Goal: Task Accomplishment & Management: Complete application form

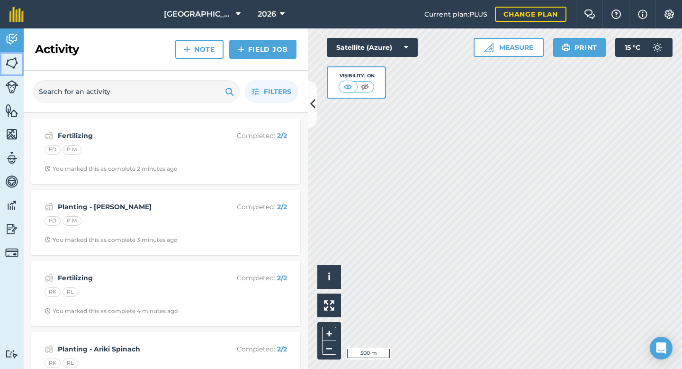
click at [15, 64] on img at bounding box center [11, 63] width 13 height 14
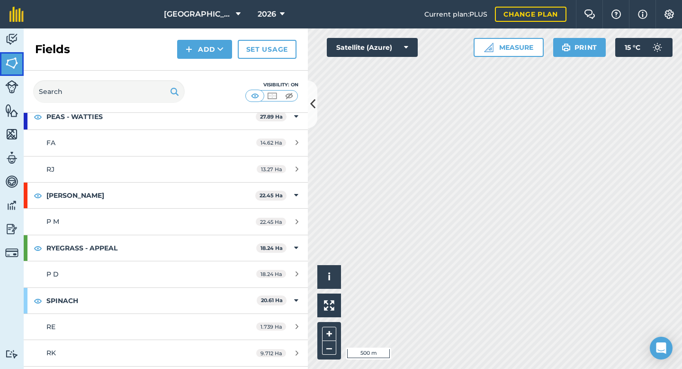
scroll to position [397, 0]
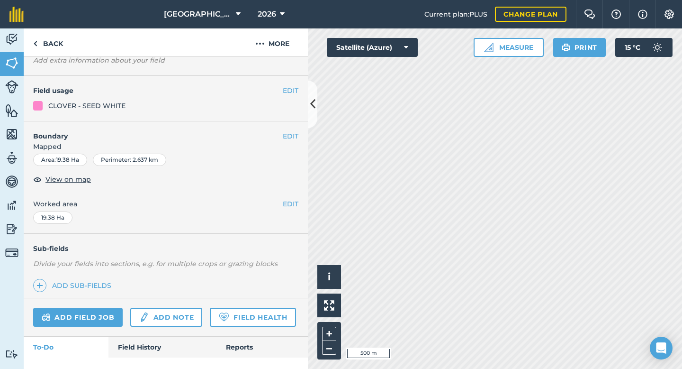
scroll to position [77, 0]
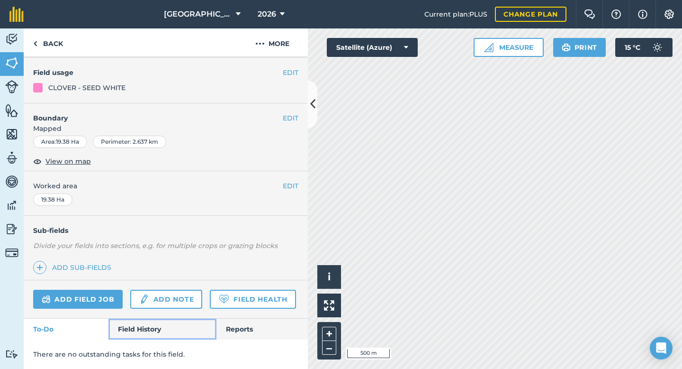
click at [129, 327] on link "Field History" at bounding box center [162, 328] width 108 height 21
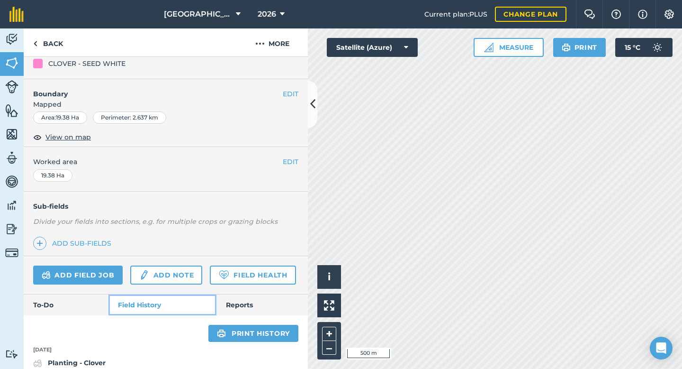
scroll to position [106, 0]
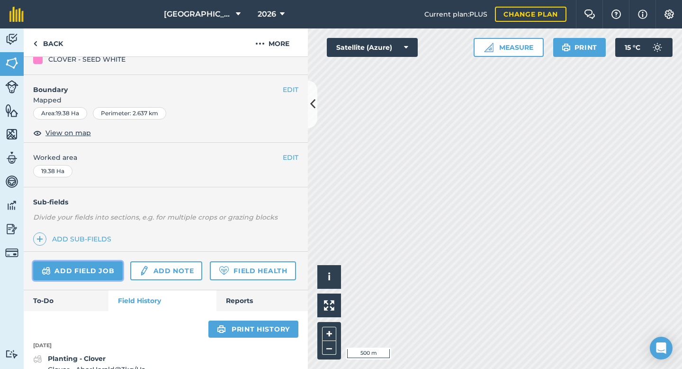
click at [102, 270] on link "Add field job" at bounding box center [78, 270] width 90 height 19
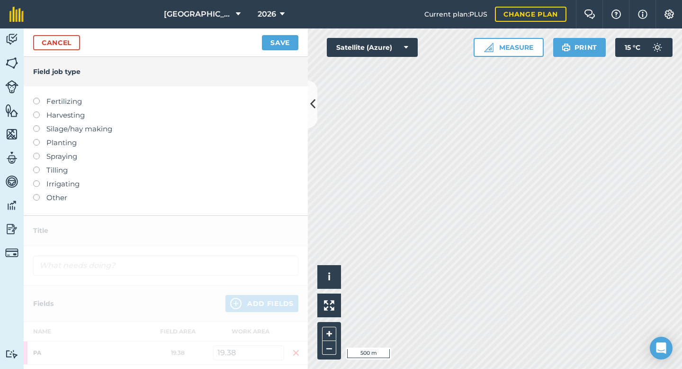
click at [37, 153] on label at bounding box center [39, 153] width 13 height 0
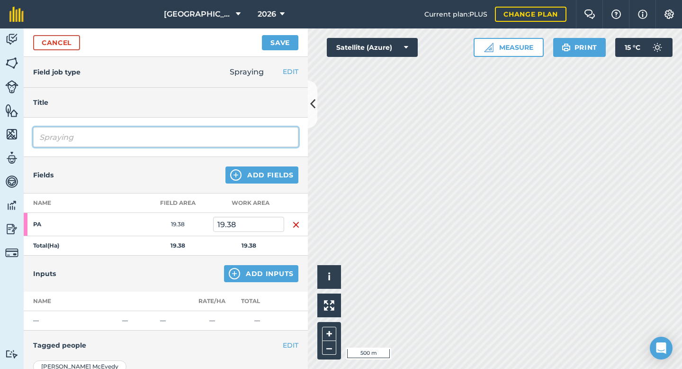
click at [109, 139] on input "Spraying" at bounding box center [165, 137] width 265 height 20
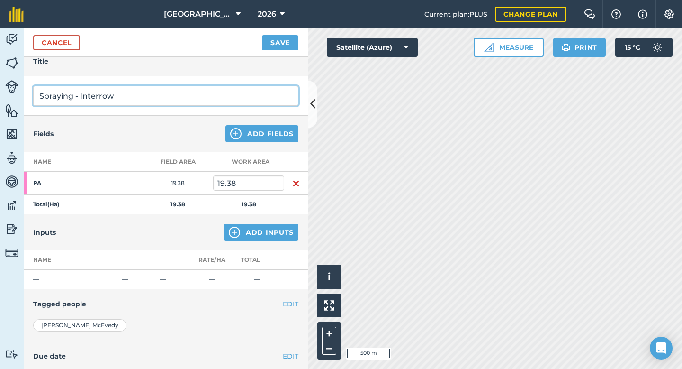
scroll to position [44, 0]
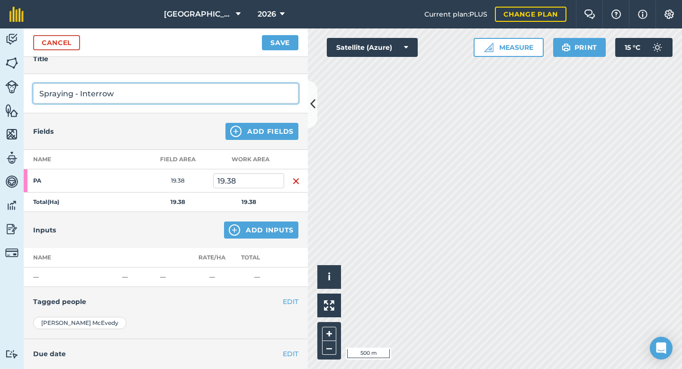
type input "Spraying - Interrow"
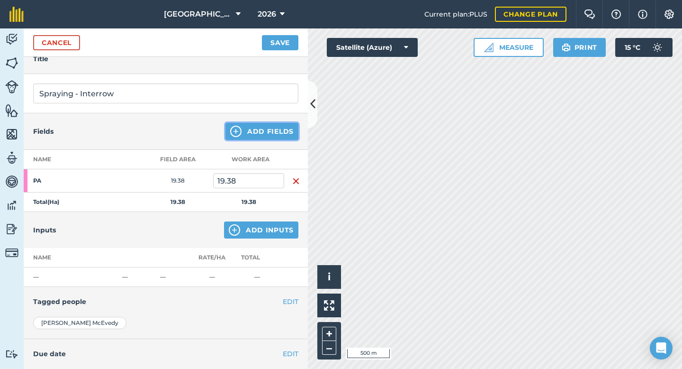
click at [278, 131] on button "Add Fields" at bounding box center [262, 131] width 73 height 17
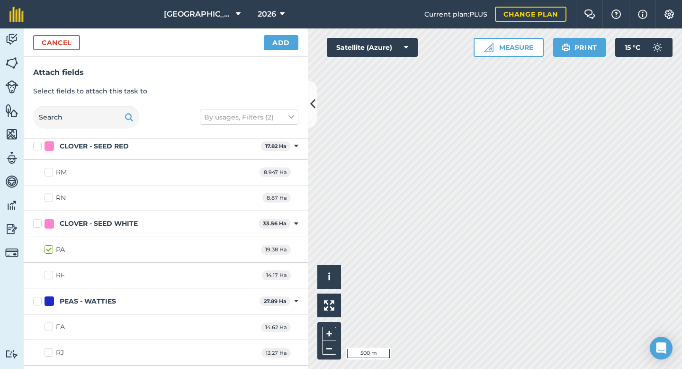
scroll to position [185, 0]
click at [50, 276] on label "RF" at bounding box center [55, 276] width 20 height 10
click at [50, 276] on input "RF" at bounding box center [48, 274] width 6 height 6
checkbox input "true"
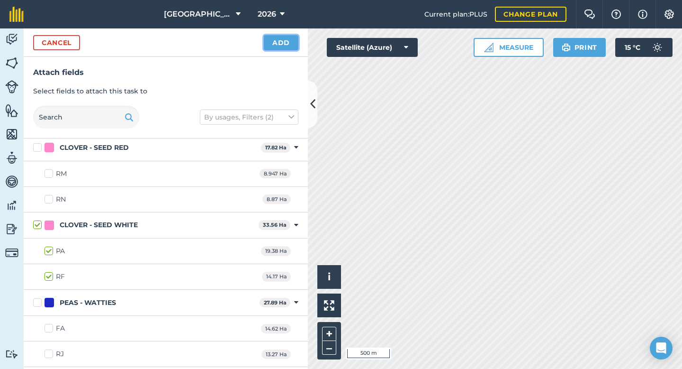
click at [282, 40] on button "Add" at bounding box center [281, 42] width 35 height 15
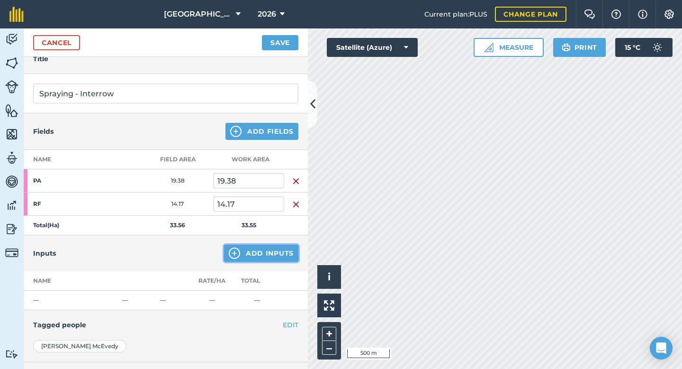
click at [272, 254] on button "Add Inputs" at bounding box center [261, 252] width 74 height 17
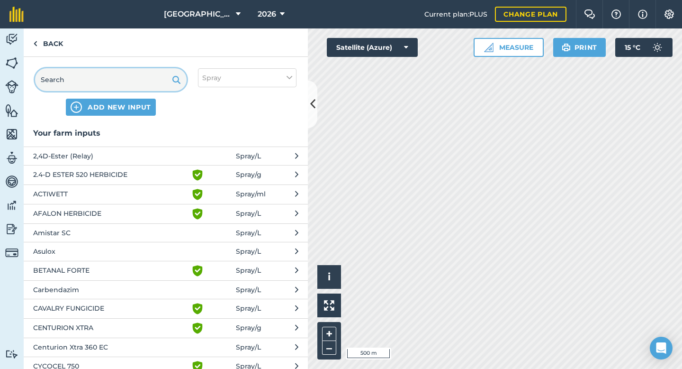
click at [81, 81] on input "text" at bounding box center [111, 79] width 152 height 23
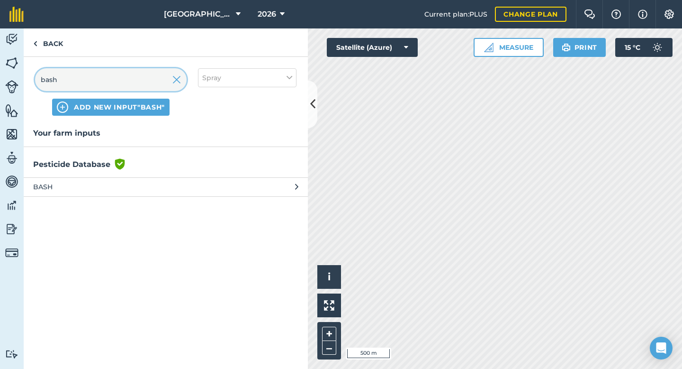
type input "bash"
click at [66, 184] on span "BASH" at bounding box center [110, 186] width 155 height 10
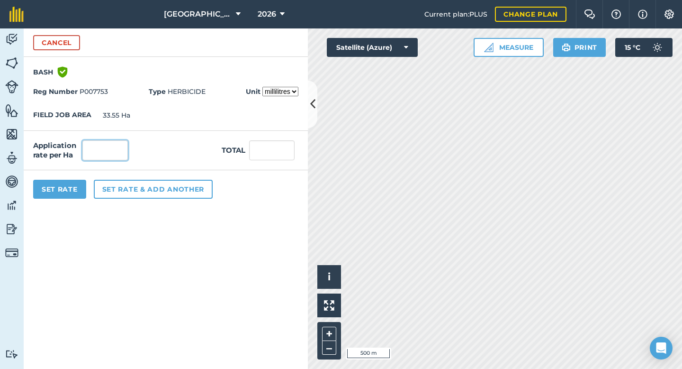
click at [97, 147] on input "text" at bounding box center [104, 150] width 45 height 20
click at [282, 94] on select "millilitres litres" at bounding box center [280, 91] width 36 height 9
select select "LITRES"
click at [112, 150] on input "text" at bounding box center [104, 150] width 45 height 20
type input "4"
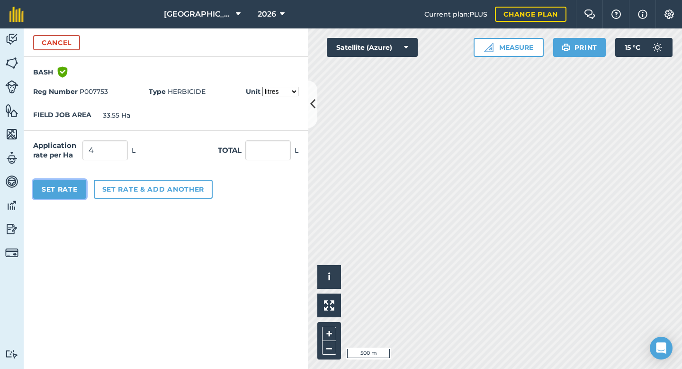
type input "134.2"
click at [61, 190] on button "Set Rate" at bounding box center [59, 189] width 53 height 19
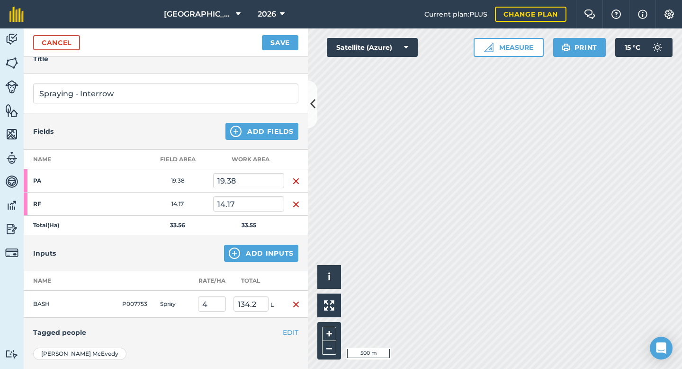
scroll to position [96, 0]
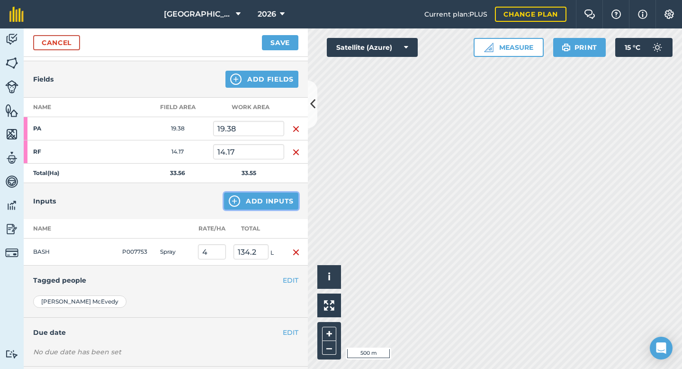
click at [253, 205] on button "Add Inputs" at bounding box center [261, 200] width 74 height 17
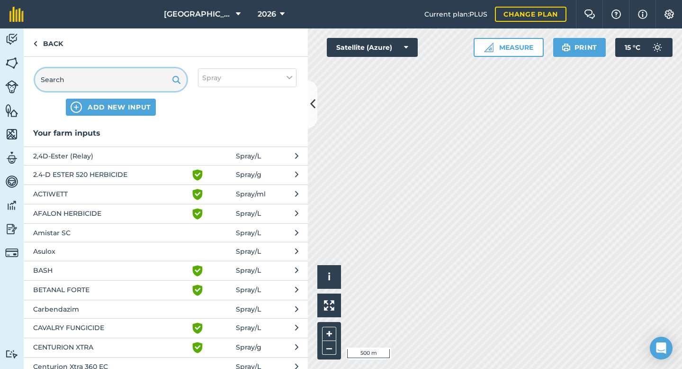
click at [72, 79] on input "text" at bounding box center [111, 79] width 152 height 23
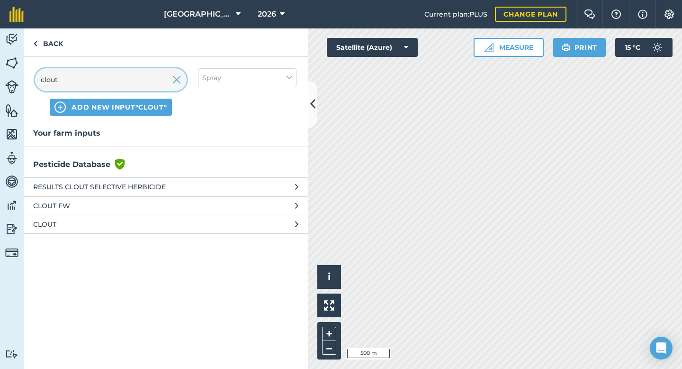
type input "clout"
click at [53, 226] on span "CLOUT" at bounding box center [110, 224] width 155 height 10
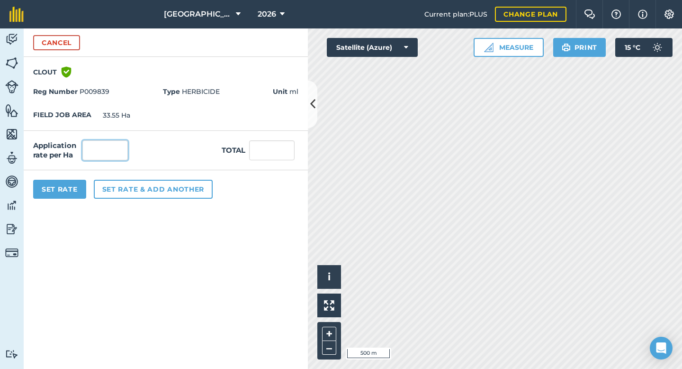
click at [112, 154] on input "text" at bounding box center [104, 150] width 45 height 20
type input "75"
type input "2,516.25"
click at [68, 186] on button "Set Rate" at bounding box center [59, 189] width 53 height 19
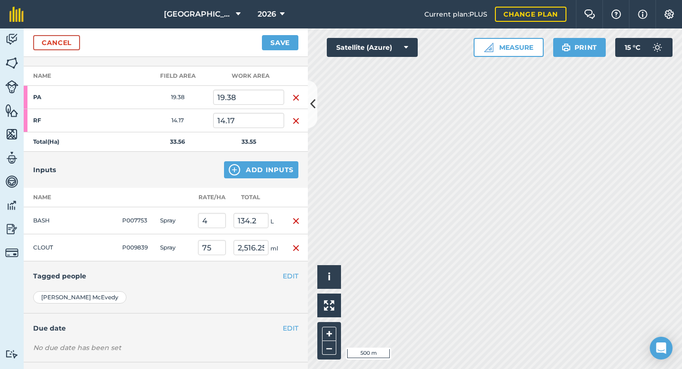
scroll to position [113, 0]
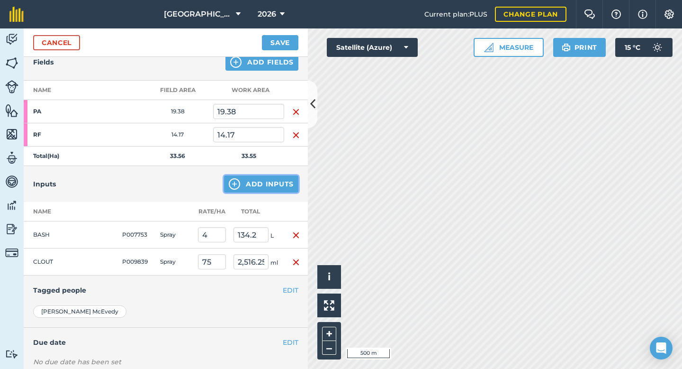
click at [248, 184] on button "Add Inputs" at bounding box center [261, 183] width 74 height 17
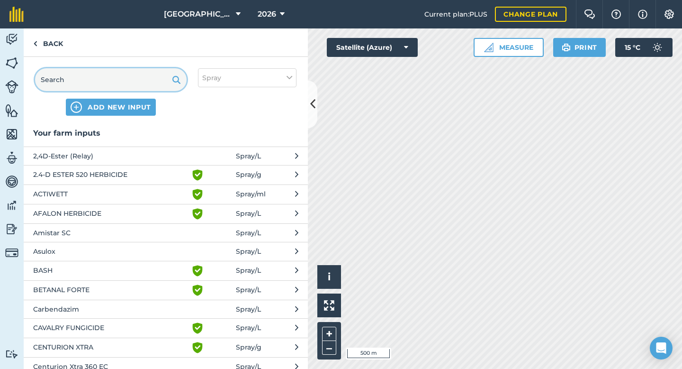
click at [83, 79] on input "text" at bounding box center [111, 79] width 152 height 23
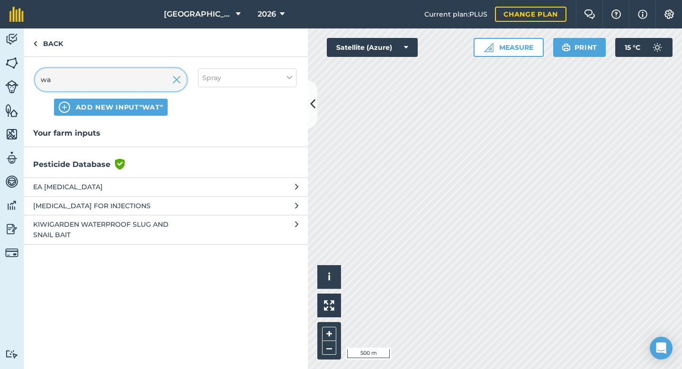
type input "w"
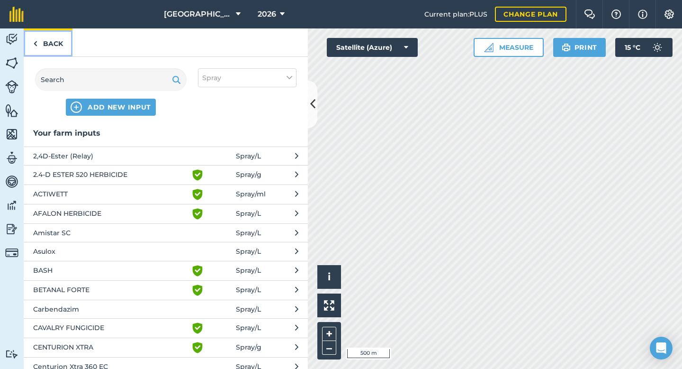
click at [48, 40] on link "Back" at bounding box center [48, 42] width 49 height 28
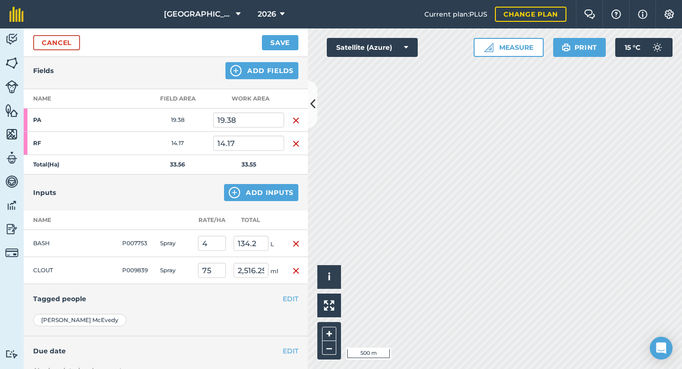
scroll to position [0, 0]
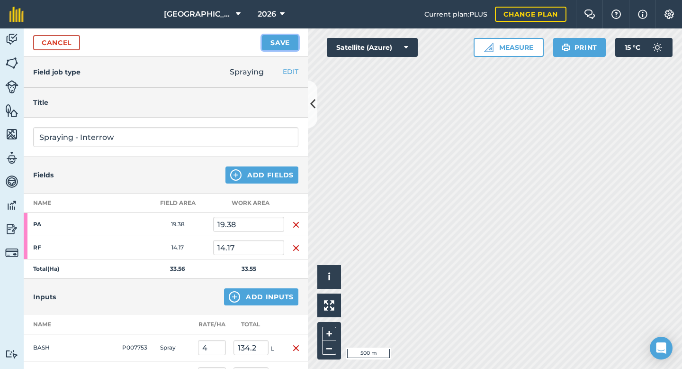
click at [279, 43] on button "Save" at bounding box center [280, 42] width 36 height 15
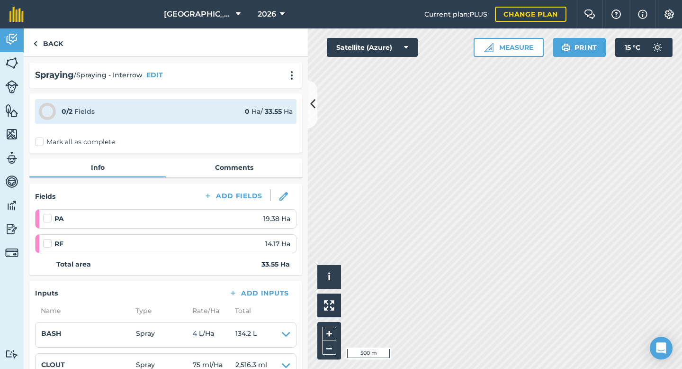
click at [39, 139] on label "Mark all as complete" at bounding box center [75, 142] width 80 height 10
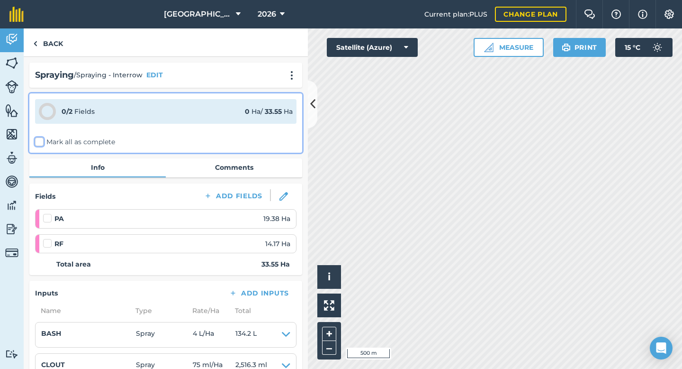
click at [39, 139] on input "Mark all as complete" at bounding box center [38, 140] width 6 height 6
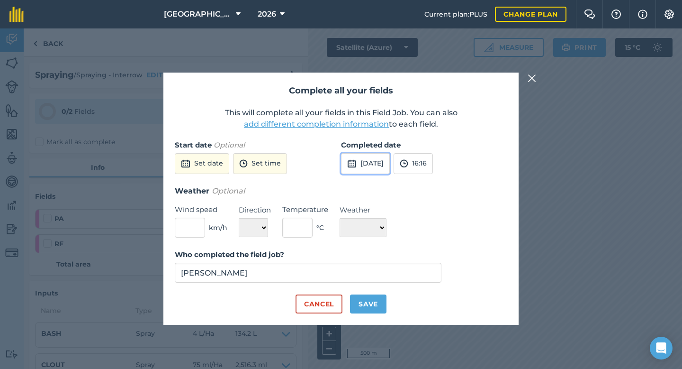
click at [354, 166] on img at bounding box center [351, 163] width 9 height 11
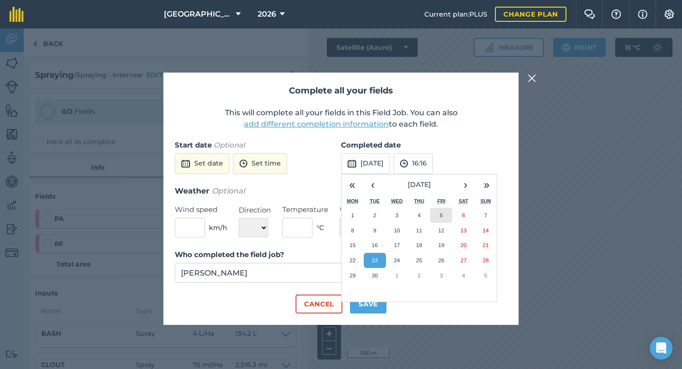
click at [446, 212] on button "5" at bounding box center [441, 214] width 22 height 15
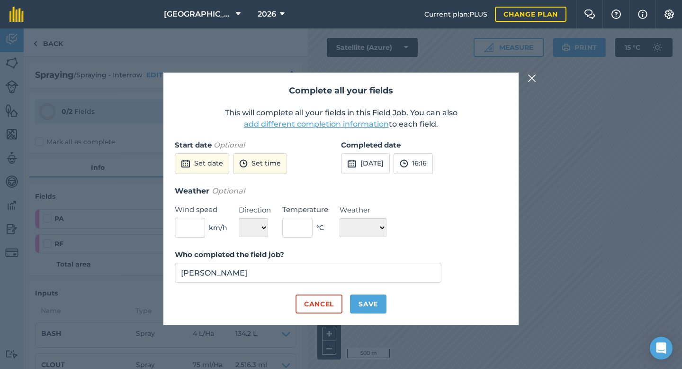
click at [457, 205] on div "Weather Optional Wind speed km/h Direction N NE E SE S SW W NW Temperature ° C …" at bounding box center [341, 211] width 333 height 53
click at [368, 306] on button "Save" at bounding box center [368, 303] width 36 height 19
checkbox input "true"
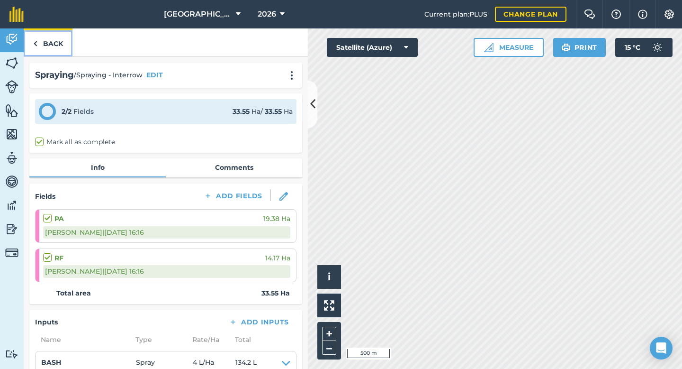
click at [57, 42] on link "Back" at bounding box center [48, 42] width 49 height 28
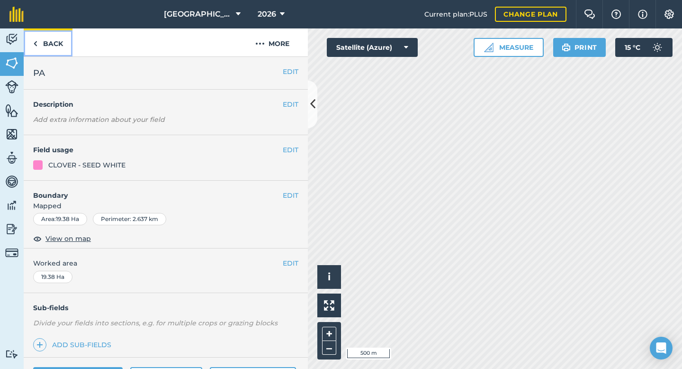
click at [58, 43] on link "Back" at bounding box center [48, 42] width 49 height 28
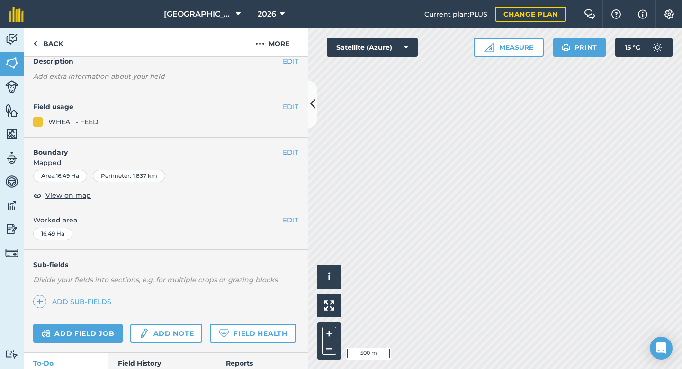
scroll to position [77, 0]
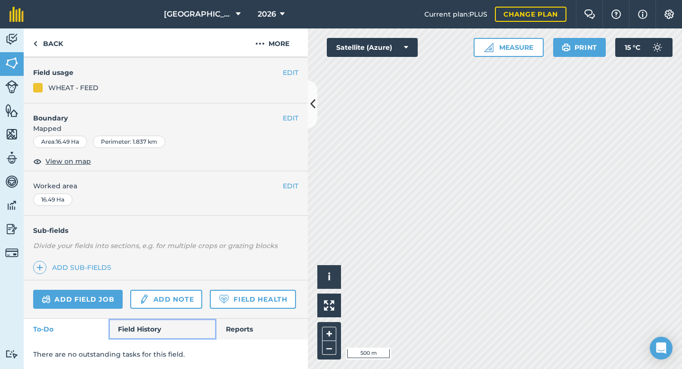
click at [153, 328] on link "Field History" at bounding box center [162, 328] width 108 height 21
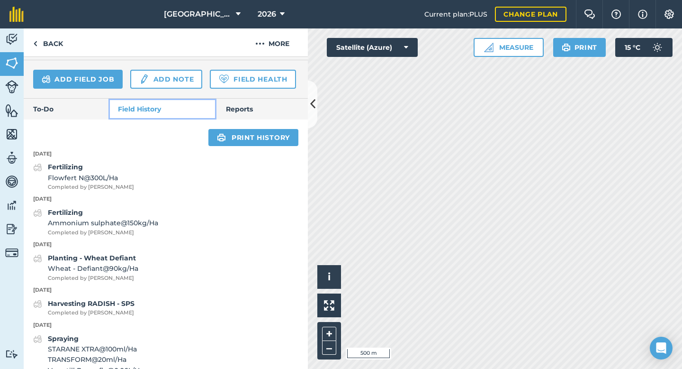
scroll to position [280, 0]
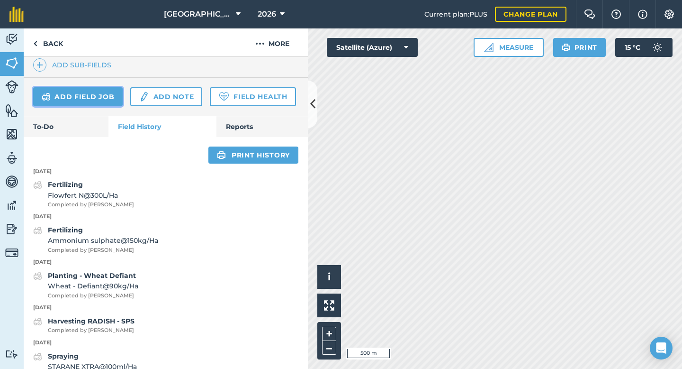
click at [95, 97] on link "Add field job" at bounding box center [78, 96] width 90 height 19
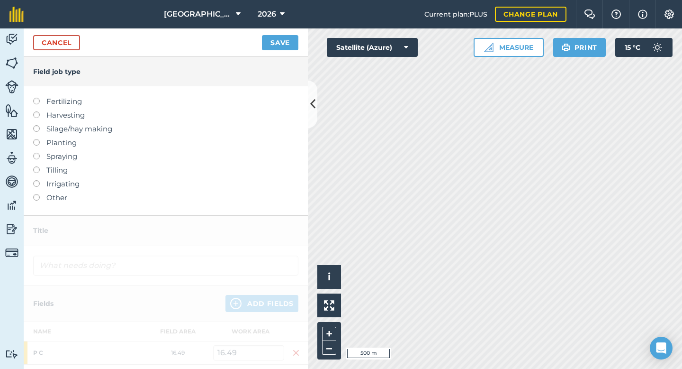
click at [37, 153] on label at bounding box center [39, 153] width 13 height 0
type input "Spraying"
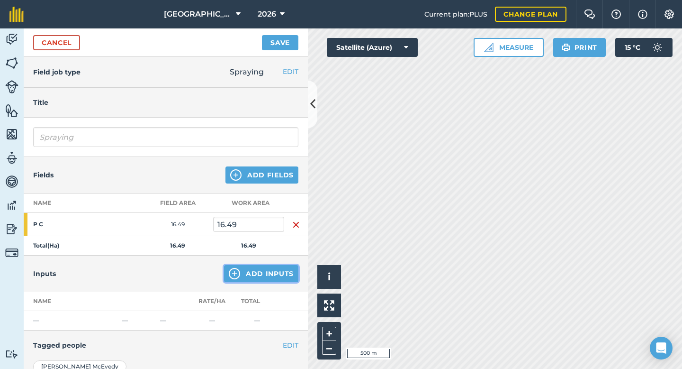
click at [244, 270] on button "Add Inputs" at bounding box center [261, 273] width 74 height 17
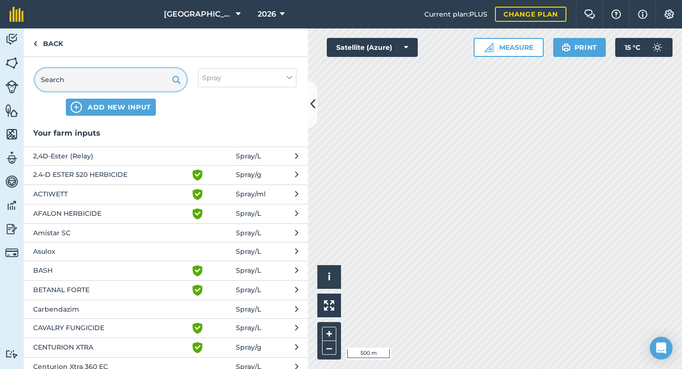
click at [83, 84] on input "text" at bounding box center [111, 79] width 152 height 23
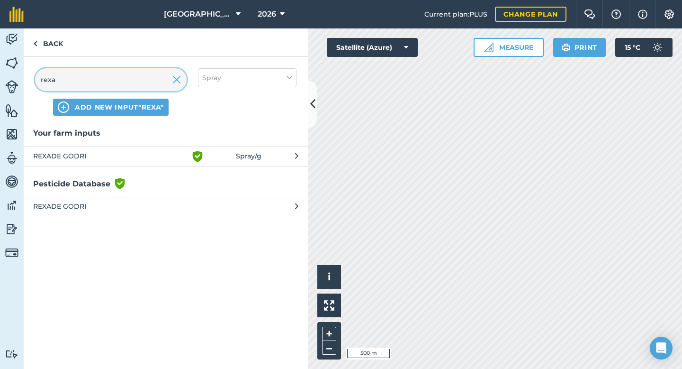
type input "rexa"
click at [87, 159] on span "REXADE GODRI" at bounding box center [110, 156] width 155 height 11
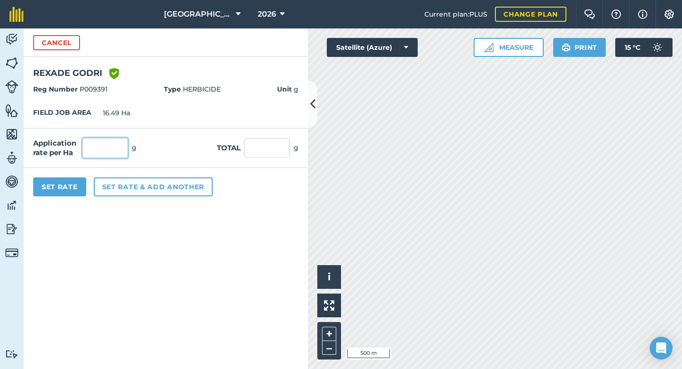
click at [108, 141] on input "text" at bounding box center [104, 148] width 45 height 20
type input "100"
type input "1,649"
click at [58, 190] on button "Set Rate" at bounding box center [59, 186] width 53 height 19
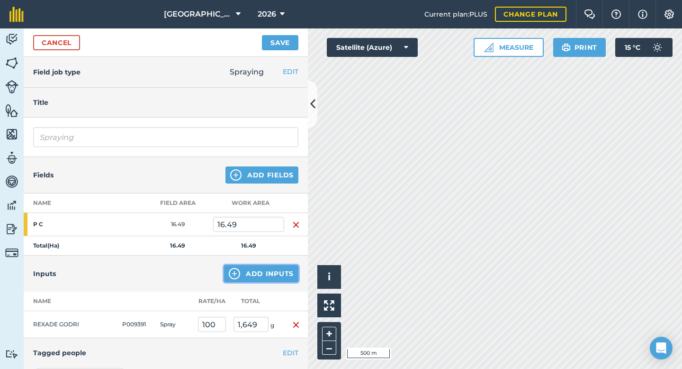
click at [261, 271] on button "Add Inputs" at bounding box center [261, 273] width 74 height 17
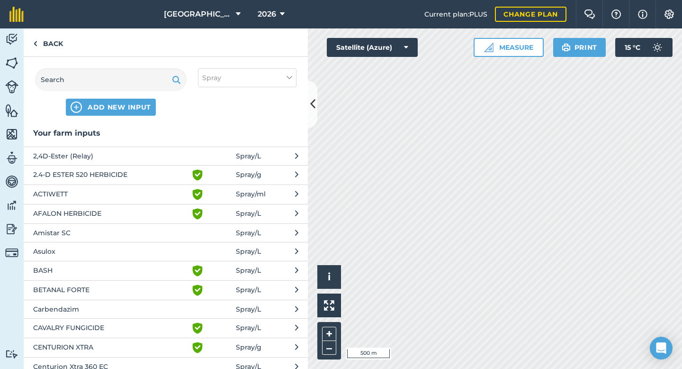
click at [90, 91] on div "ADD NEW INPUT" at bounding box center [111, 91] width 152 height 47
click at [94, 86] on input "text" at bounding box center [111, 79] width 152 height 23
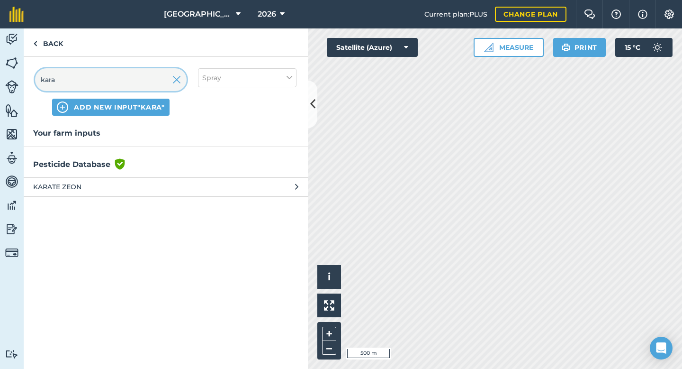
type input "kara"
click at [90, 185] on span "KARATE ZEON" at bounding box center [110, 186] width 155 height 10
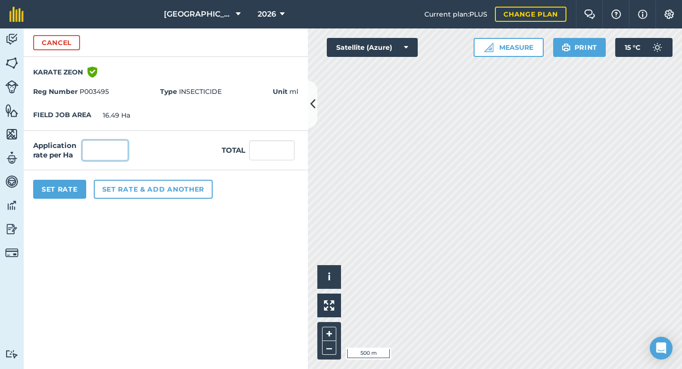
click at [119, 148] on input "text" at bounding box center [104, 150] width 45 height 20
type input "40"
type input "659.6"
click at [61, 192] on button "Set Rate" at bounding box center [59, 189] width 53 height 19
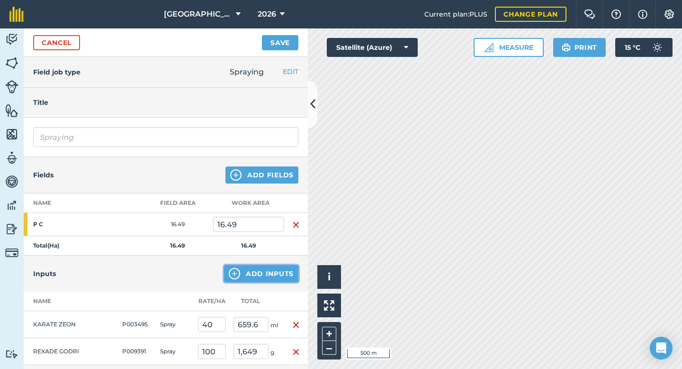
click at [258, 270] on button "Add Inputs" at bounding box center [261, 273] width 74 height 17
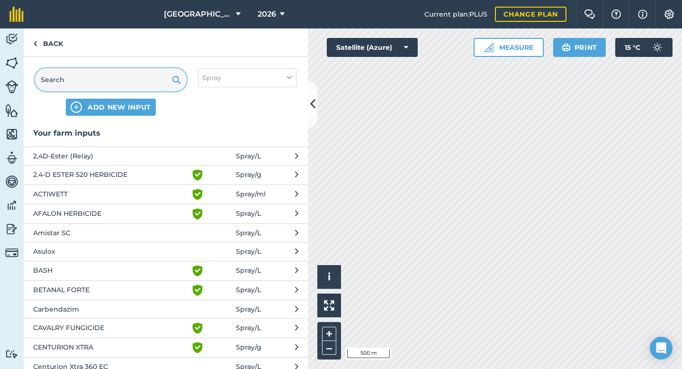
click at [114, 76] on input "text" at bounding box center [111, 79] width 152 height 23
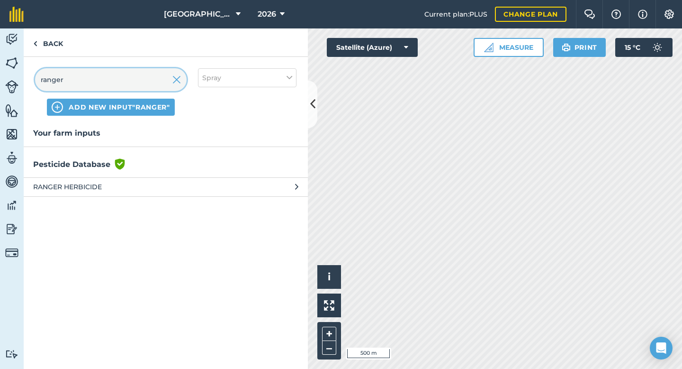
type input "ranger"
click at [104, 187] on span "RANGER HERBICIDE" at bounding box center [110, 186] width 155 height 10
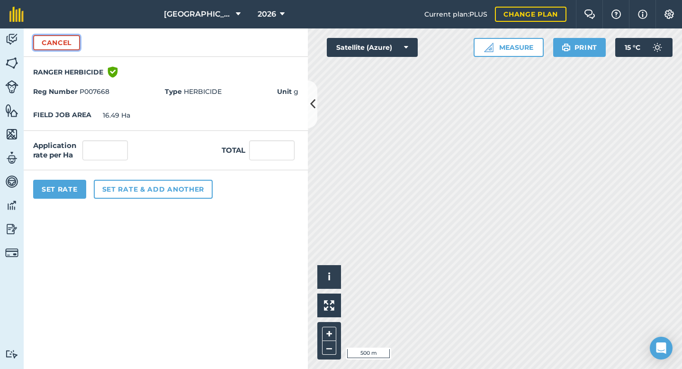
click at [67, 49] on button "Cancel" at bounding box center [56, 42] width 47 height 15
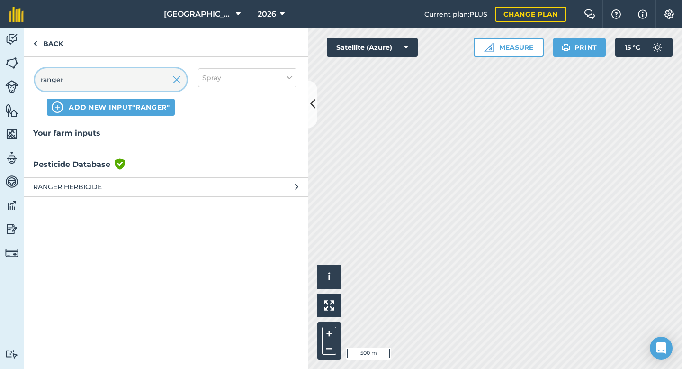
drag, startPoint x: 91, startPoint y: 80, endPoint x: 34, endPoint y: 80, distance: 56.8
click at [34, 80] on div "ranger ADD NEW INPUT "ranger" Spray" at bounding box center [166, 92] width 284 height 70
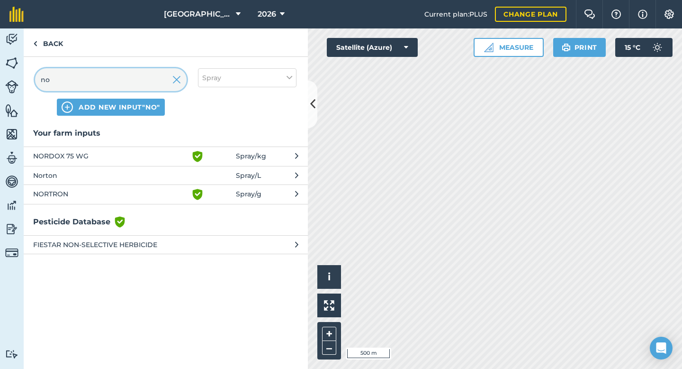
type input "n"
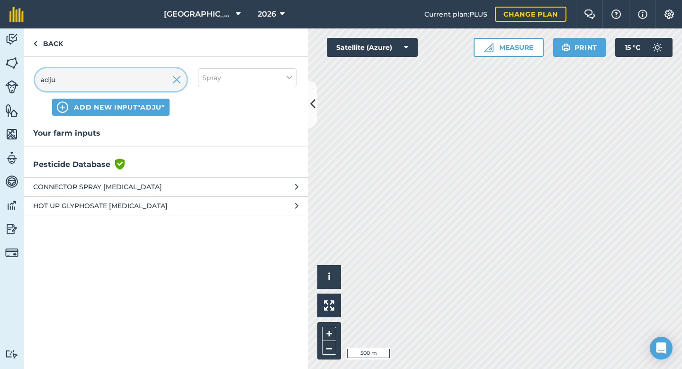
type input "adju"
click at [98, 110] on span "ADD NEW INPUT "adju"" at bounding box center [119, 106] width 90 height 9
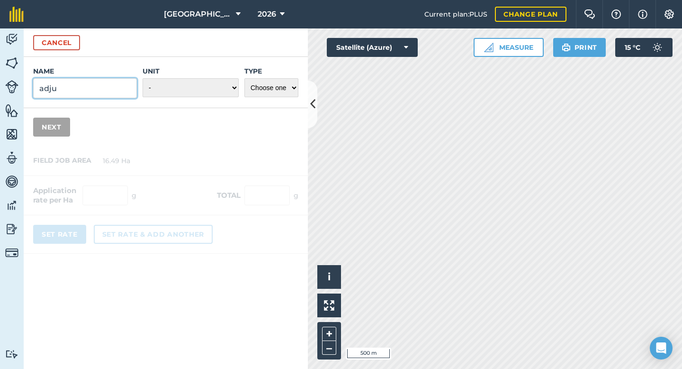
drag, startPoint x: 83, startPoint y: 91, endPoint x: 38, endPoint y: 92, distance: 45.5
click at [38, 91] on input "adju" at bounding box center [85, 88] width 104 height 20
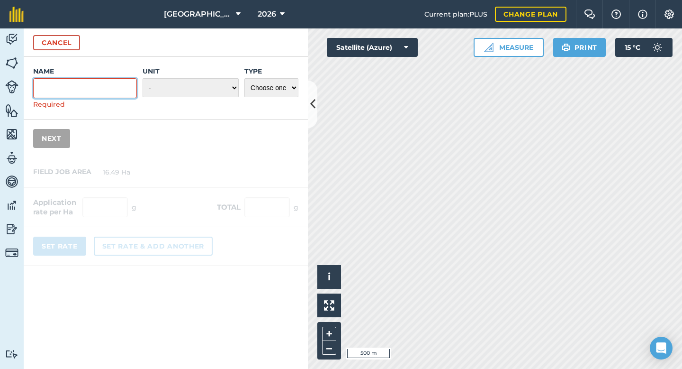
click at [90, 85] on input "Name" at bounding box center [85, 88] width 104 height 20
paste input "Ranger Non-Ionic [MEDICAL_DATA]"
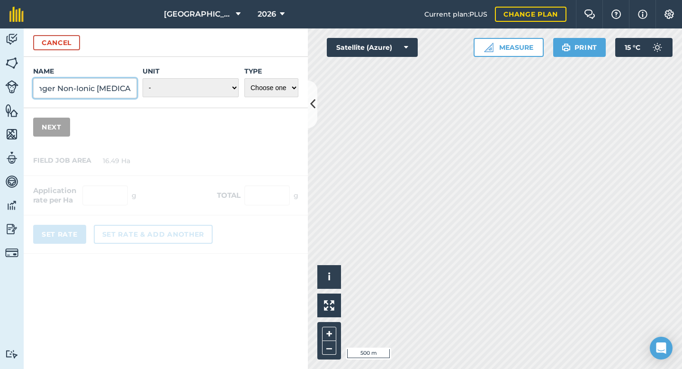
type input "Ranger Non-Ionic [MEDICAL_DATA]"
click at [231, 81] on select "- Grams/g Kilograms/kg Metric tonnes/t Millilitres/ml Litres/L Ounces/oz Pounds…" at bounding box center [191, 87] width 96 height 19
select select "MILLILITRES"
click at [280, 89] on select "Choose one Fertilizer Seed Spray Fuel Other" at bounding box center [271, 87] width 54 height 19
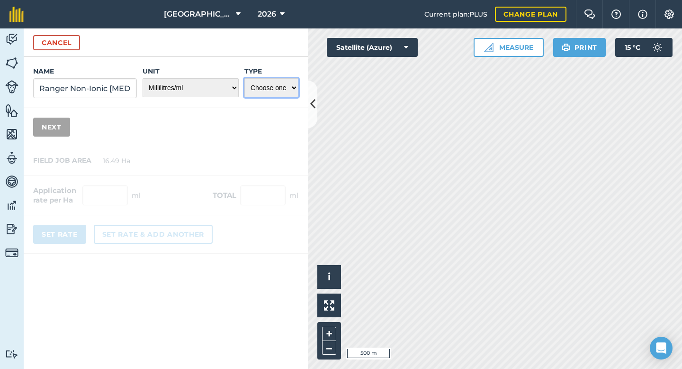
select select "SPRAY"
click at [186, 145] on div "Name Ranger Non-Ionic [MEDICAL_DATA] Unit - Grams/g Kilograms/kg Metric tonnes/…" at bounding box center [166, 101] width 284 height 89
click at [59, 128] on button "Next" at bounding box center [51, 126] width 37 height 19
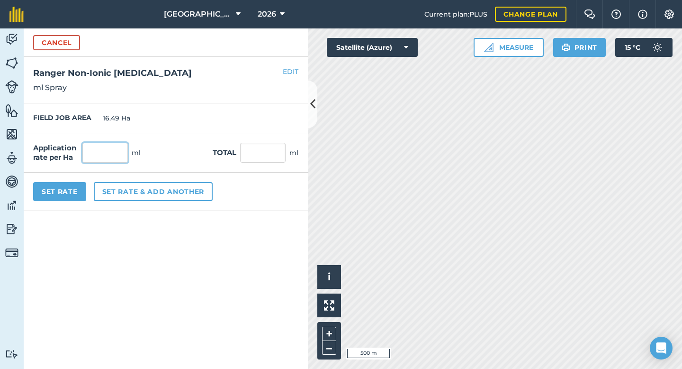
click at [93, 151] on input "text" at bounding box center [104, 153] width 45 height 20
type input "500"
type input "8,245"
click at [63, 192] on button "Set Rate" at bounding box center [59, 191] width 53 height 19
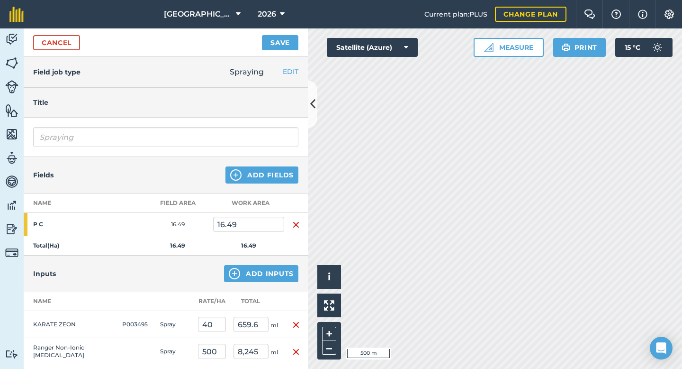
click at [278, 51] on div "Cancel Save" at bounding box center [166, 42] width 284 height 28
click at [283, 40] on button "Save" at bounding box center [280, 42] width 36 height 15
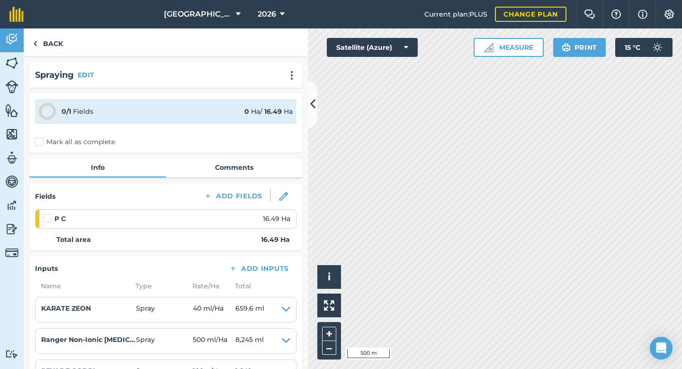
click at [47, 213] on label at bounding box center [48, 213] width 11 height 0
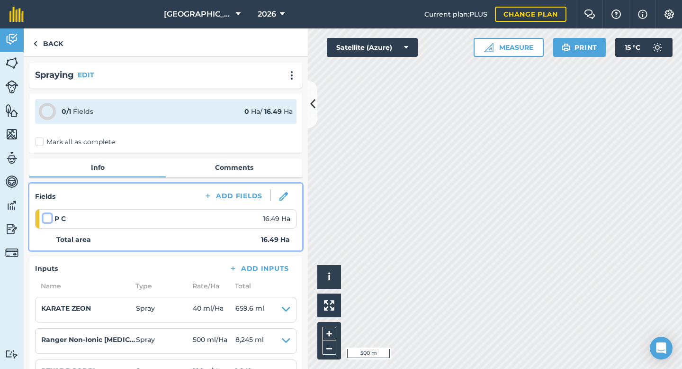
click at [47, 219] on input "checkbox" at bounding box center [46, 216] width 6 height 6
checkbox input "false"
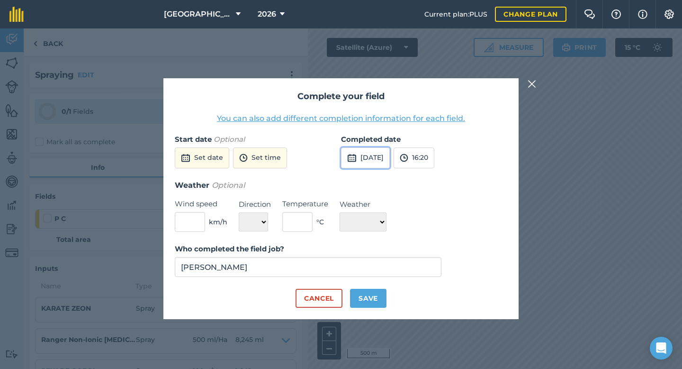
click at [354, 157] on img at bounding box center [351, 157] width 9 height 11
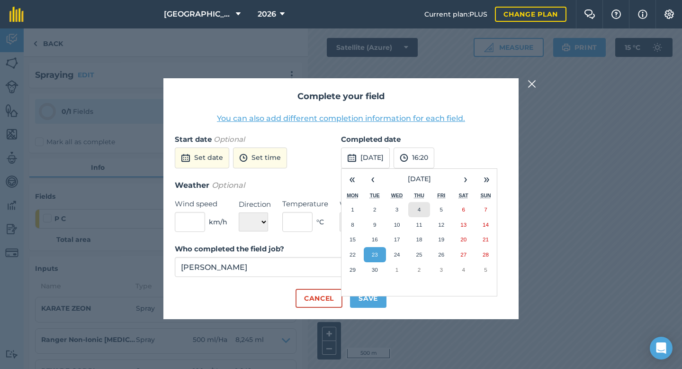
click at [422, 206] on button "4" at bounding box center [419, 209] width 22 height 15
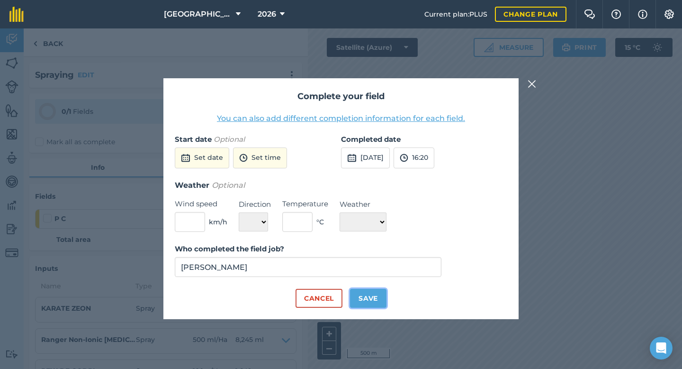
click at [369, 299] on button "Save" at bounding box center [368, 298] width 36 height 19
checkbox input "true"
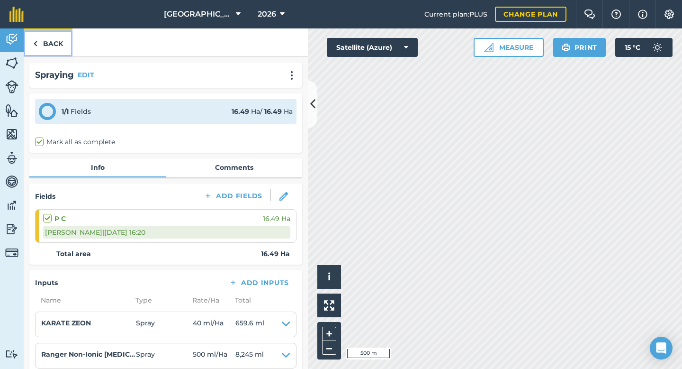
click at [50, 46] on link "Back" at bounding box center [48, 42] width 49 height 28
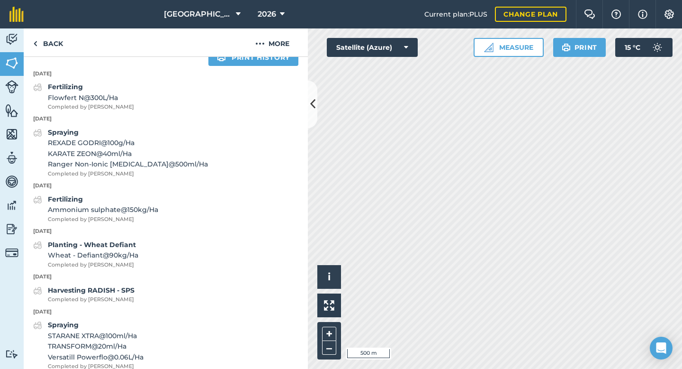
scroll to position [374, 0]
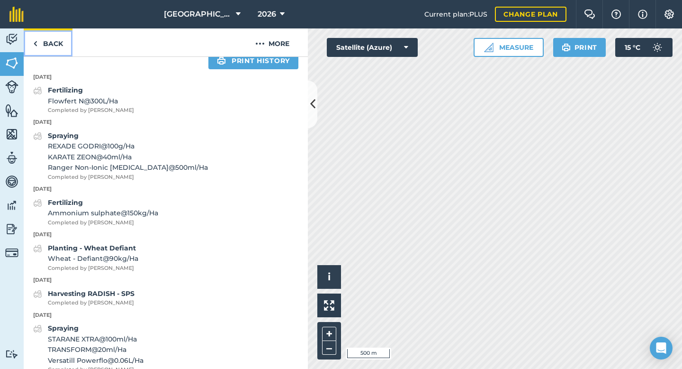
click at [48, 39] on link "Back" at bounding box center [48, 42] width 49 height 28
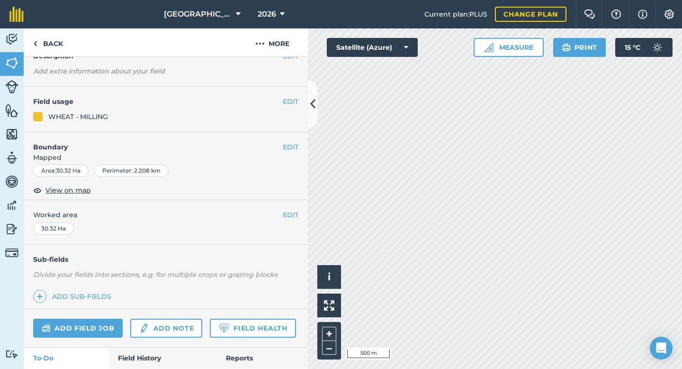
scroll to position [77, 0]
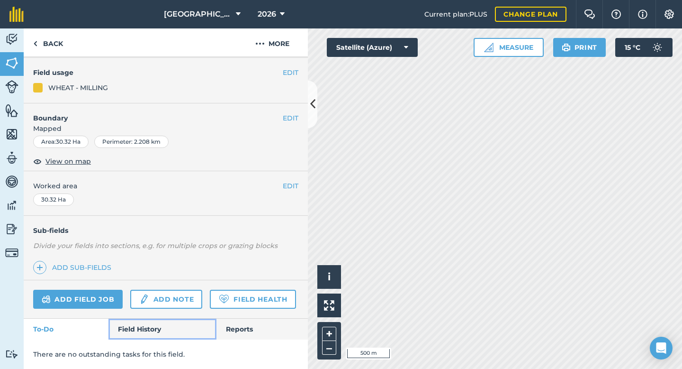
click at [141, 327] on link "Field History" at bounding box center [162, 328] width 108 height 21
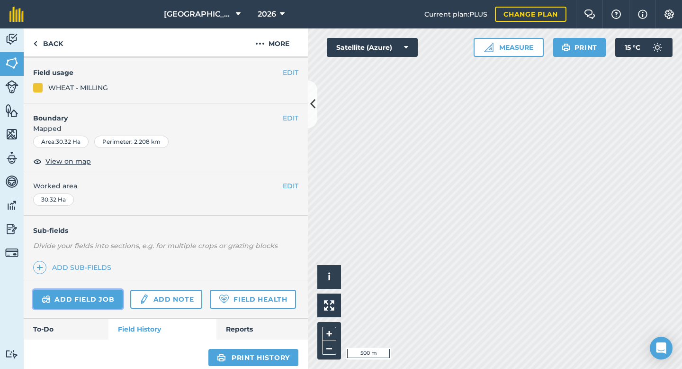
click at [115, 307] on link "Add field job" at bounding box center [78, 298] width 90 height 19
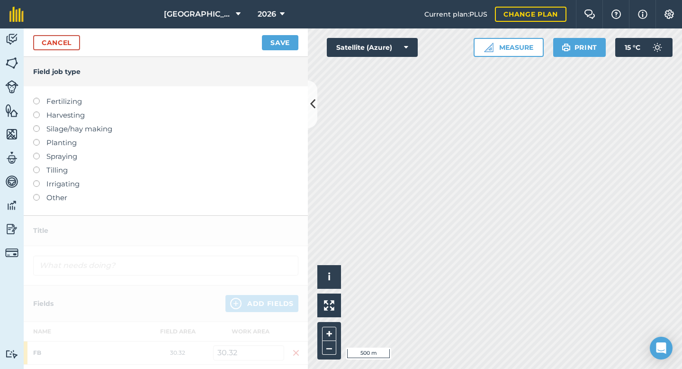
click at [36, 153] on label at bounding box center [39, 153] width 13 height 0
type input "Spraying"
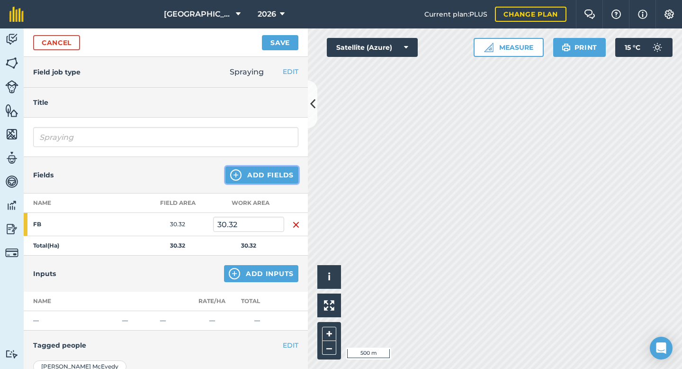
click at [270, 176] on button "Add Fields" at bounding box center [262, 174] width 73 height 17
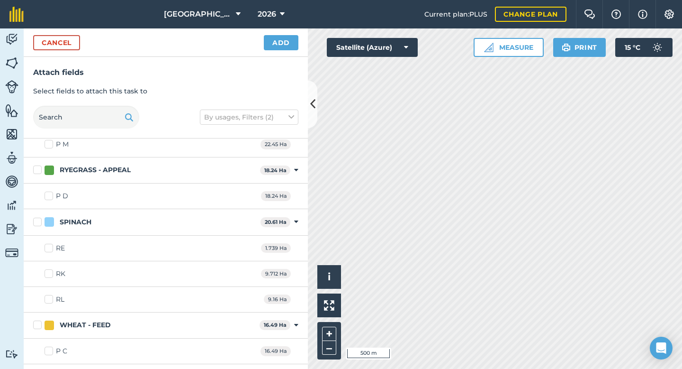
scroll to position [544, 0]
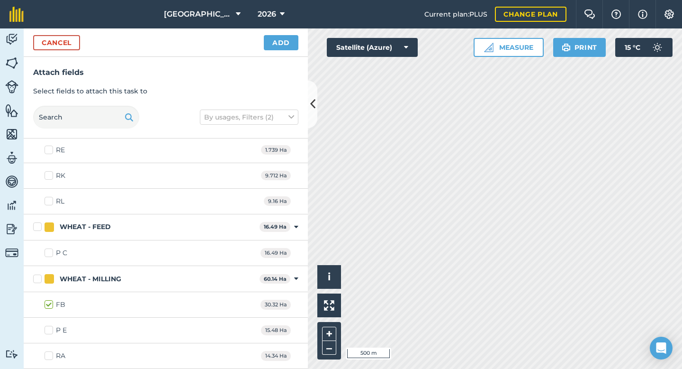
click at [54, 326] on label "P E" at bounding box center [56, 330] width 22 height 10
click at [51, 326] on input "P E" at bounding box center [48, 328] width 6 height 6
checkbox input "true"
click at [52, 351] on label "RA" at bounding box center [55, 356] width 21 height 10
click at [51, 351] on input "RA" at bounding box center [48, 354] width 6 height 6
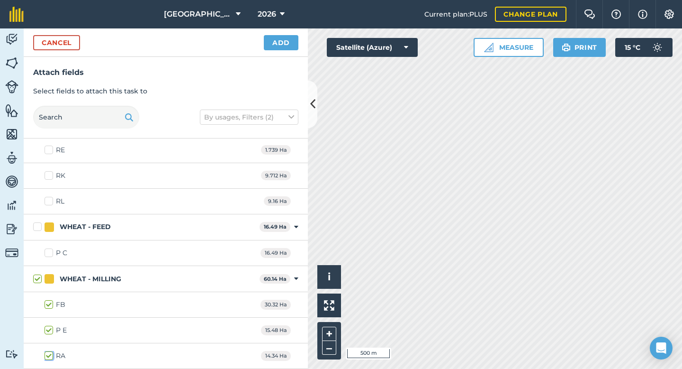
checkbox input "true"
click at [285, 44] on button "Add" at bounding box center [281, 42] width 35 height 15
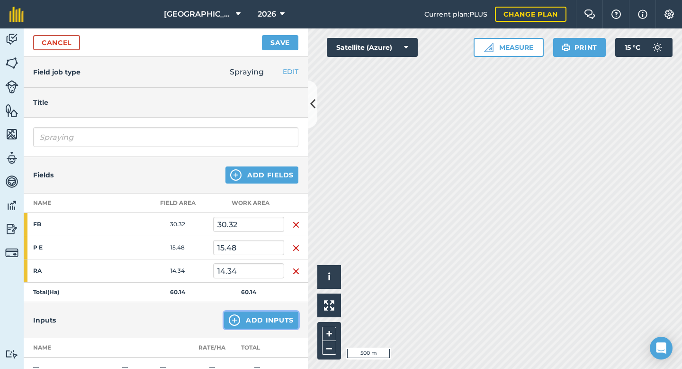
click at [251, 325] on button "Add Inputs" at bounding box center [261, 319] width 74 height 17
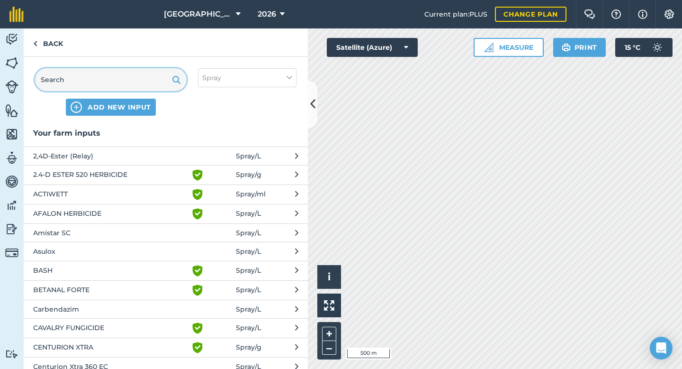
click at [118, 79] on input "text" at bounding box center [111, 79] width 152 height 23
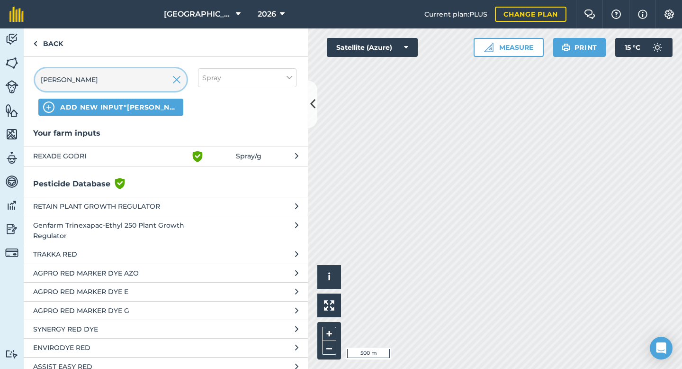
type input "[PERSON_NAME]"
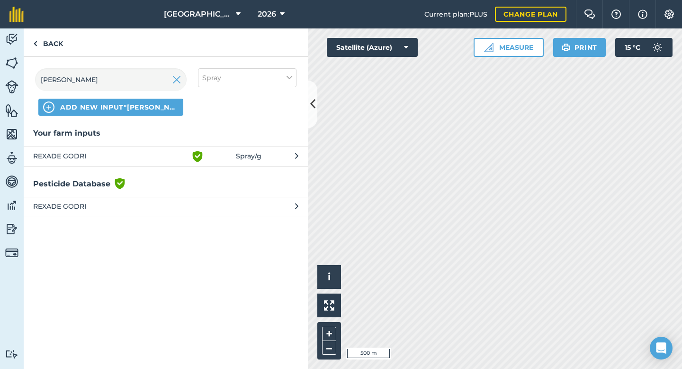
click at [120, 153] on span "REXADE GODRI" at bounding box center [110, 156] width 155 height 11
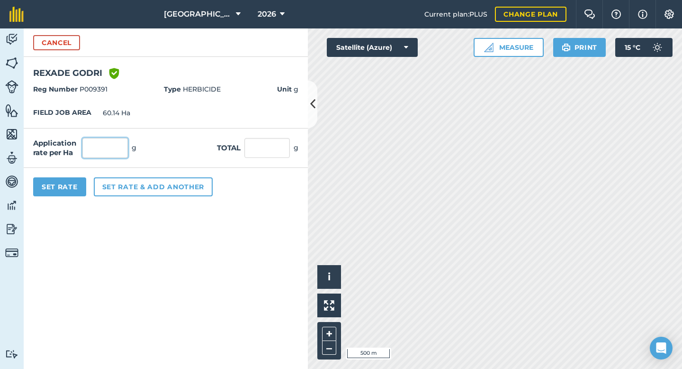
click at [112, 144] on input "text" at bounding box center [104, 148] width 45 height 20
type input "100"
type input "6,014"
click at [70, 183] on button "Set Rate" at bounding box center [59, 186] width 53 height 19
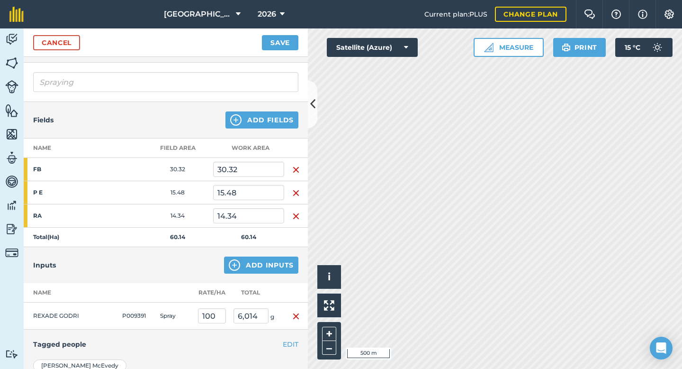
scroll to position [63, 0]
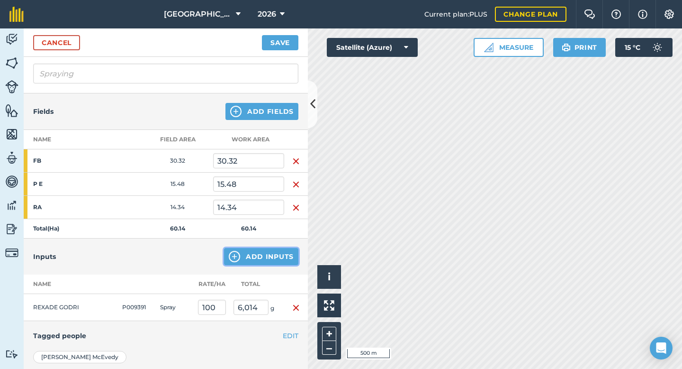
click at [242, 259] on button "Add Inputs" at bounding box center [261, 256] width 74 height 17
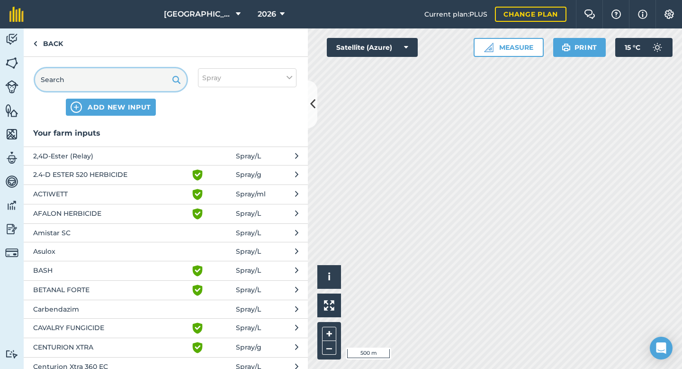
click at [115, 79] on input "text" at bounding box center [111, 79] width 152 height 23
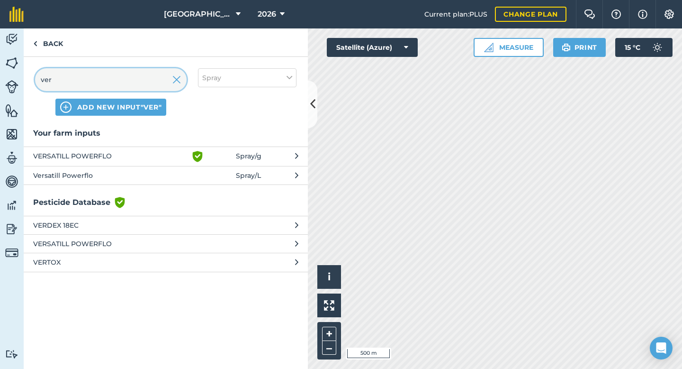
type input "ver"
click at [109, 154] on span "VERSATILL POWERFLO" at bounding box center [110, 156] width 155 height 11
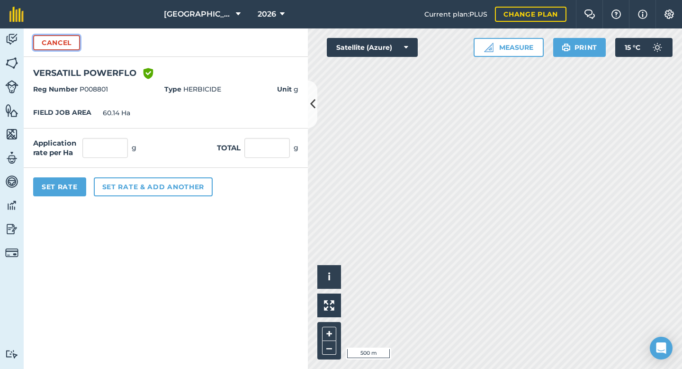
click at [79, 45] on button "Cancel" at bounding box center [56, 42] width 47 height 15
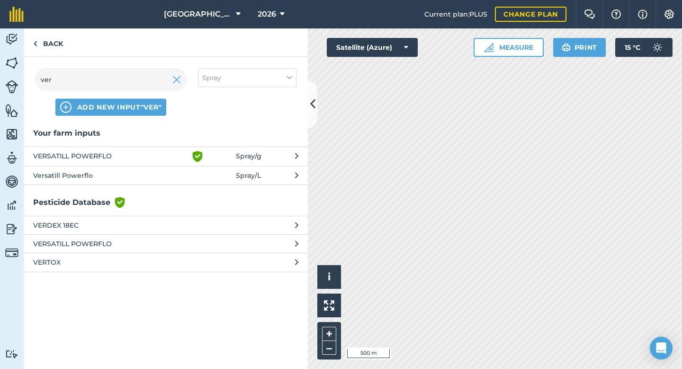
click at [85, 176] on span "Versatill Powerflo" at bounding box center [110, 175] width 155 height 10
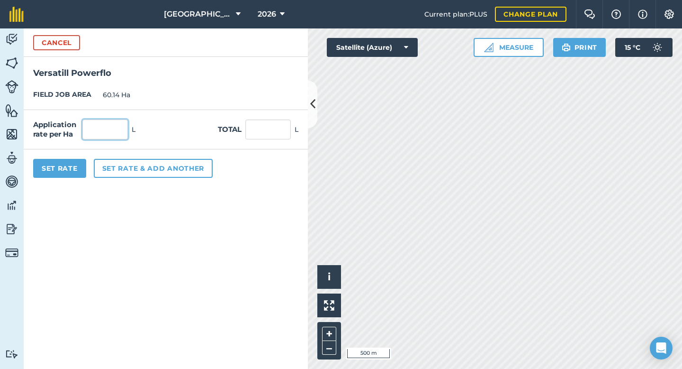
click at [117, 132] on input "text" at bounding box center [104, 129] width 45 height 20
click at [74, 44] on button "Cancel" at bounding box center [56, 42] width 47 height 15
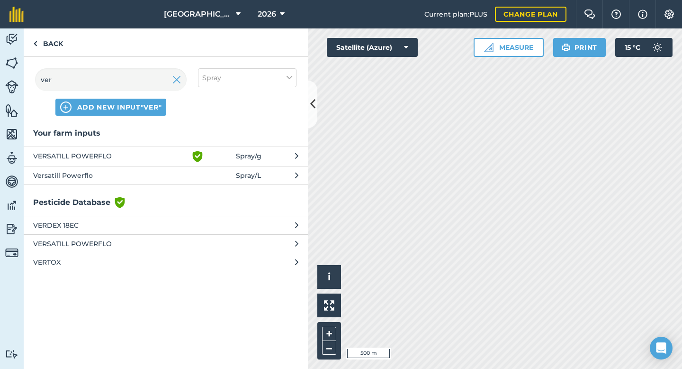
click at [135, 242] on span "VERSATILL POWERFLO" at bounding box center [110, 243] width 155 height 10
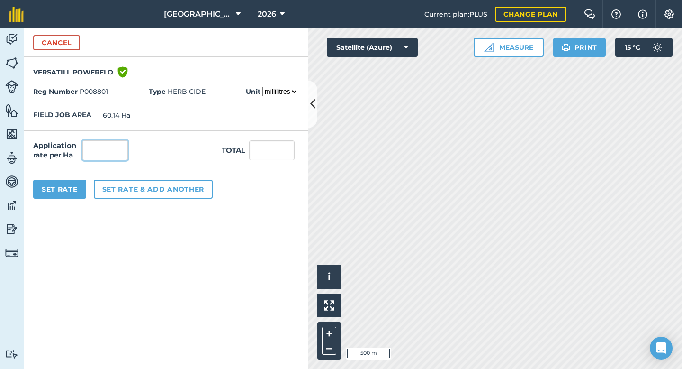
click at [103, 148] on input "text" at bounding box center [104, 150] width 45 height 20
type input "250"
type input "15,035"
click at [63, 191] on button "Set Rate" at bounding box center [59, 189] width 53 height 19
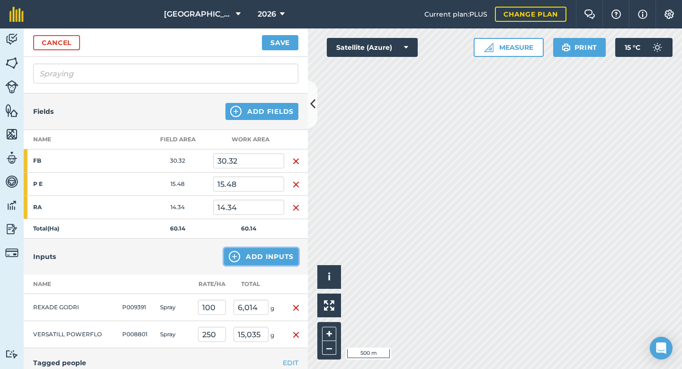
click at [245, 251] on button "Add Inputs" at bounding box center [261, 256] width 74 height 17
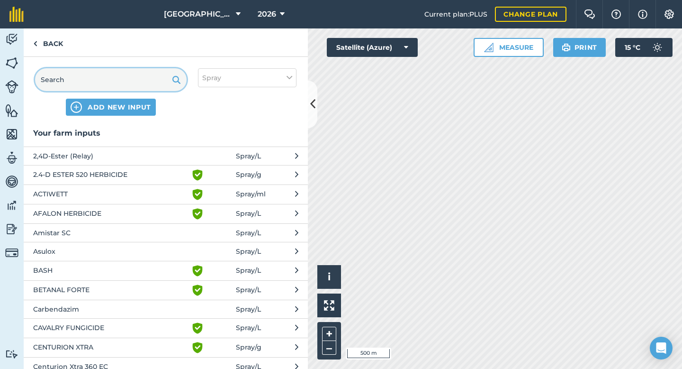
click at [135, 68] on input "text" at bounding box center [111, 79] width 152 height 23
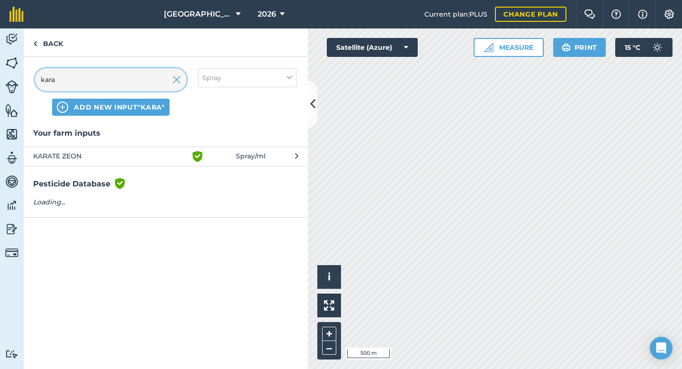
type input "kara"
click at [103, 157] on span "KARATE ZEON" at bounding box center [110, 156] width 155 height 11
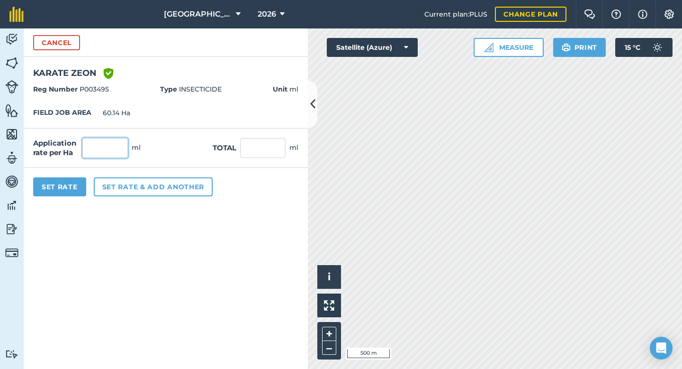
click at [97, 153] on input "text" at bounding box center [104, 148] width 45 height 20
type input "40"
type input "2,405.6"
click at [76, 189] on button "Set Rate" at bounding box center [59, 186] width 53 height 19
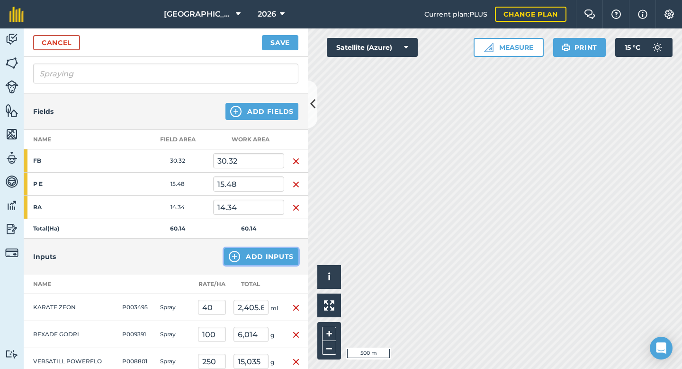
click at [271, 259] on button "Add Inputs" at bounding box center [261, 256] width 74 height 17
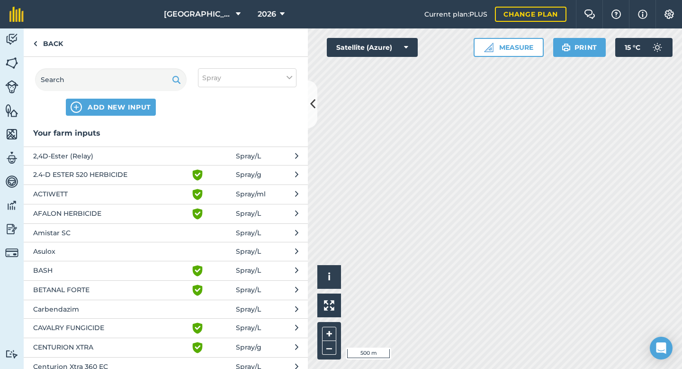
click at [120, 68] on div "ADD NEW INPUT Spray" at bounding box center [166, 92] width 284 height 70
click at [109, 77] on input "text" at bounding box center [111, 79] width 152 height 23
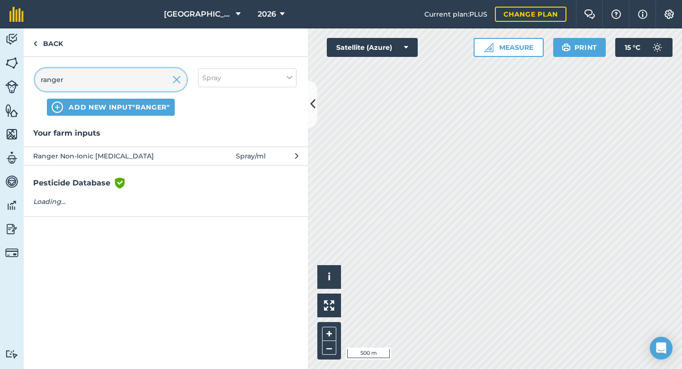
type input "ranger"
click at [108, 153] on span "Ranger Non-Ionic [MEDICAL_DATA]" at bounding box center [110, 156] width 155 height 10
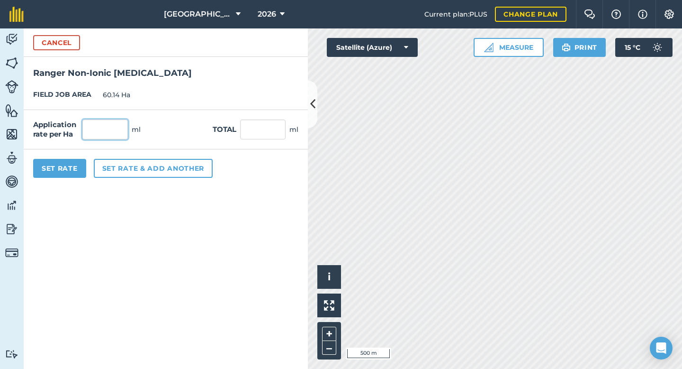
click at [118, 125] on input "text" at bounding box center [104, 129] width 45 height 20
type input "500"
type input "30,070"
click at [62, 168] on button "Set Rate" at bounding box center [59, 168] width 53 height 19
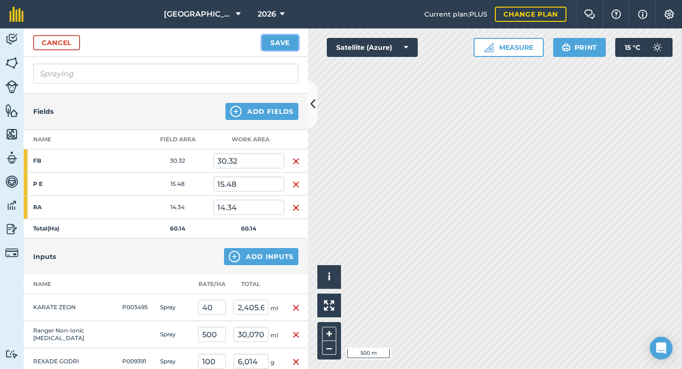
click at [284, 42] on button "Save" at bounding box center [280, 42] width 36 height 15
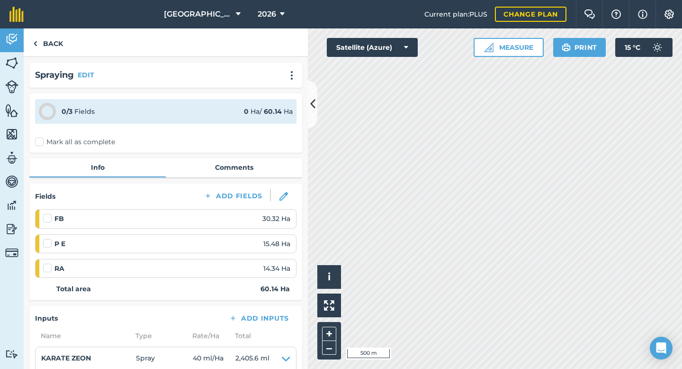
click at [40, 142] on label "Mark all as complete" at bounding box center [75, 142] width 80 height 10
click at [40, 142] on input "Mark all as complete" at bounding box center [38, 140] width 6 height 6
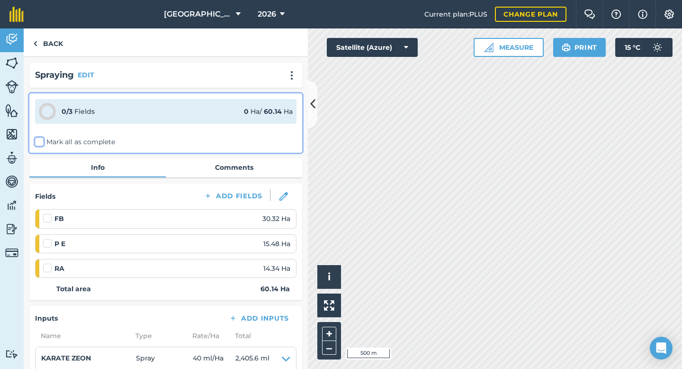
checkbox input "false"
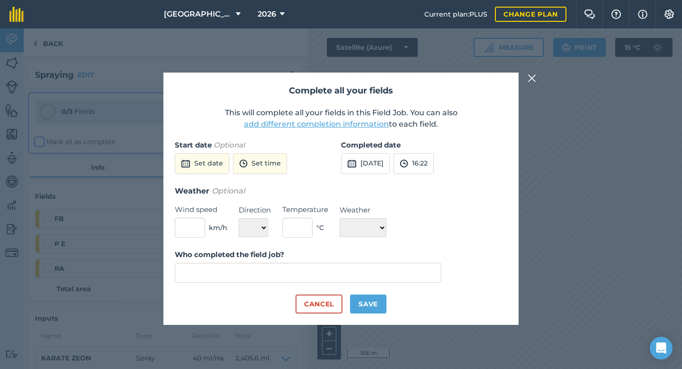
type input "[PERSON_NAME]"
click at [351, 168] on img at bounding box center [351, 163] width 9 height 11
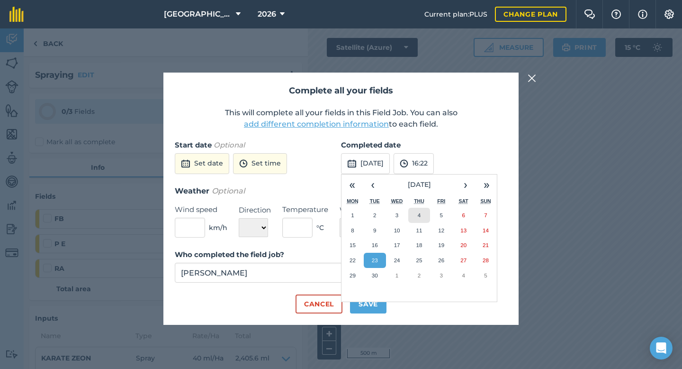
click at [422, 212] on button "4" at bounding box center [419, 214] width 22 height 15
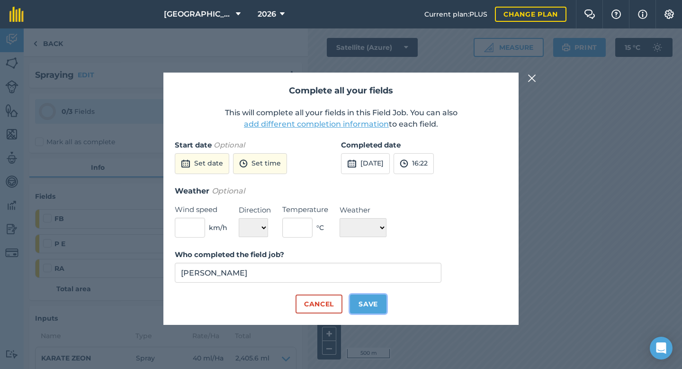
click at [370, 301] on button "Save" at bounding box center [368, 303] width 36 height 19
checkbox input "true"
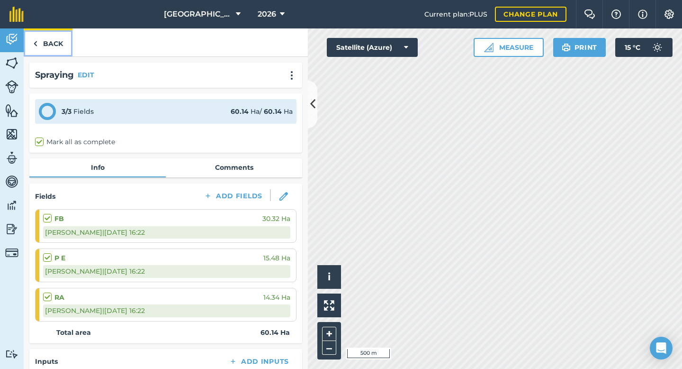
click at [43, 41] on link "Back" at bounding box center [48, 42] width 49 height 28
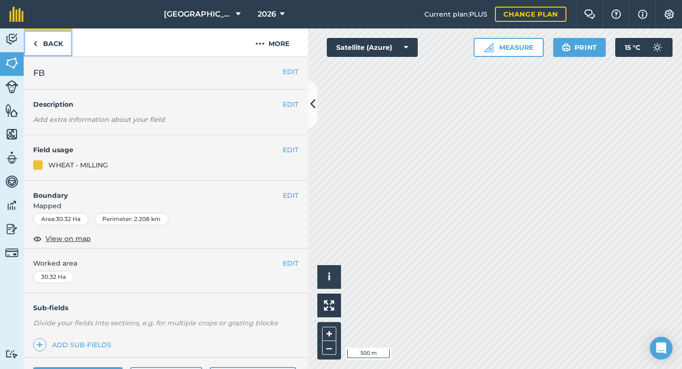
click at [52, 45] on link "Back" at bounding box center [48, 42] width 49 height 28
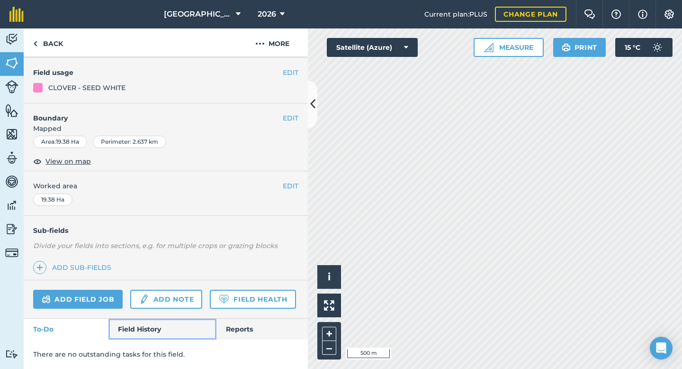
click at [156, 326] on link "Field History" at bounding box center [162, 328] width 108 height 21
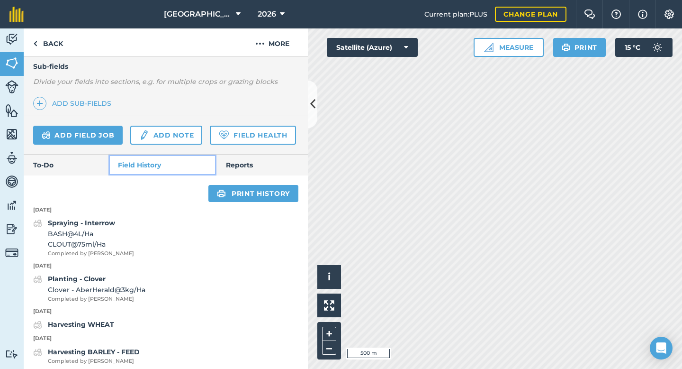
scroll to position [239, 0]
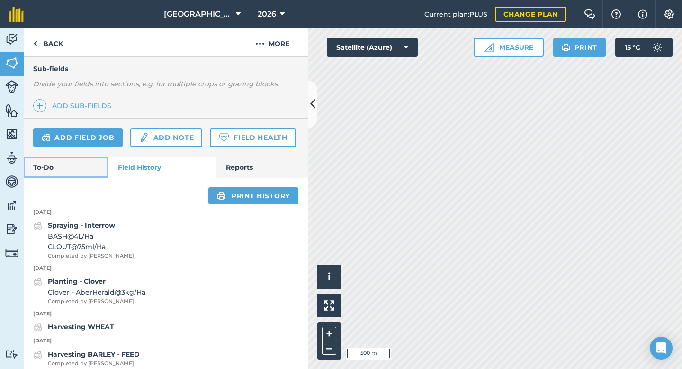
click at [48, 170] on link "To-Do" at bounding box center [66, 167] width 85 height 21
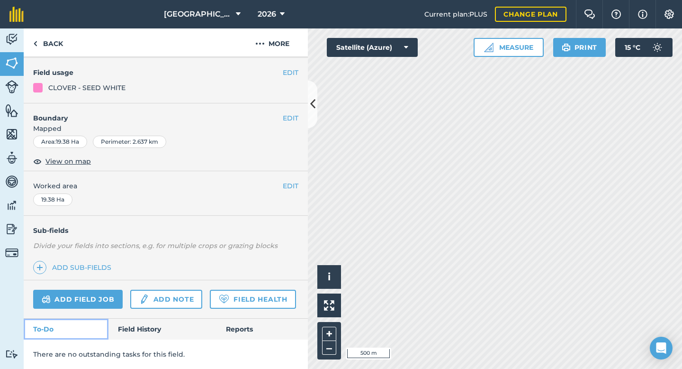
scroll to position [77, 0]
click at [132, 321] on link "Field History" at bounding box center [162, 328] width 108 height 21
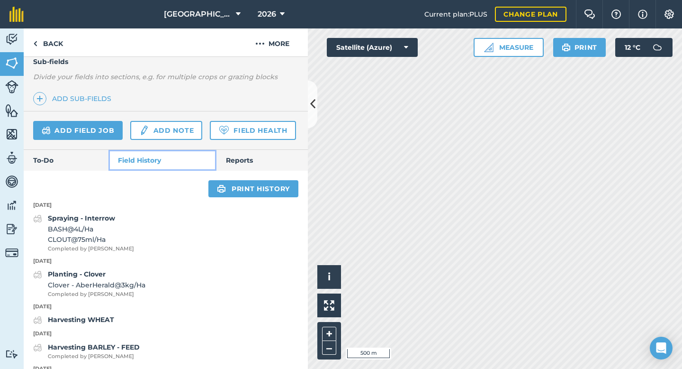
scroll to position [246, 0]
click at [100, 134] on link "Add field job" at bounding box center [78, 130] width 90 height 19
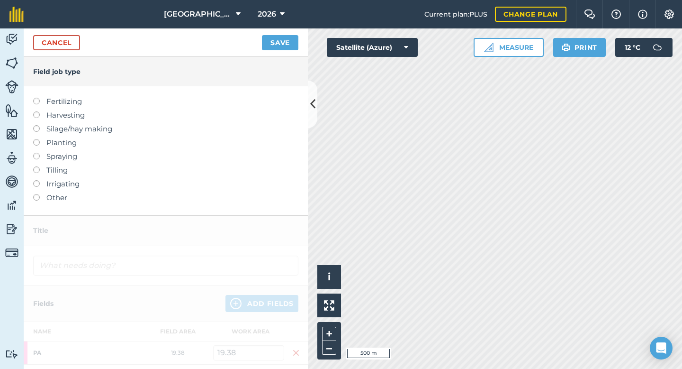
click at [36, 153] on label at bounding box center [39, 153] width 13 height 0
type input "Spraying"
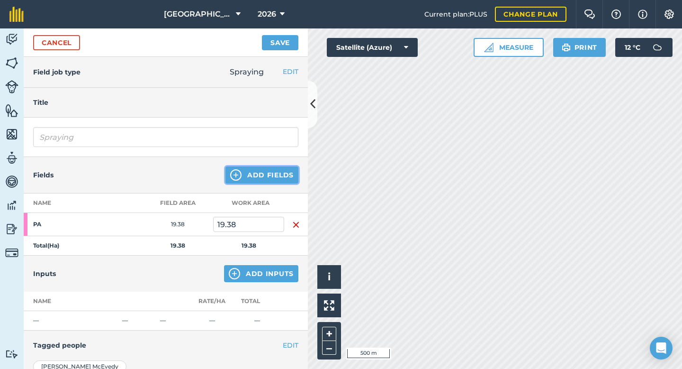
click at [274, 177] on button "Add Fields" at bounding box center [262, 174] width 73 height 17
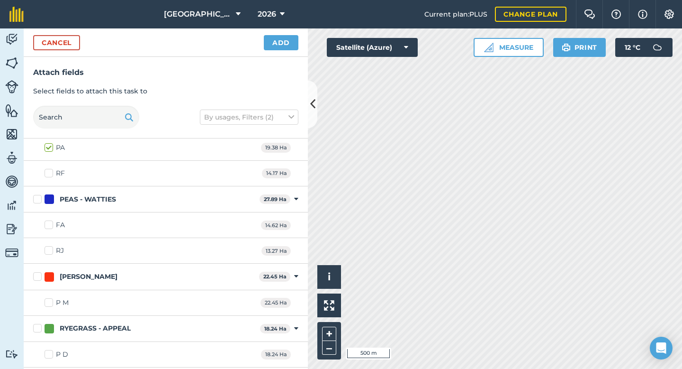
scroll to position [286, 0]
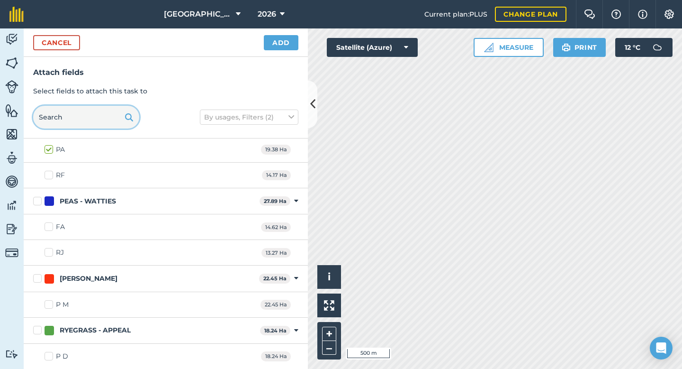
click at [80, 112] on input "text" at bounding box center [86, 117] width 106 height 23
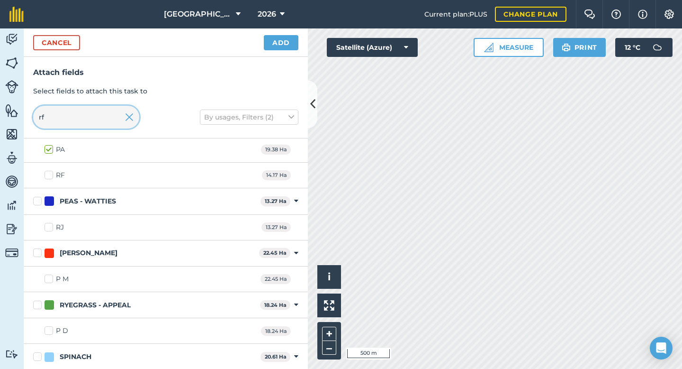
scroll to position [0, 0]
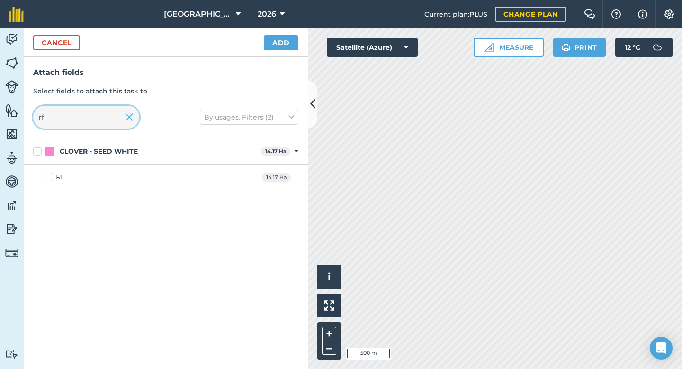
type input "rf"
click at [48, 175] on label "RF" at bounding box center [55, 177] width 20 height 10
click at [48, 175] on input "RF" at bounding box center [48, 175] width 6 height 6
checkbox input "true"
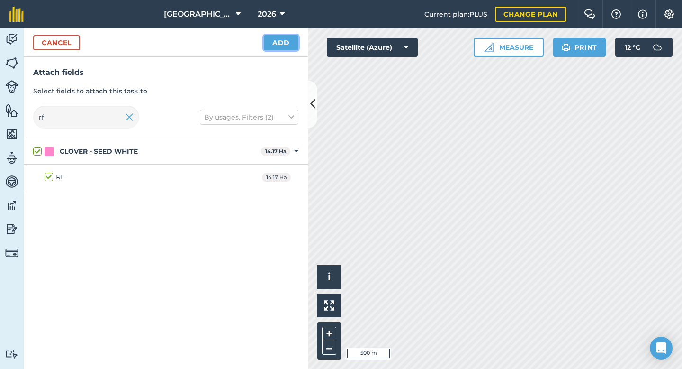
click at [272, 45] on button "Add" at bounding box center [281, 42] width 35 height 15
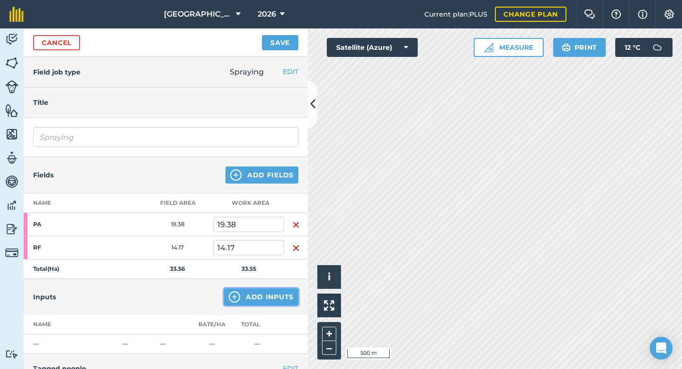
click at [262, 289] on button "Add Inputs" at bounding box center [261, 296] width 74 height 17
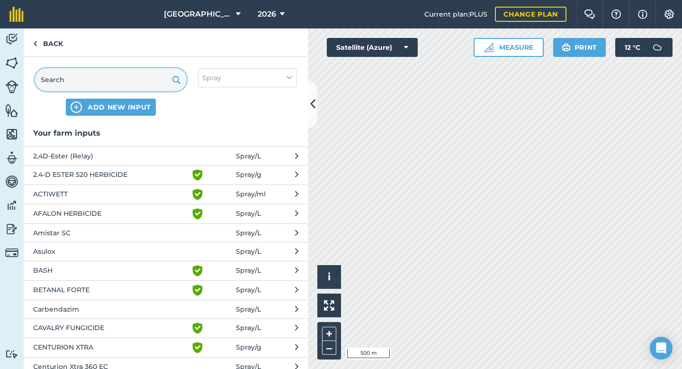
click at [84, 76] on input "text" at bounding box center [111, 79] width 152 height 23
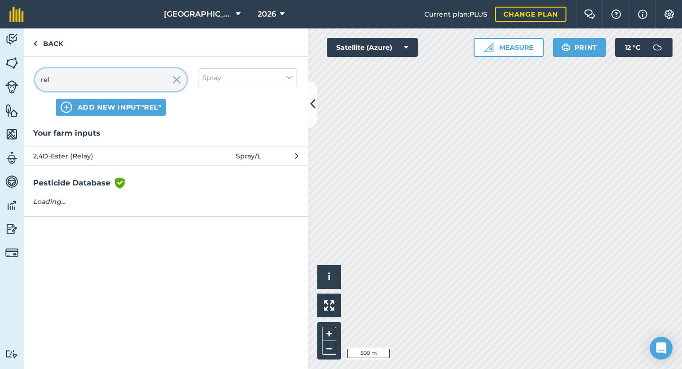
type input "rel"
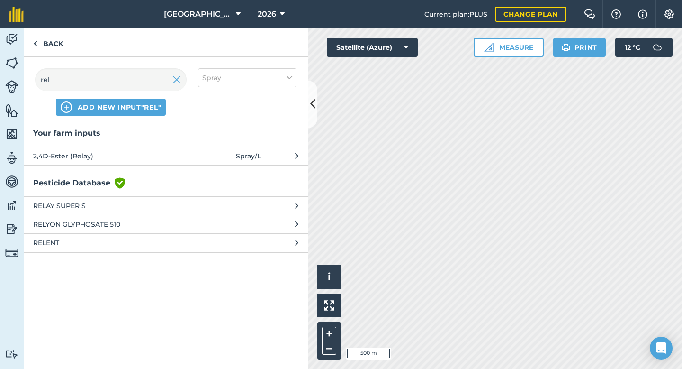
click at [72, 154] on span "2,4D-Ester (Relay)" at bounding box center [110, 156] width 155 height 10
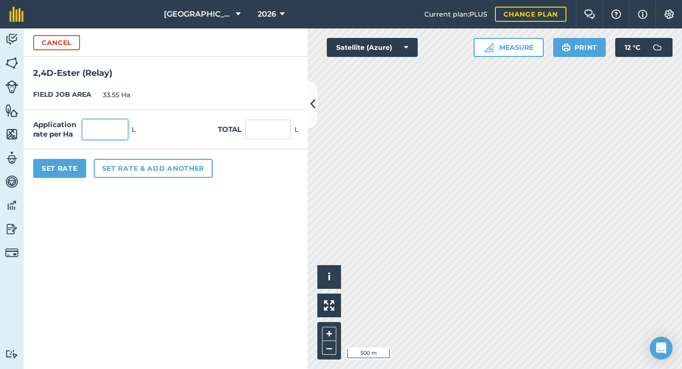
click at [93, 127] on input "text" at bounding box center [104, 129] width 45 height 20
type input "1.5"
type input "50.325"
click at [74, 167] on button "Set Rate" at bounding box center [59, 168] width 53 height 19
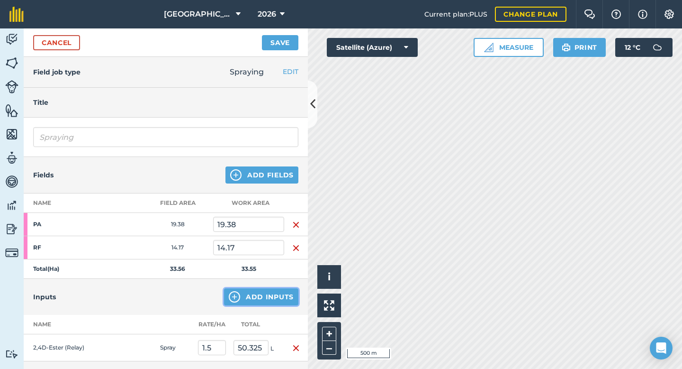
click at [265, 298] on button "Add Inputs" at bounding box center [261, 296] width 74 height 17
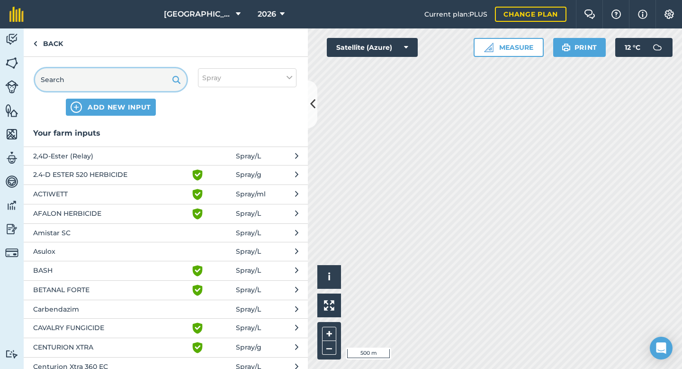
click at [88, 81] on input "text" at bounding box center [111, 79] width 152 height 23
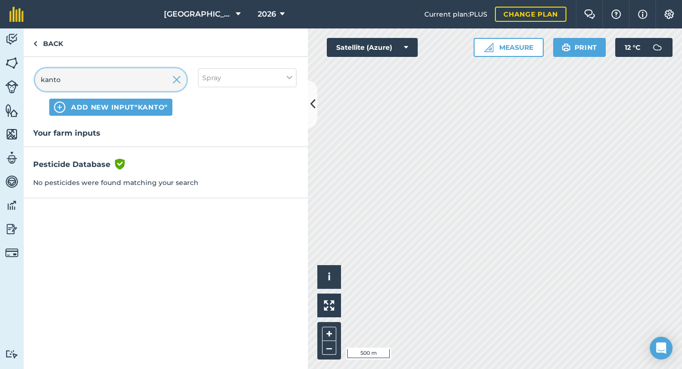
type input "kanto"
click at [106, 108] on span "ADD NEW INPUT "kanto"" at bounding box center [119, 106] width 97 height 9
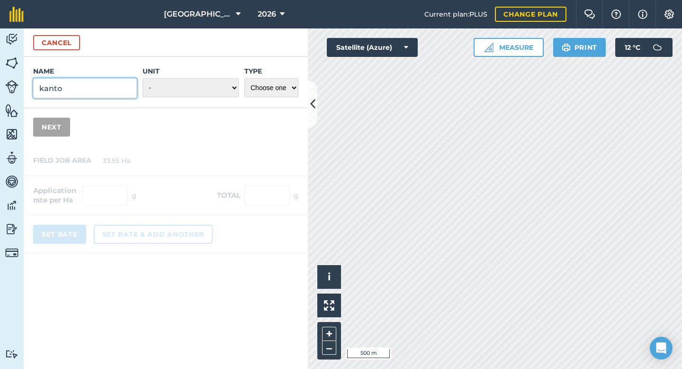
drag, startPoint x: 81, startPoint y: 90, endPoint x: 21, endPoint y: 90, distance: 60.2
click at [20, 90] on div "Activity Fields Livestock Features Maps Team Vehicles Data Reporting Billing Tu…" at bounding box center [341, 198] width 682 height 340
type input "[PERSON_NAME]"
click at [168, 95] on select "- Grams/g Kilograms/kg Metric tonnes/t Millilitres/ml Litres/L Ounces/oz Pounds…" at bounding box center [191, 87] width 96 height 19
select select "MILLILITRES"
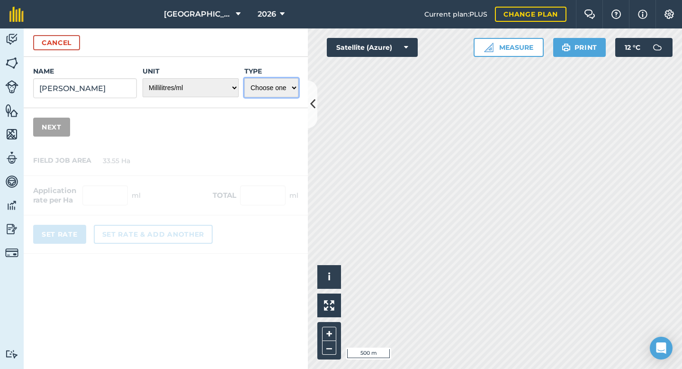
click at [269, 93] on select "Choose one Fertilizer Seed Spray Fuel Other" at bounding box center [271, 87] width 54 height 19
select select "SPRAY"
click at [56, 133] on button "Next" at bounding box center [51, 126] width 37 height 19
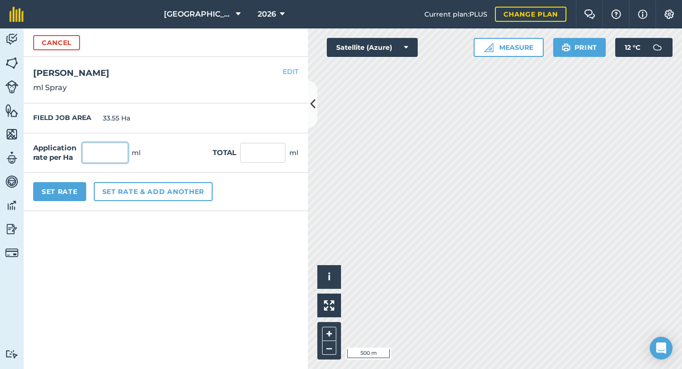
click at [107, 152] on input "text" at bounding box center [104, 153] width 45 height 20
type input "250"
type input "8,387.5"
click at [63, 202] on div "Set Rate Set rate & add another" at bounding box center [166, 191] width 284 height 38
click at [72, 190] on button "Set Rate" at bounding box center [59, 191] width 53 height 19
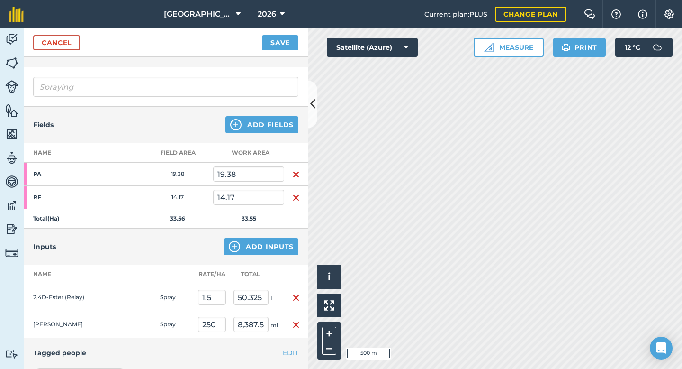
scroll to position [51, 0]
click at [281, 49] on button "Save" at bounding box center [280, 42] width 36 height 15
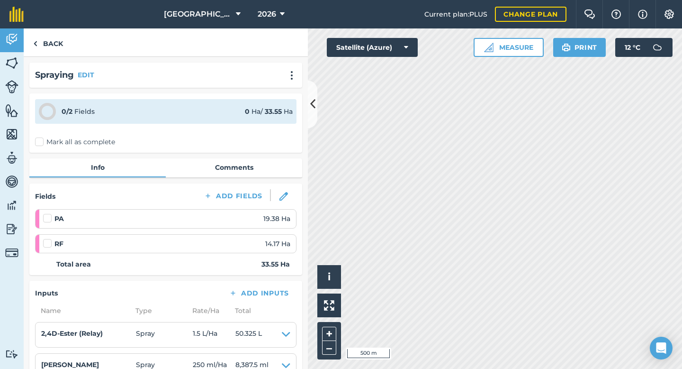
click at [37, 146] on label "Mark all as complete" at bounding box center [75, 142] width 80 height 10
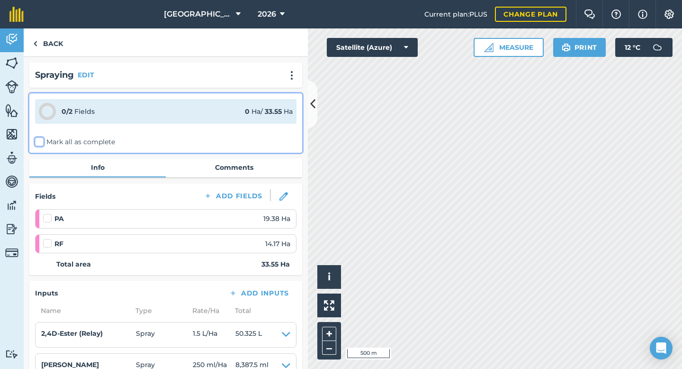
click at [37, 143] on input "Mark all as complete" at bounding box center [38, 140] width 6 height 6
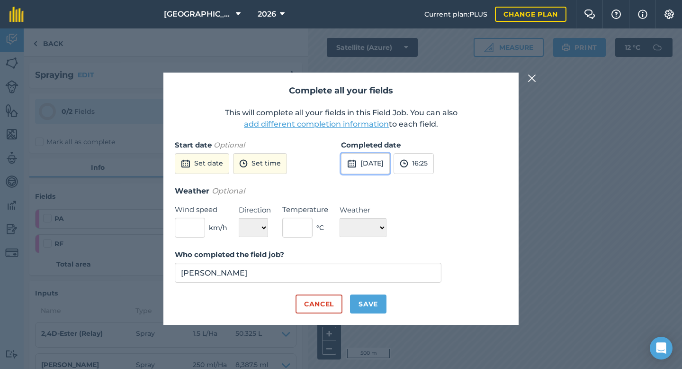
click at [352, 161] on img at bounding box center [351, 163] width 9 height 11
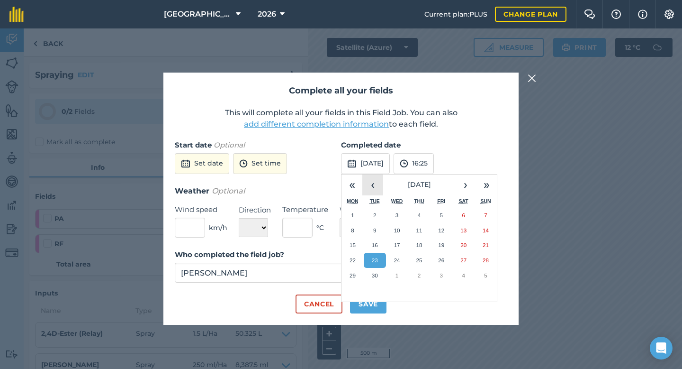
click at [370, 180] on button "‹" at bounding box center [372, 184] width 21 height 21
click at [377, 274] on abbr "26" at bounding box center [375, 275] width 6 height 6
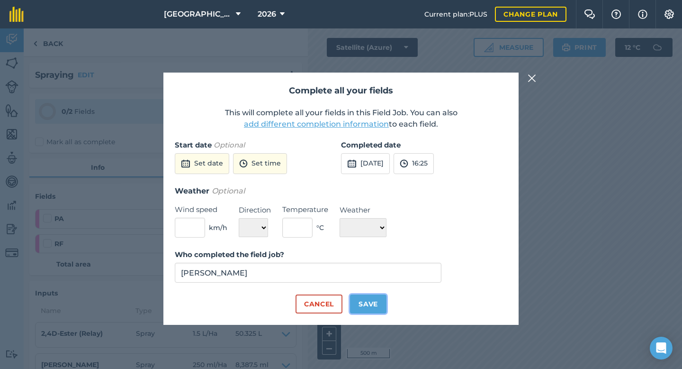
click at [370, 297] on button "Save" at bounding box center [368, 303] width 36 height 19
checkbox input "true"
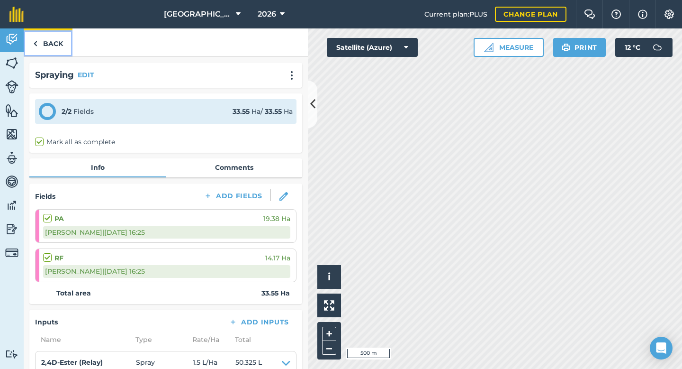
click at [44, 38] on link "Back" at bounding box center [48, 42] width 49 height 28
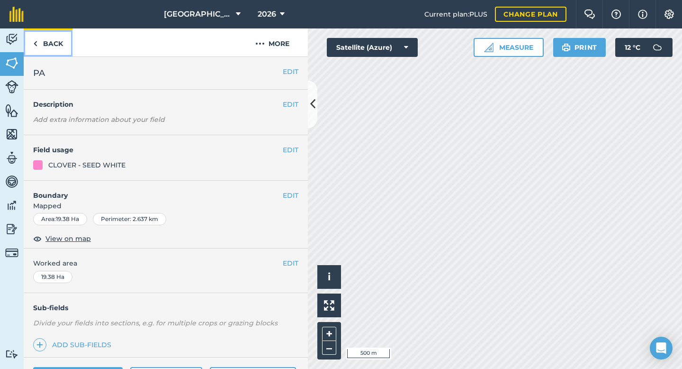
click at [44, 38] on link "Back" at bounding box center [48, 42] width 49 height 28
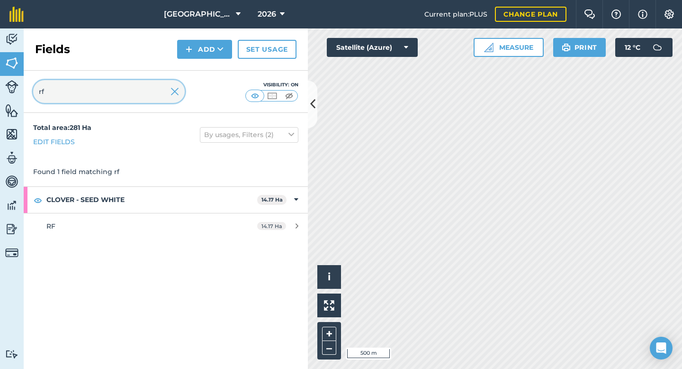
click at [60, 88] on input "rf" at bounding box center [109, 91] width 152 height 23
drag, startPoint x: 59, startPoint y: 89, endPoint x: 36, endPoint y: 90, distance: 22.3
click at [37, 90] on input "rf" at bounding box center [109, 91] width 152 height 23
type input "rm"
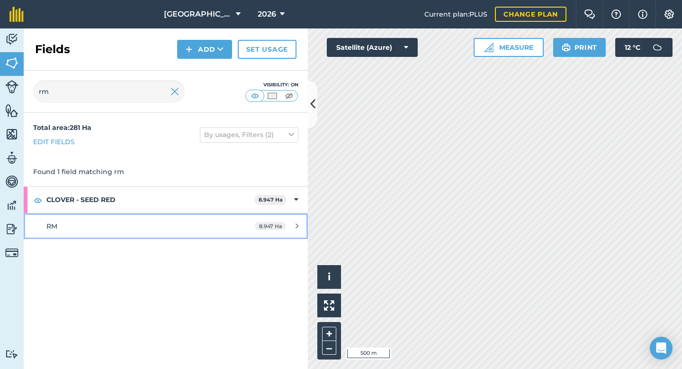
click at [89, 219] on link "RM 8.947 Ha" at bounding box center [166, 226] width 284 height 26
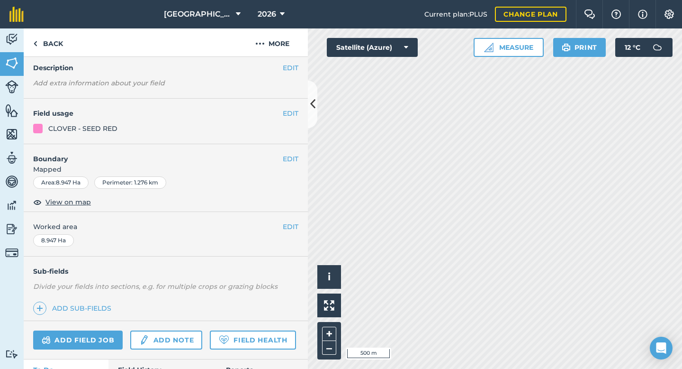
scroll to position [77, 0]
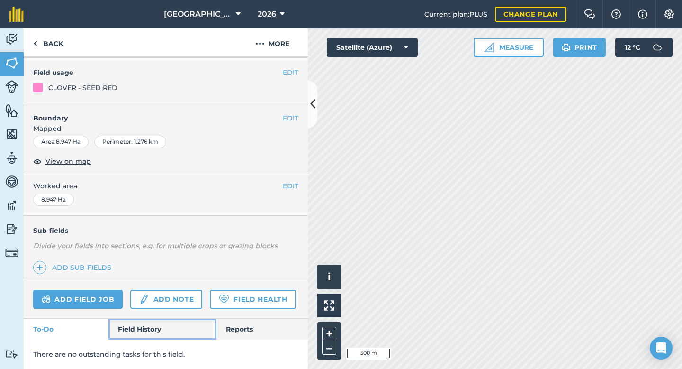
click at [128, 325] on link "Field History" at bounding box center [162, 328] width 108 height 21
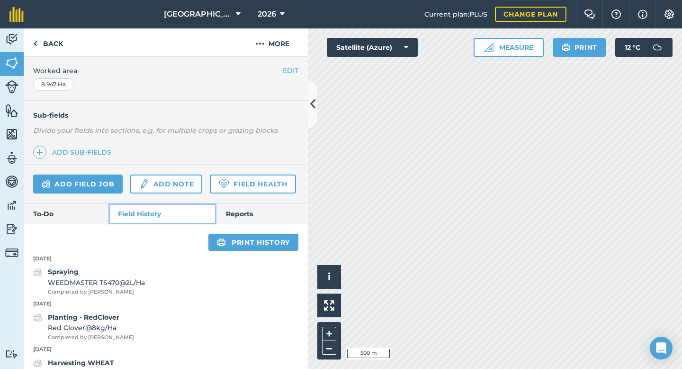
scroll to position [193, 0]
click at [109, 189] on link "Add field job" at bounding box center [78, 183] width 90 height 19
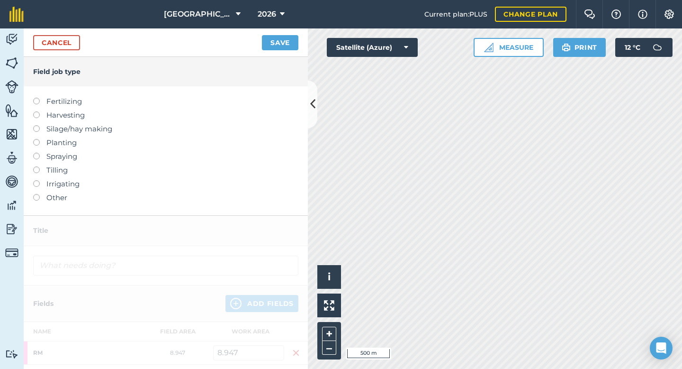
click at [37, 153] on label at bounding box center [39, 153] width 13 height 0
type input "Spraying"
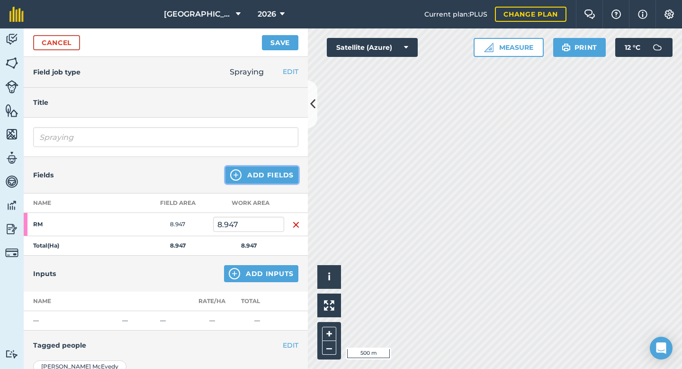
click at [264, 176] on button "Add Fields" at bounding box center [262, 174] width 73 height 17
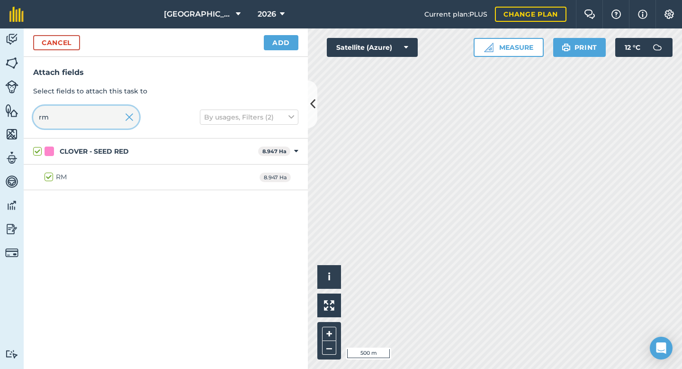
click at [58, 120] on input "rm" at bounding box center [86, 117] width 106 height 23
type input "r"
checkbox input "false"
type input "rn"
click at [51, 180] on label "RN" at bounding box center [55, 177] width 21 height 10
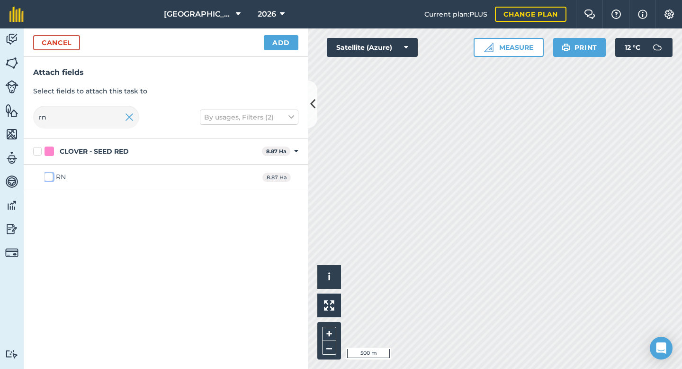
click at [51, 178] on input "RN" at bounding box center [48, 175] width 6 height 6
checkbox input "true"
click at [286, 42] on button "Add" at bounding box center [281, 42] width 35 height 15
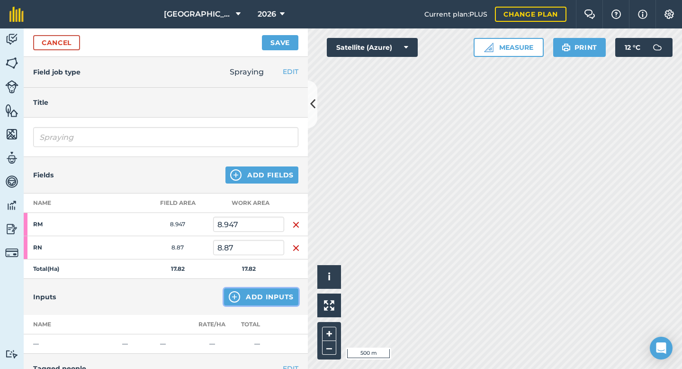
click at [263, 295] on button "Add Inputs" at bounding box center [261, 296] width 74 height 17
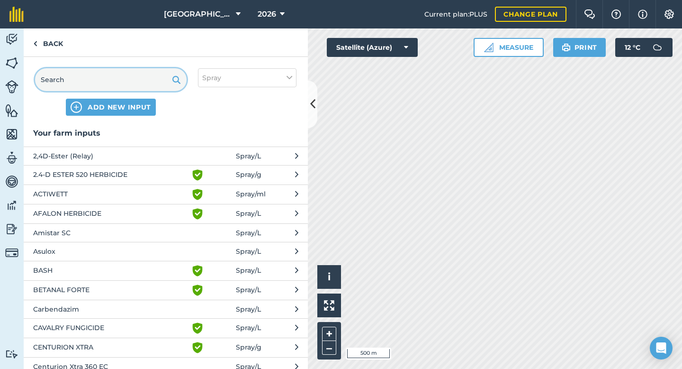
click at [91, 84] on input "text" at bounding box center [111, 79] width 152 height 23
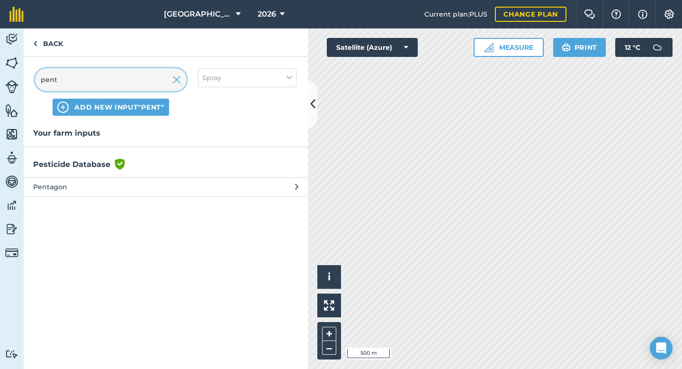
type input "pent"
click at [110, 183] on span "Pentagon" at bounding box center [110, 186] width 155 height 10
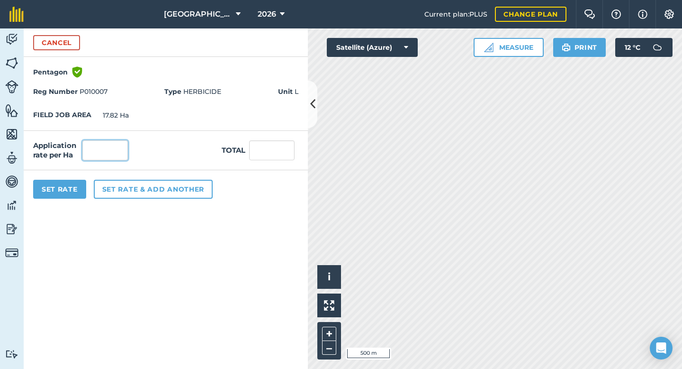
click at [113, 152] on input "text" at bounding box center [104, 150] width 45 height 20
type input "4"
type input "71.28"
click at [75, 189] on button "Set Rate" at bounding box center [59, 189] width 53 height 19
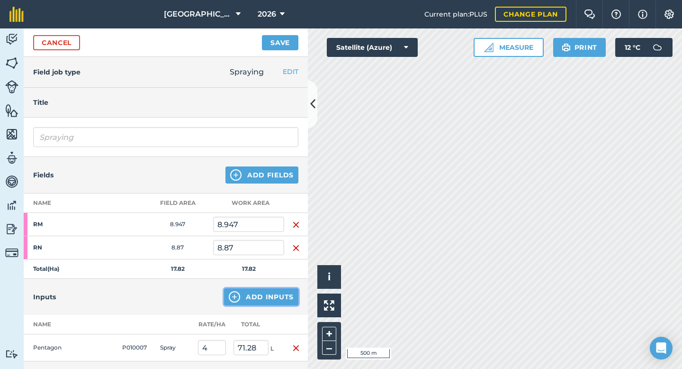
click at [252, 294] on button "Add Inputs" at bounding box center [261, 296] width 74 height 17
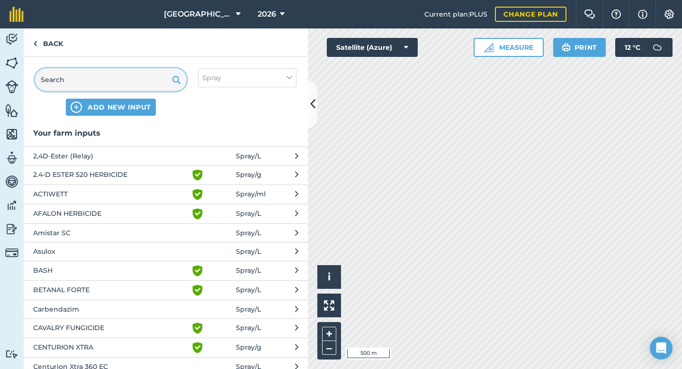
click at [129, 79] on input "text" at bounding box center [111, 79] width 152 height 23
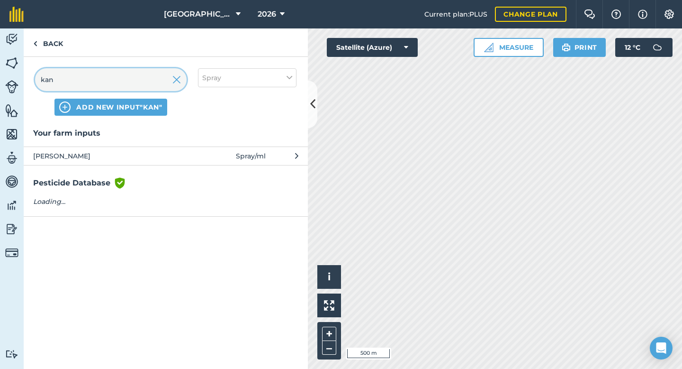
type input "kan"
click at [142, 158] on span "[PERSON_NAME]" at bounding box center [110, 156] width 155 height 10
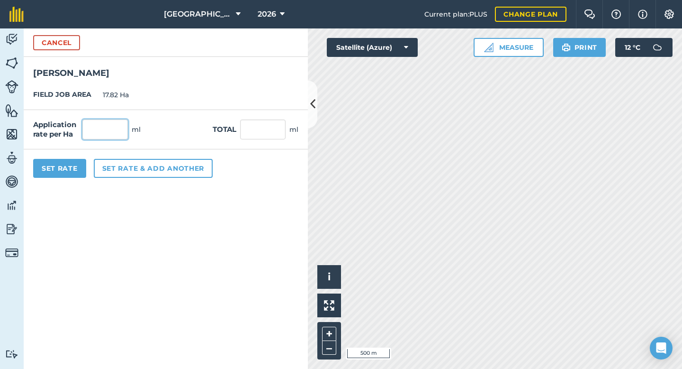
click at [105, 133] on input "text" at bounding box center [104, 129] width 45 height 20
type input "250"
type input "4,455"
click at [73, 164] on button "Set Rate" at bounding box center [59, 168] width 53 height 19
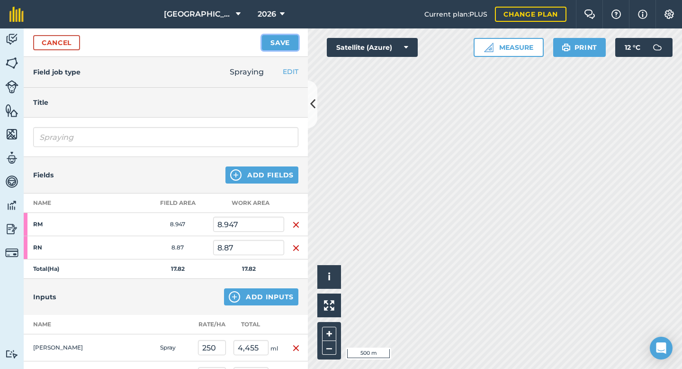
click at [278, 43] on button "Save" at bounding box center [280, 42] width 36 height 15
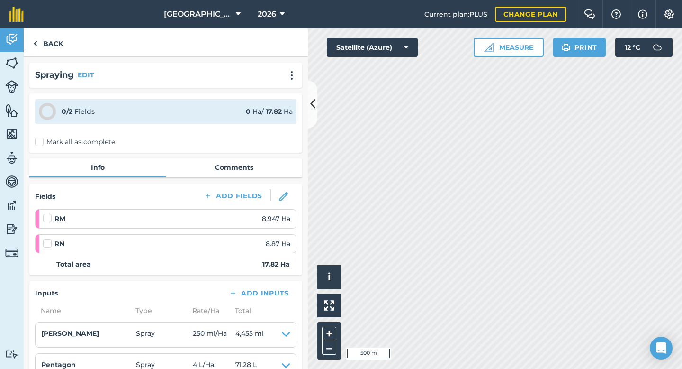
click at [40, 143] on label "Mark all as complete" at bounding box center [75, 142] width 80 height 10
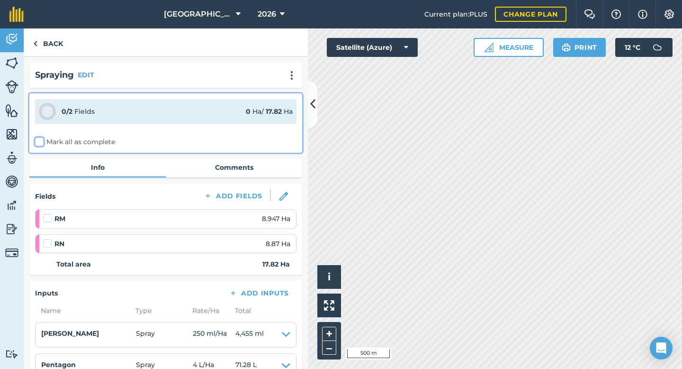
click at [40, 143] on input "Mark all as complete" at bounding box center [38, 140] width 6 height 6
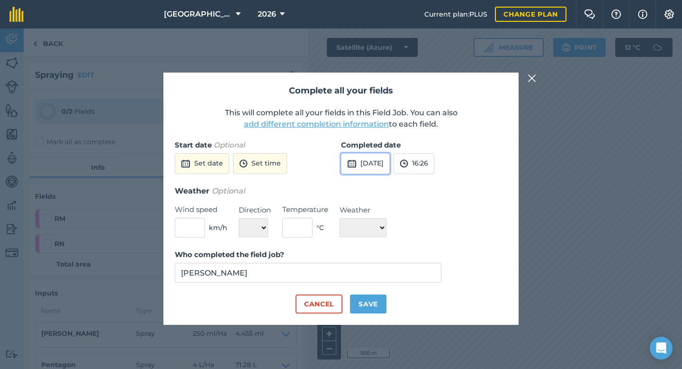
click at [352, 166] on img at bounding box center [351, 163] width 9 height 11
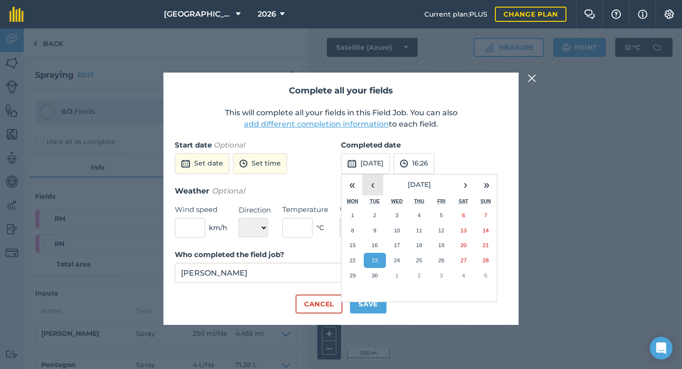
click at [379, 183] on button "‹" at bounding box center [372, 184] width 21 height 21
click at [396, 276] on abbr "27" at bounding box center [397, 275] width 6 height 6
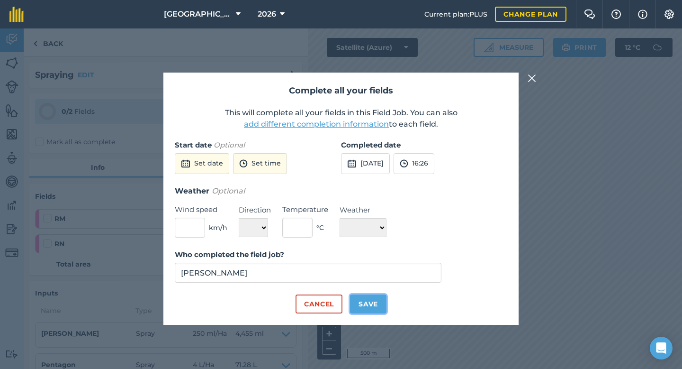
click at [375, 298] on button "Save" at bounding box center [368, 303] width 36 height 19
checkbox input "true"
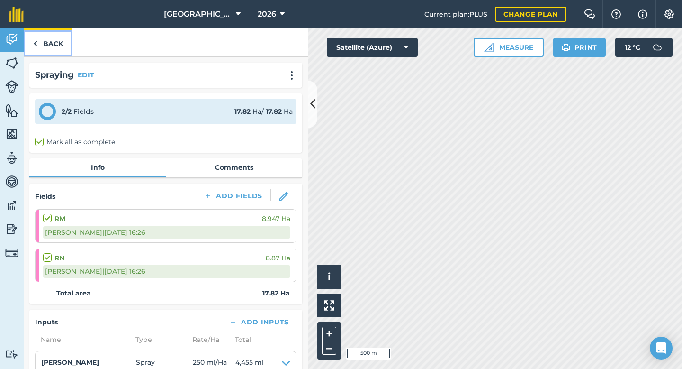
click at [50, 46] on link "Back" at bounding box center [48, 42] width 49 height 28
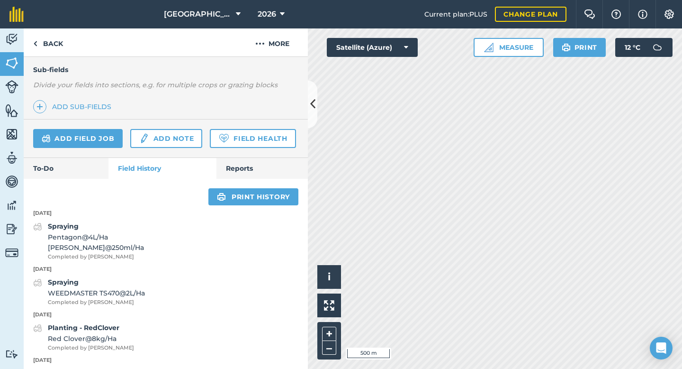
scroll to position [237, 0]
click at [102, 142] on link "Add field job" at bounding box center [78, 139] width 90 height 19
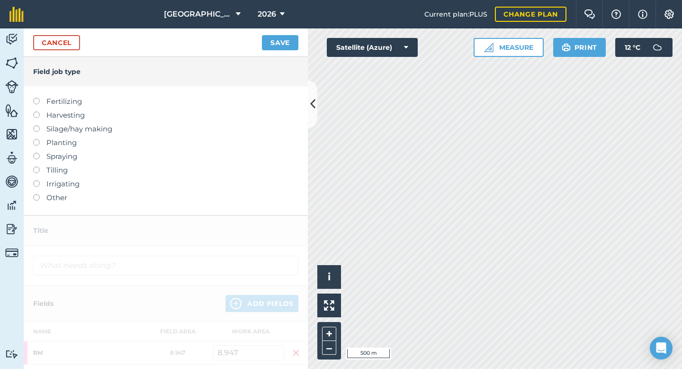
click at [38, 153] on label at bounding box center [39, 153] width 13 height 0
type input "Spraying"
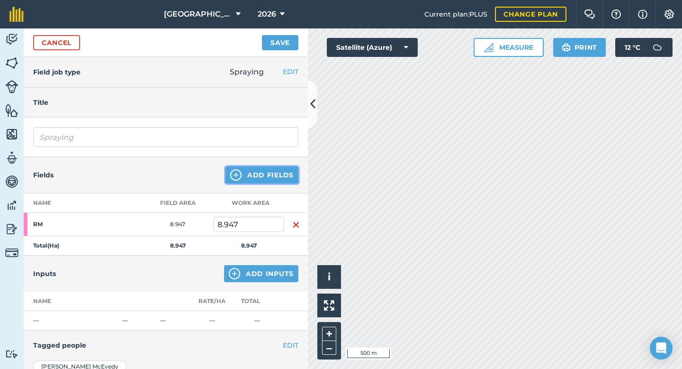
click at [284, 174] on button "Add Fields" at bounding box center [262, 174] width 73 height 17
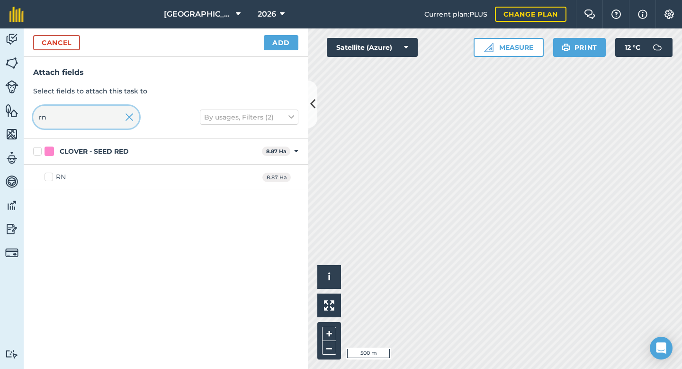
click at [92, 117] on input "rn" at bounding box center [86, 117] width 106 height 23
type input "r"
type input "clov"
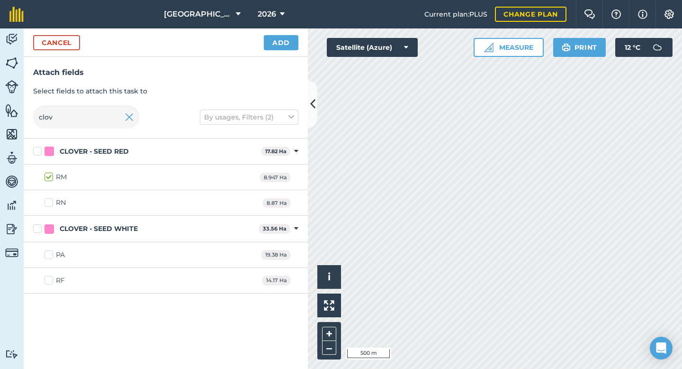
click at [50, 206] on label "RN" at bounding box center [55, 203] width 21 height 10
click at [50, 204] on input "RN" at bounding box center [48, 201] width 6 height 6
checkbox input "true"
click at [49, 251] on label "PA" at bounding box center [55, 255] width 20 height 10
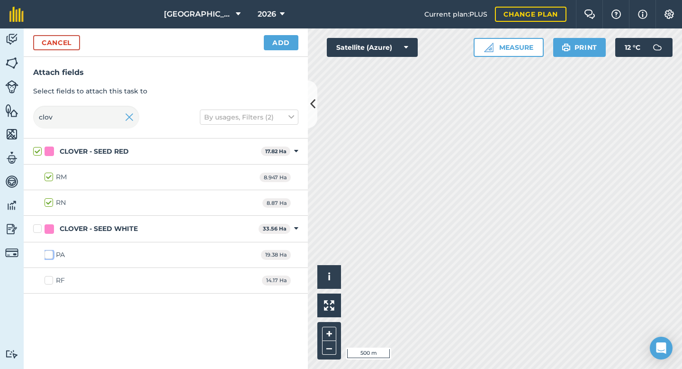
click at [49, 251] on input "PA" at bounding box center [48, 253] width 6 height 6
checkbox input "true"
click at [50, 272] on div "RF 14.17 Ha" at bounding box center [166, 281] width 284 height 26
click at [48, 284] on label "RF" at bounding box center [55, 280] width 20 height 10
click at [48, 281] on input "RF" at bounding box center [48, 278] width 6 height 6
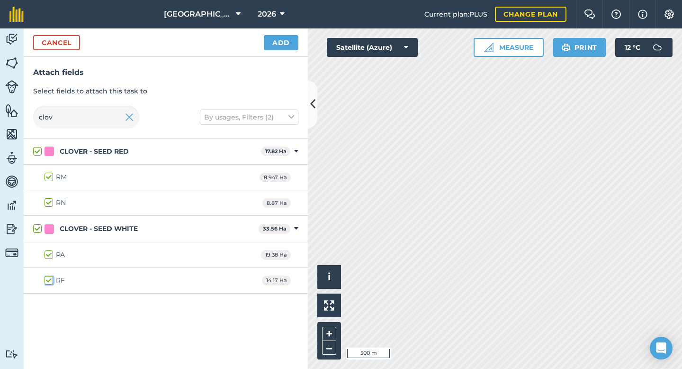
checkbox input "true"
click at [284, 48] on button "Add" at bounding box center [281, 42] width 35 height 15
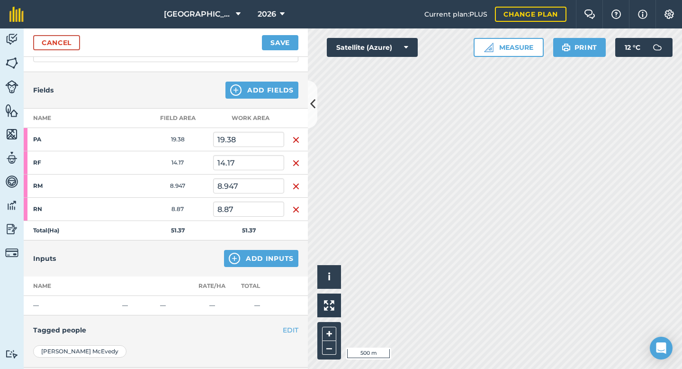
scroll to position [97, 0]
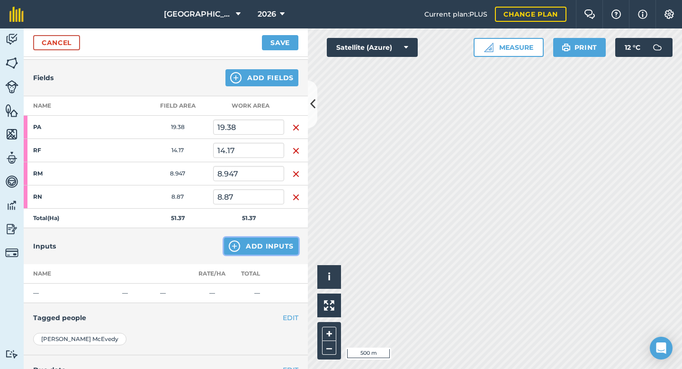
click at [258, 248] on button "Add Inputs" at bounding box center [261, 245] width 74 height 17
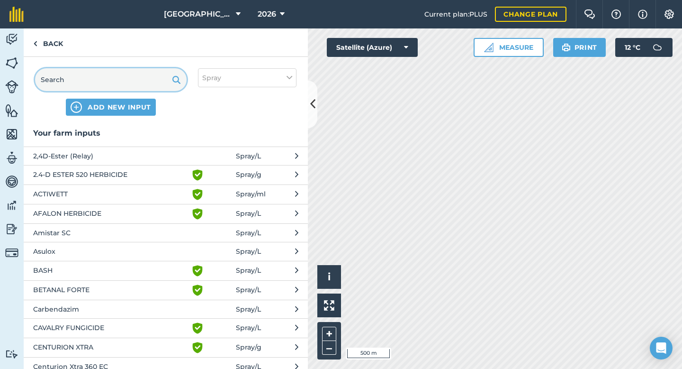
click at [95, 84] on input "text" at bounding box center [111, 79] width 152 height 23
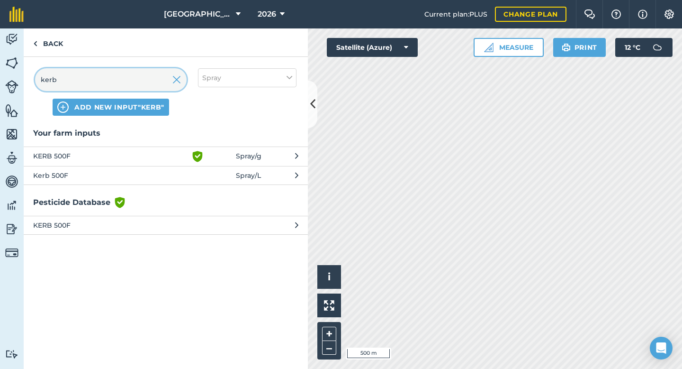
type input "kerb"
click at [88, 174] on span "Kerb 500F" at bounding box center [110, 175] width 155 height 10
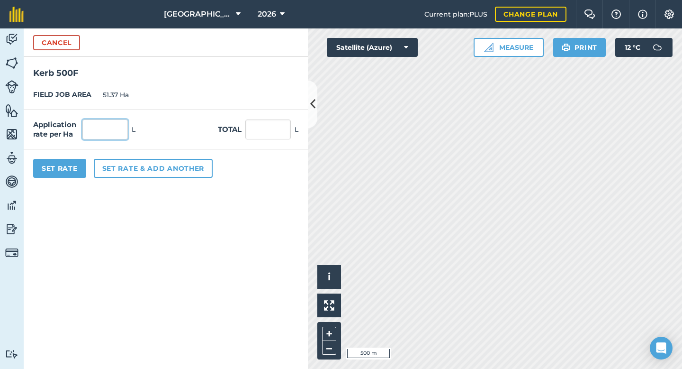
click at [97, 125] on input "text" at bounding box center [104, 129] width 45 height 20
type input "2.5"
type input "128.425"
click at [60, 171] on button "Set Rate" at bounding box center [59, 168] width 53 height 19
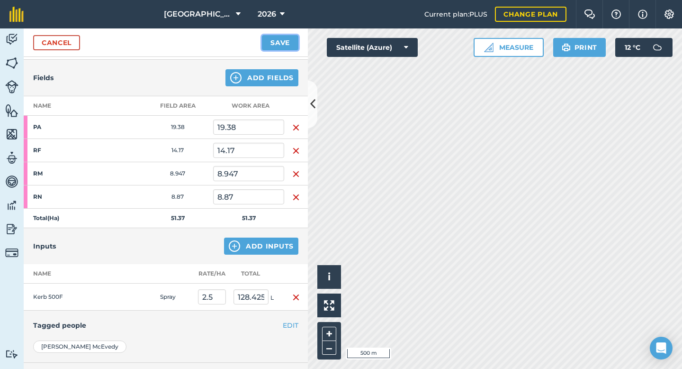
click at [277, 47] on button "Save" at bounding box center [280, 42] width 36 height 15
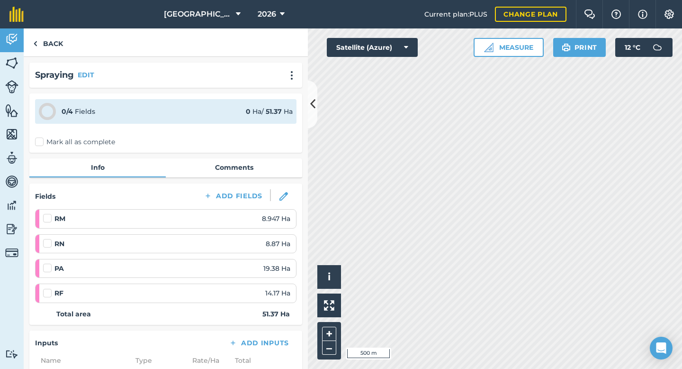
click at [38, 142] on label "Mark all as complete" at bounding box center [75, 142] width 80 height 10
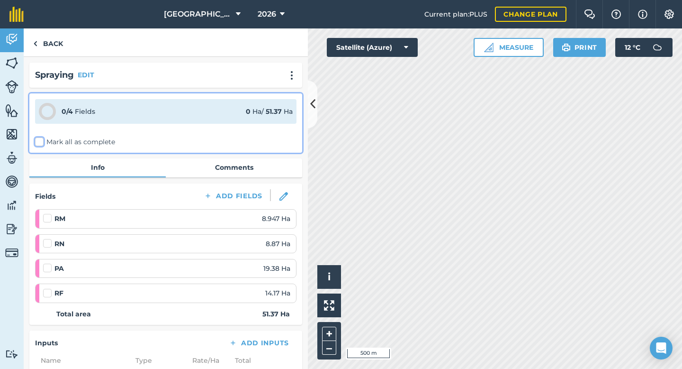
click at [38, 142] on input "Mark all as complete" at bounding box center [38, 140] width 6 height 6
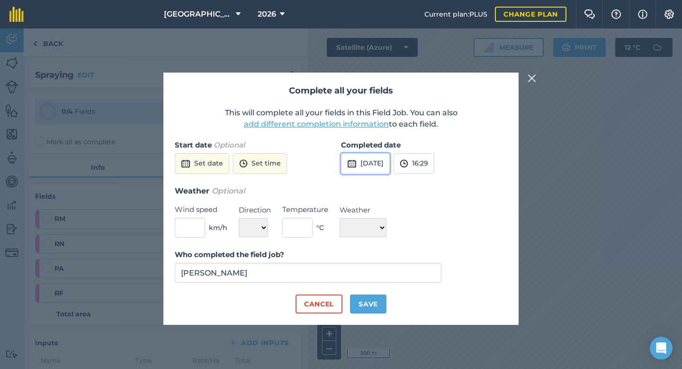
click at [352, 164] on img at bounding box center [351, 163] width 9 height 11
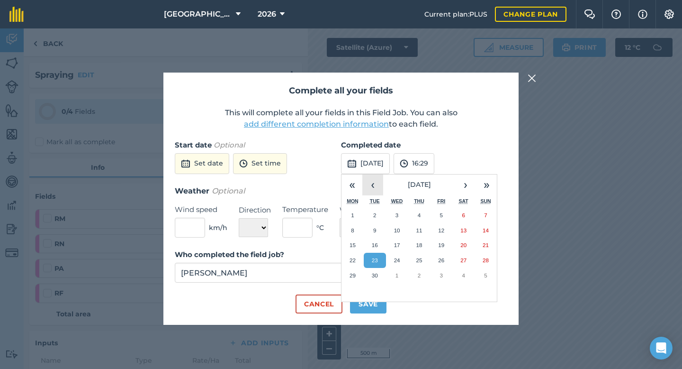
click at [370, 184] on button "‹" at bounding box center [372, 184] width 21 height 21
click at [424, 230] on button "7" at bounding box center [419, 230] width 22 height 15
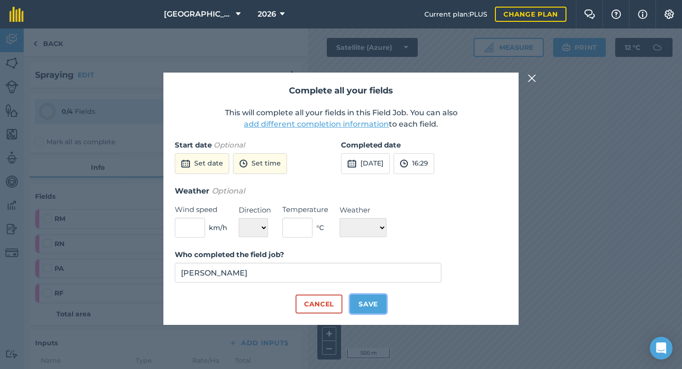
click at [371, 300] on button "Save" at bounding box center [368, 303] width 36 height 19
checkbox input "true"
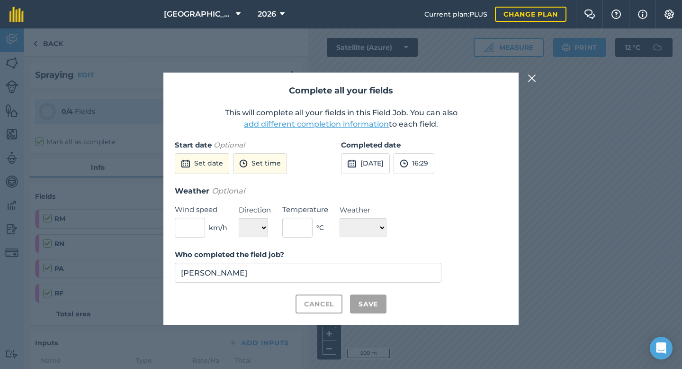
checkbox input "true"
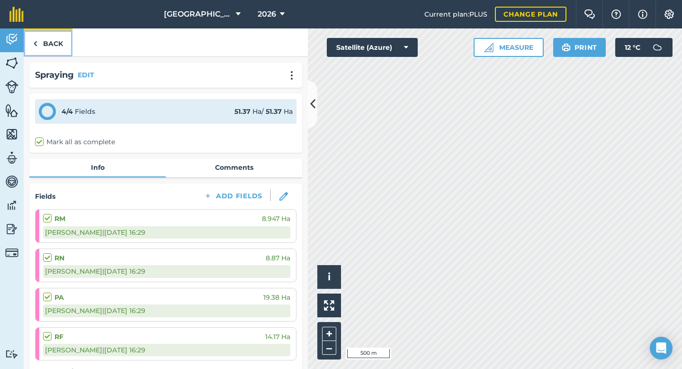
click at [55, 45] on link "Back" at bounding box center [48, 42] width 49 height 28
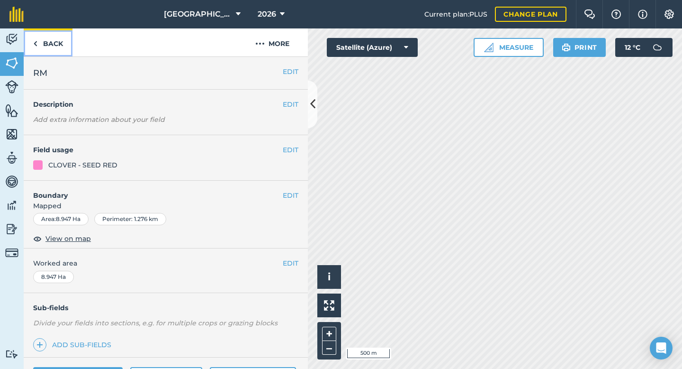
click at [56, 39] on link "Back" at bounding box center [48, 42] width 49 height 28
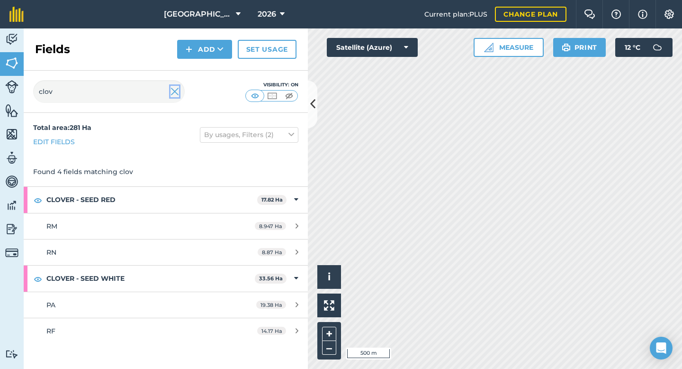
click at [177, 89] on img at bounding box center [175, 91] width 9 height 11
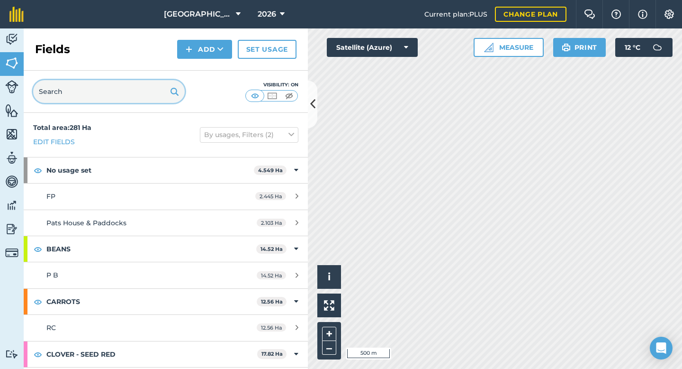
click at [134, 95] on input "text" at bounding box center [109, 91] width 152 height 23
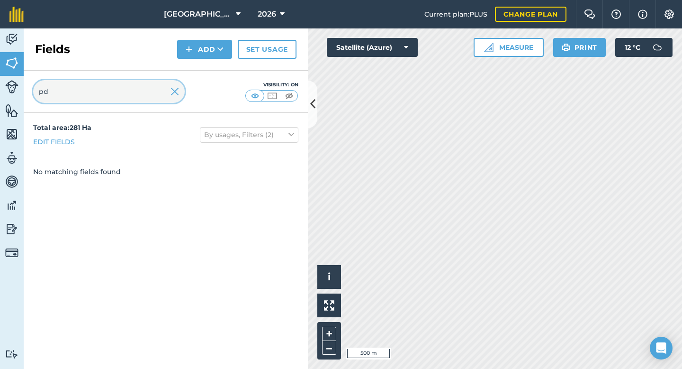
type input "p"
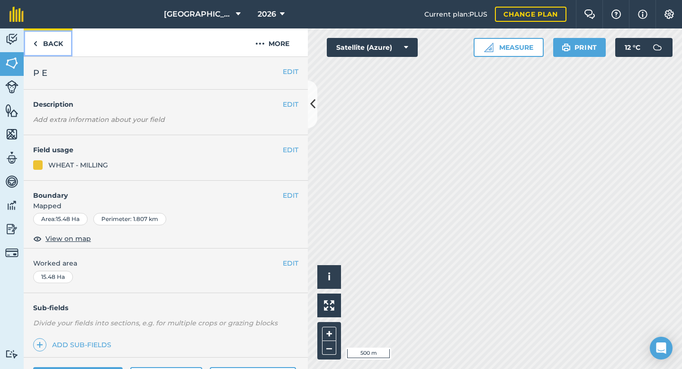
click at [59, 47] on link "Back" at bounding box center [48, 42] width 49 height 28
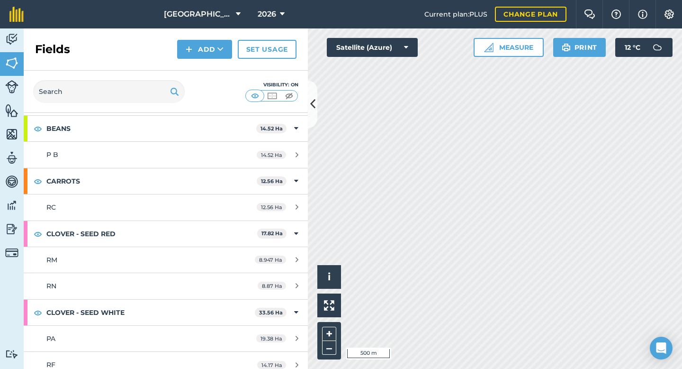
scroll to position [122, 0]
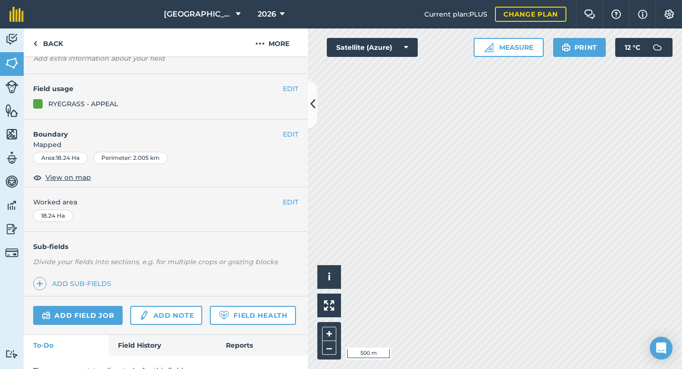
scroll to position [77, 0]
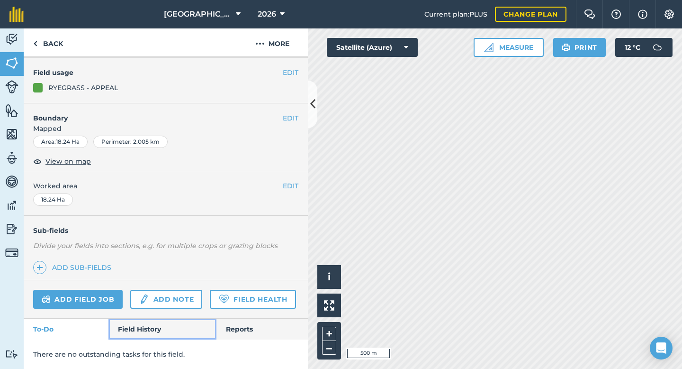
click at [160, 324] on link "Field History" at bounding box center [162, 328] width 108 height 21
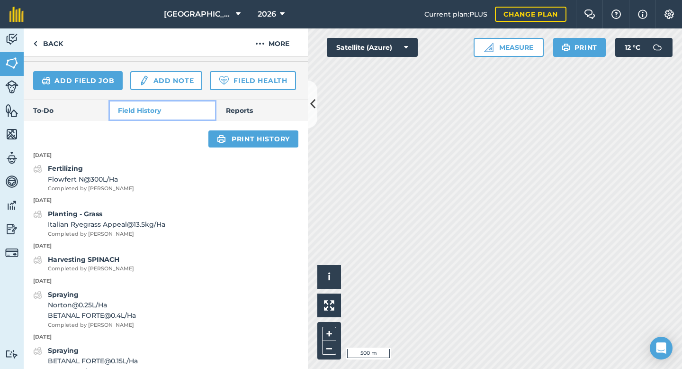
scroll to position [245, 0]
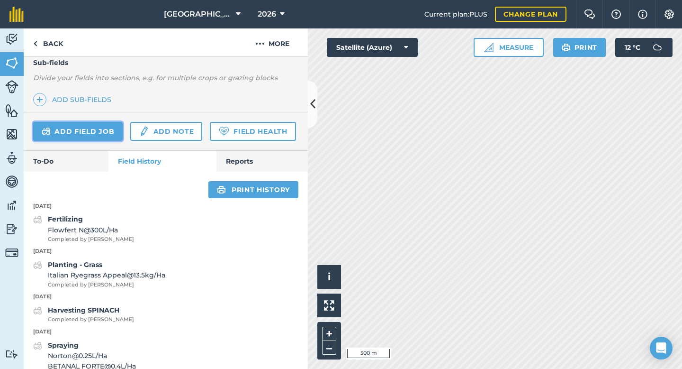
click at [81, 135] on link "Add field job" at bounding box center [78, 131] width 90 height 19
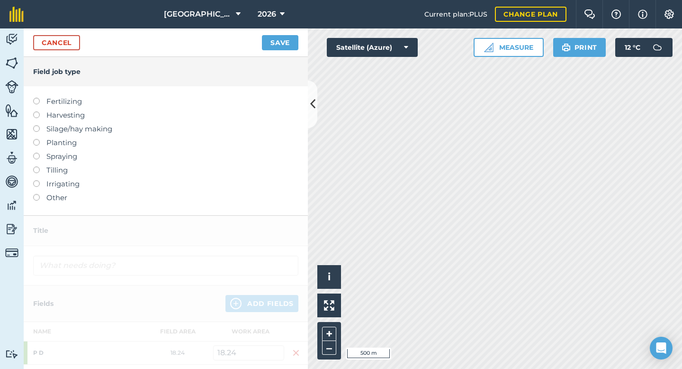
click at [37, 153] on label at bounding box center [39, 153] width 13 height 0
type input "Spraying"
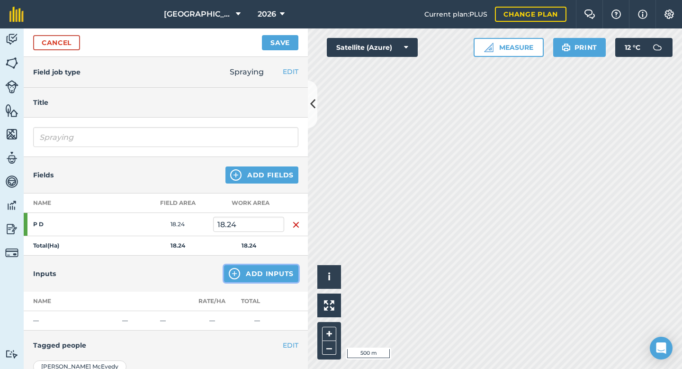
click at [252, 273] on button "Add Inputs" at bounding box center [261, 273] width 74 height 17
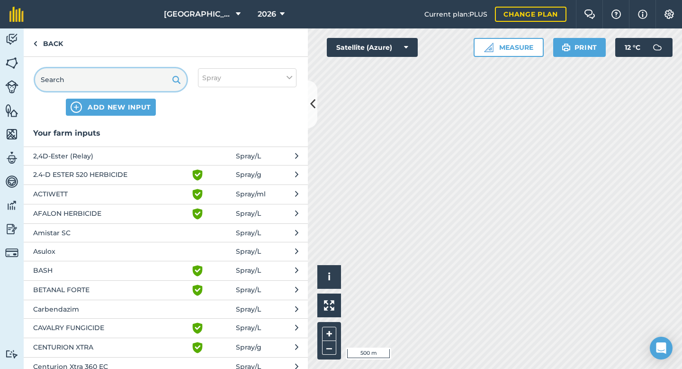
click at [157, 84] on input "text" at bounding box center [111, 79] width 152 height 23
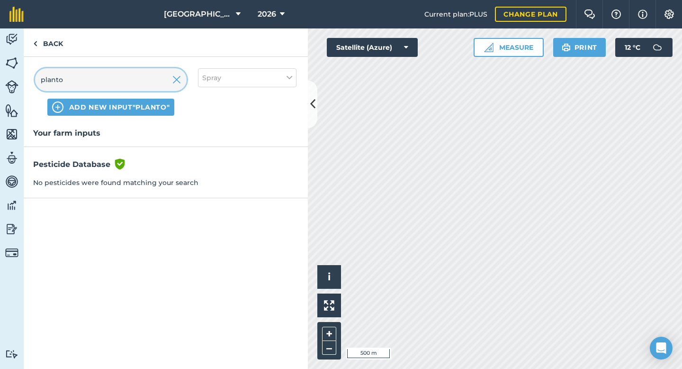
drag, startPoint x: 67, startPoint y: 81, endPoint x: 31, endPoint y: 81, distance: 36.5
click at [31, 81] on div "planto ADD NEW INPUT "planto" Spray" at bounding box center [166, 92] width 284 height 70
paste input "Platoon"
type input "Platoon"
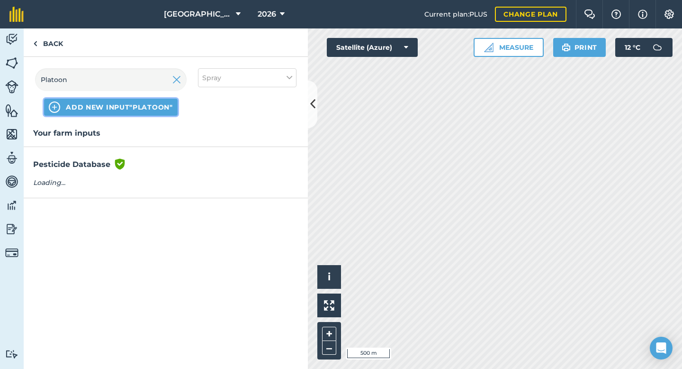
click at [107, 107] on span "ADD NEW INPUT "Platoon"" at bounding box center [119, 106] width 107 height 9
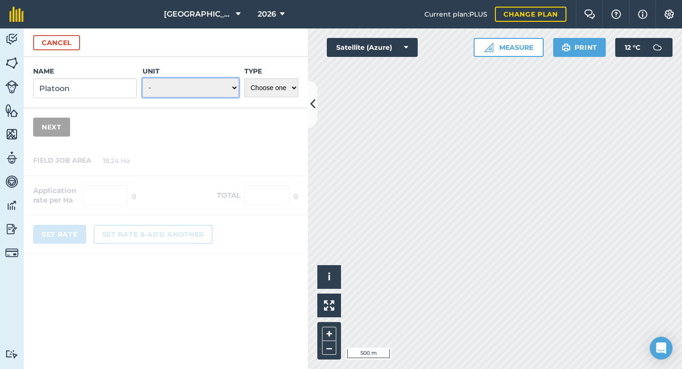
click at [224, 87] on select "- Grams/g Kilograms/kg Metric tonnes/t Millilitres/ml Litres/L Ounces/oz Pounds…" at bounding box center [191, 87] width 96 height 19
select select "LITRES"
click at [264, 86] on select "Choose one Fertilizer Seed Spray Fuel Other" at bounding box center [271, 87] width 54 height 19
select select "SPRAY"
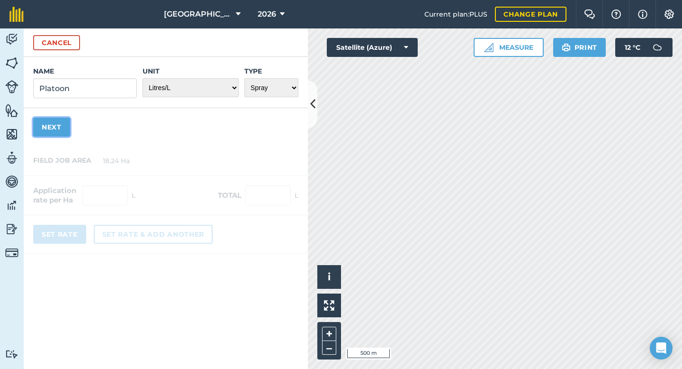
click at [54, 134] on button "Next" at bounding box center [51, 126] width 37 height 19
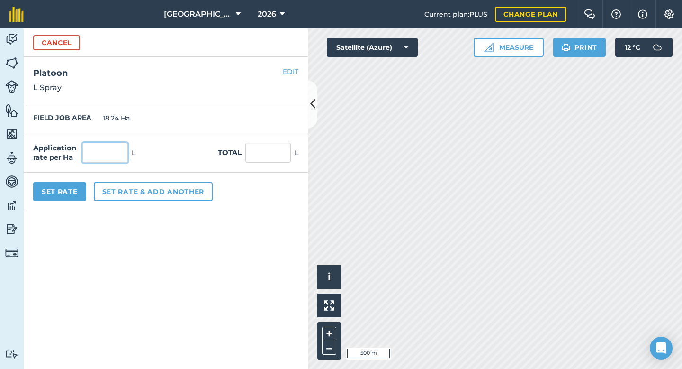
click at [98, 156] on input "text" at bounding box center [104, 153] width 45 height 20
type input "1.5"
type input "27.36"
click at [60, 193] on button "Set Rate" at bounding box center [59, 191] width 53 height 19
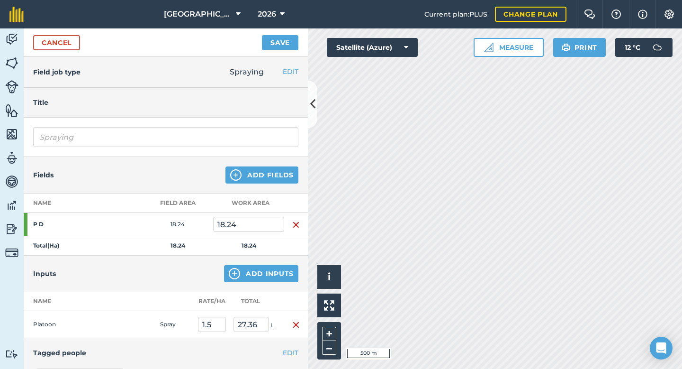
scroll to position [11, 0]
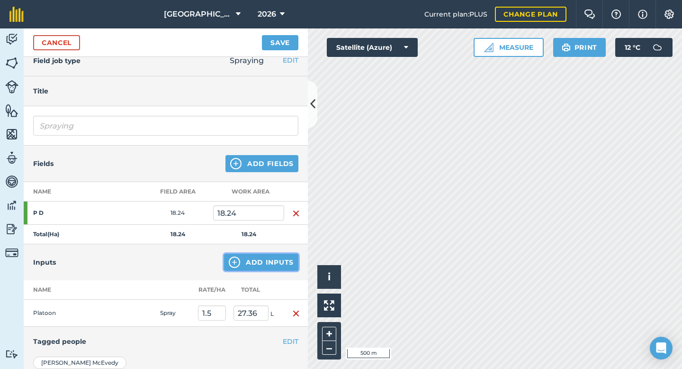
click at [253, 262] on button "Add Inputs" at bounding box center [261, 261] width 74 height 17
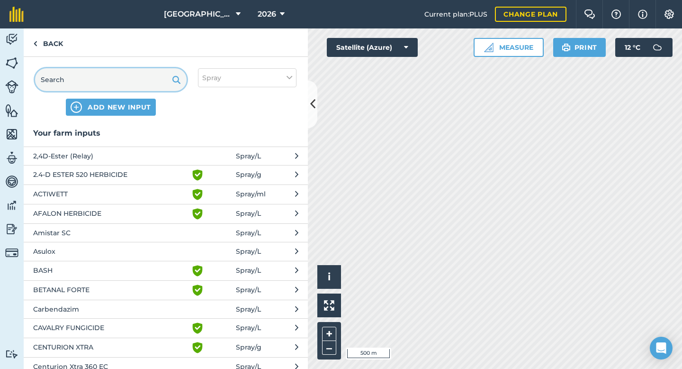
click at [89, 79] on input "text" at bounding box center [111, 79] width 152 height 23
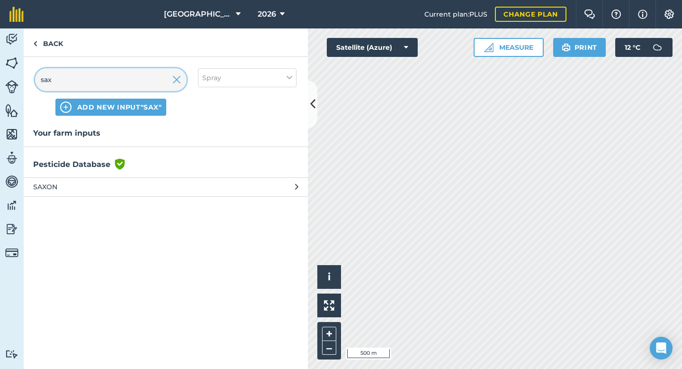
type input "sax"
click at [62, 188] on span "SAXON" at bounding box center [110, 186] width 155 height 10
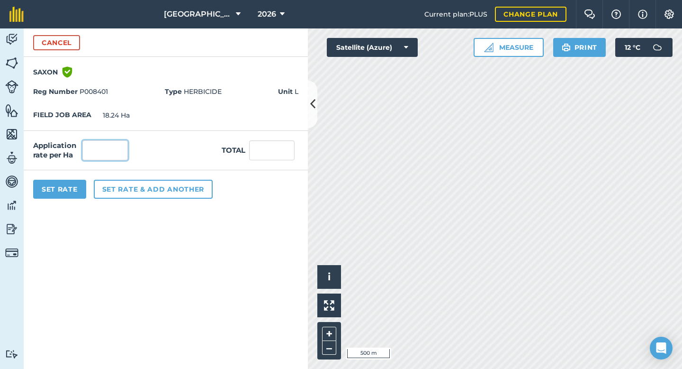
click at [92, 155] on input "text" at bounding box center [104, 150] width 45 height 20
type input "3"
type input "54.72"
click at [65, 189] on button "Set Rate" at bounding box center [59, 189] width 53 height 19
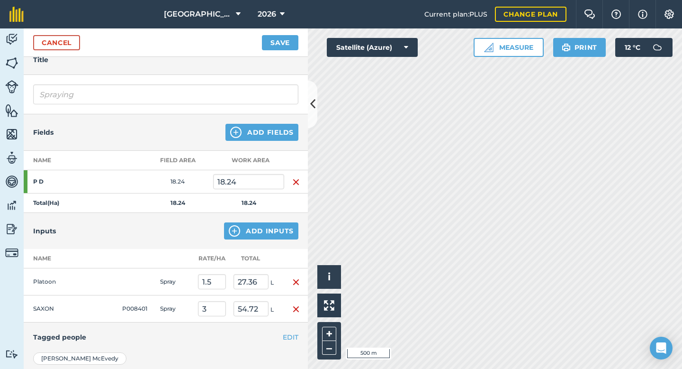
scroll to position [0, 0]
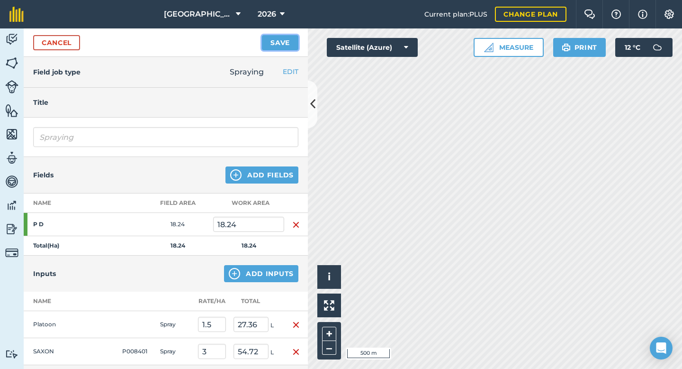
click at [282, 44] on button "Save" at bounding box center [280, 42] width 36 height 15
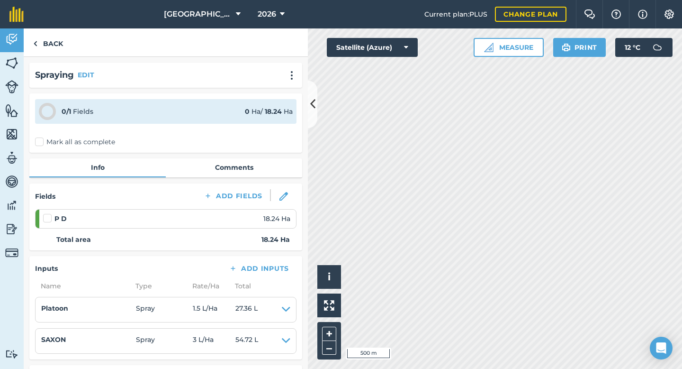
click at [51, 213] on label at bounding box center [48, 213] width 11 height 0
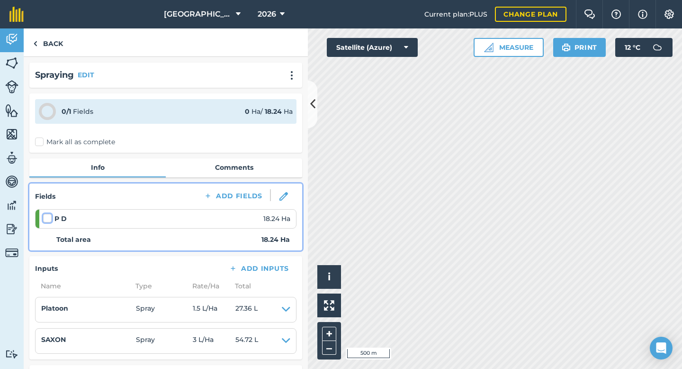
click at [49, 219] on input "checkbox" at bounding box center [46, 216] width 6 height 6
checkbox input "false"
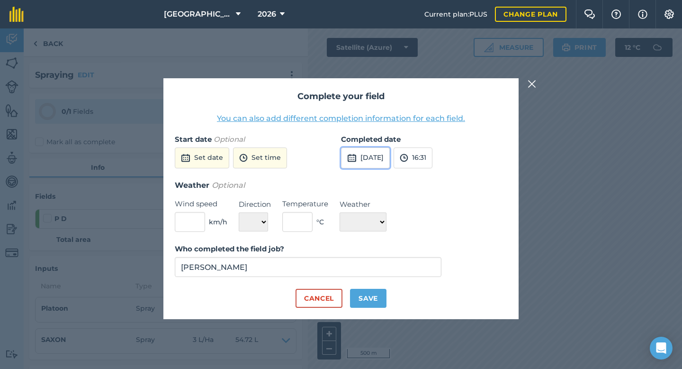
click at [357, 156] on button "[DATE]" at bounding box center [365, 157] width 49 height 21
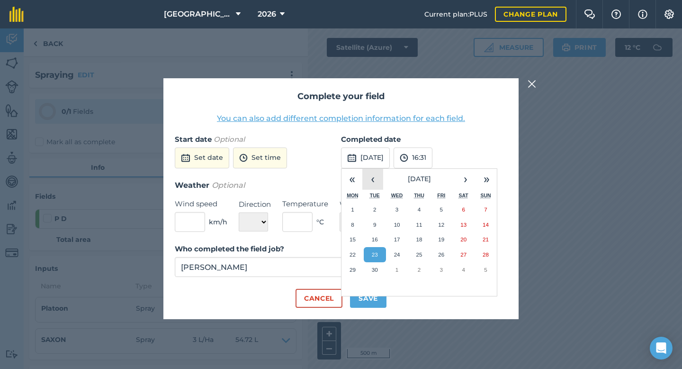
click at [375, 182] on button "‹" at bounding box center [372, 179] width 21 height 21
click at [375, 181] on button "‹" at bounding box center [372, 179] width 21 height 21
click at [397, 243] on button "16" at bounding box center [397, 239] width 22 height 15
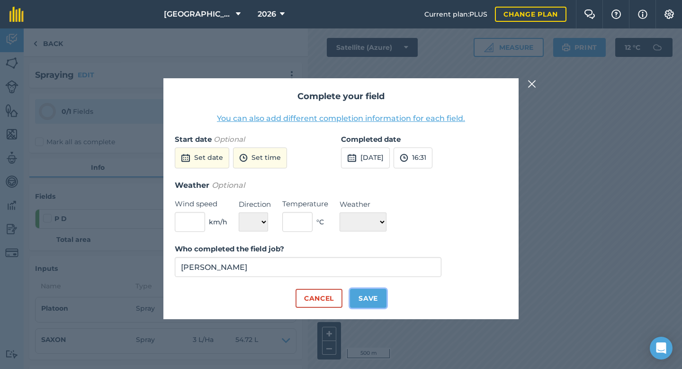
click at [372, 306] on button "Save" at bounding box center [368, 298] width 36 height 19
checkbox input "true"
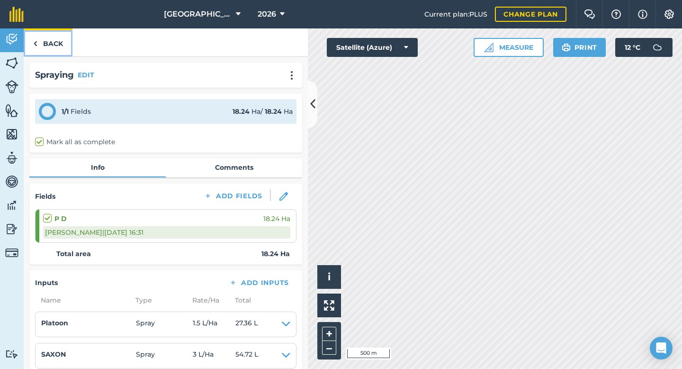
click at [54, 44] on link "Back" at bounding box center [48, 42] width 49 height 28
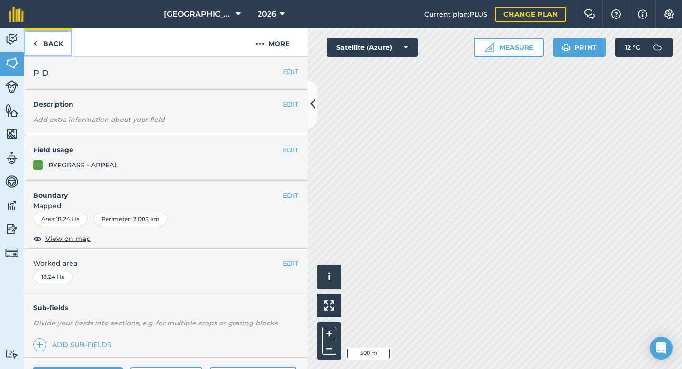
click at [52, 39] on link "Back" at bounding box center [48, 42] width 49 height 28
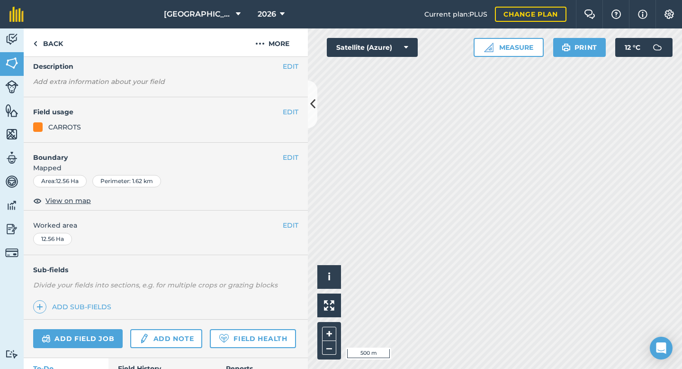
scroll to position [77, 0]
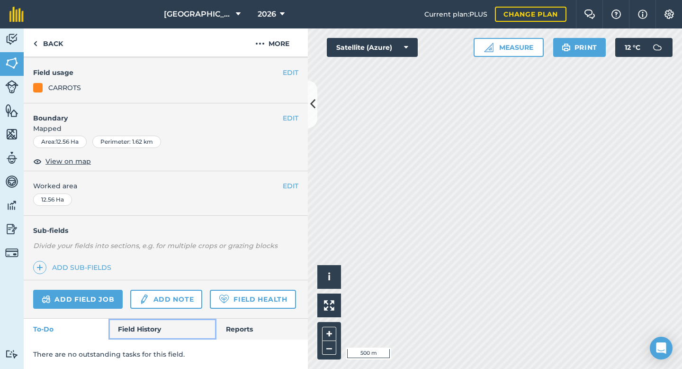
click at [156, 319] on link "Field History" at bounding box center [162, 328] width 108 height 21
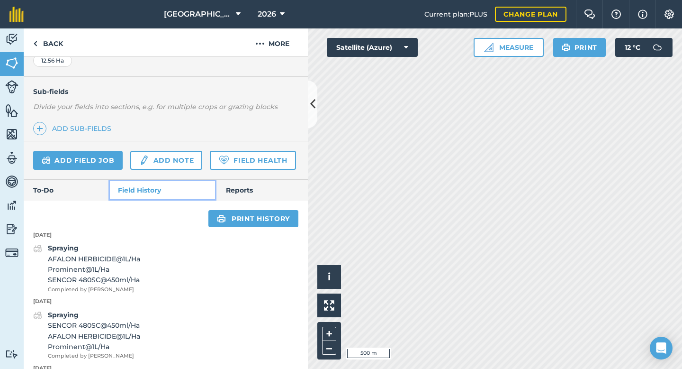
scroll to position [202, 0]
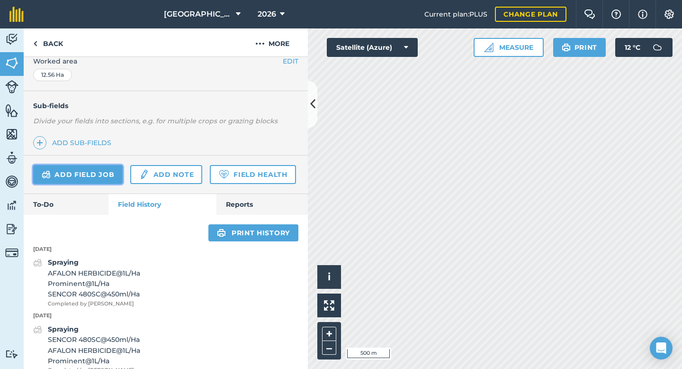
click at [107, 176] on link "Add field job" at bounding box center [78, 174] width 90 height 19
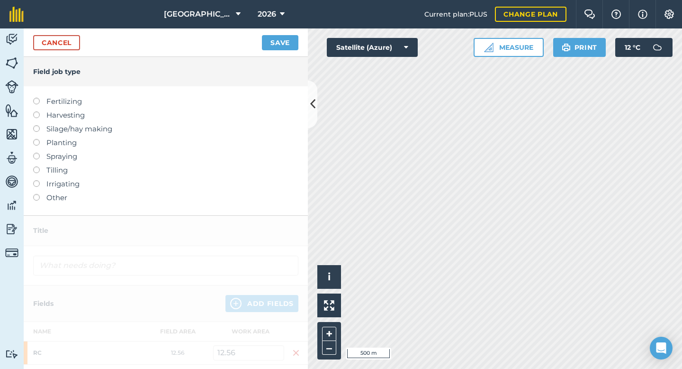
click at [38, 153] on label at bounding box center [39, 153] width 13 height 0
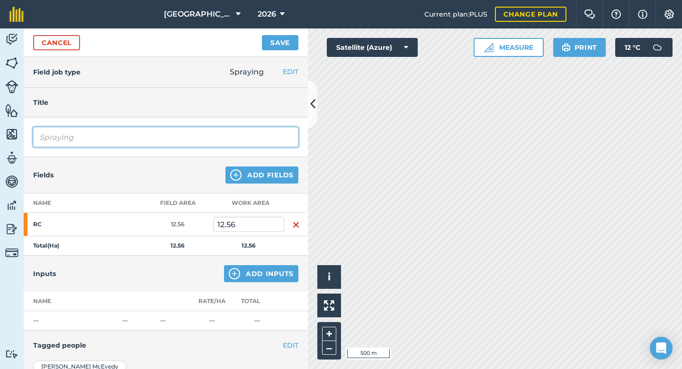
click at [106, 143] on input "Spraying" at bounding box center [165, 137] width 265 height 20
type input "Spraying - Winter Fungicide"
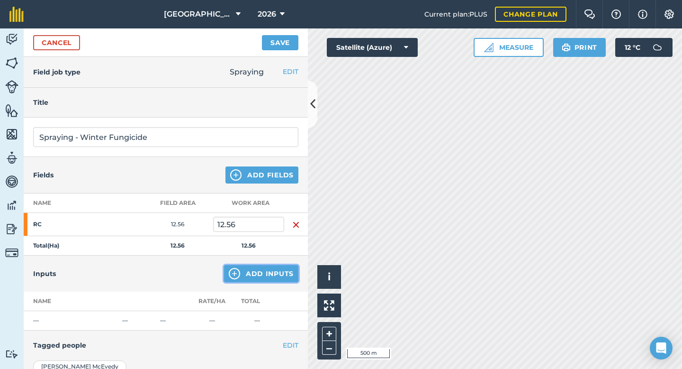
click at [246, 275] on button "Add Inputs" at bounding box center [261, 273] width 74 height 17
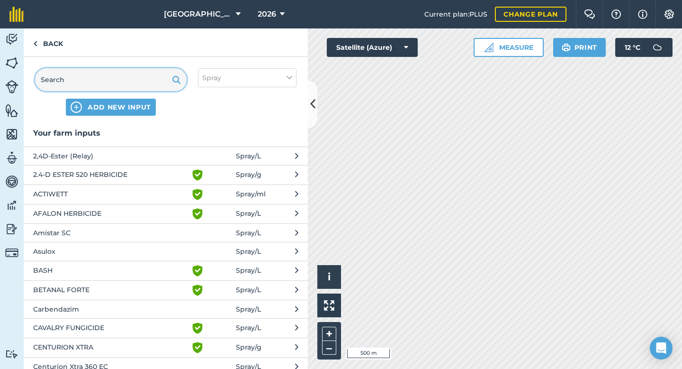
click at [108, 75] on input "text" at bounding box center [111, 79] width 152 height 23
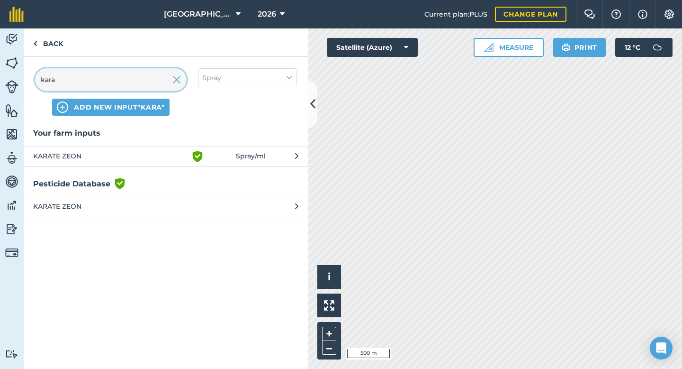
type input "kara"
click at [86, 160] on span "KARATE ZEON" at bounding box center [110, 156] width 155 height 11
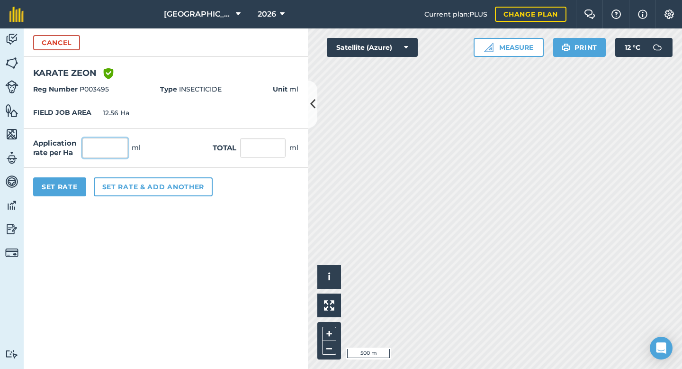
click at [112, 145] on input "text" at bounding box center [104, 148] width 45 height 20
type input "40"
type input "502.4"
click at [74, 192] on button "Set Rate" at bounding box center [59, 186] width 53 height 19
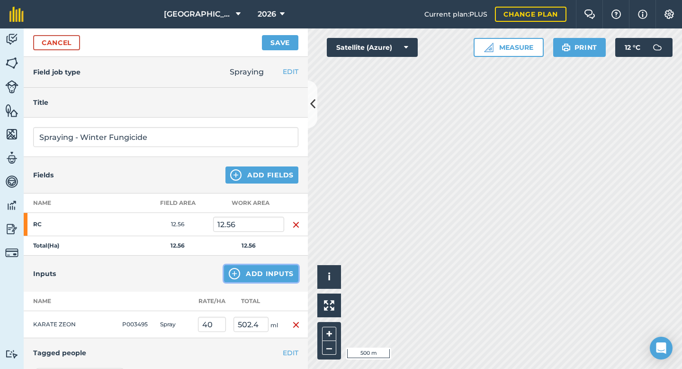
click at [261, 273] on button "Add Inputs" at bounding box center [261, 273] width 74 height 17
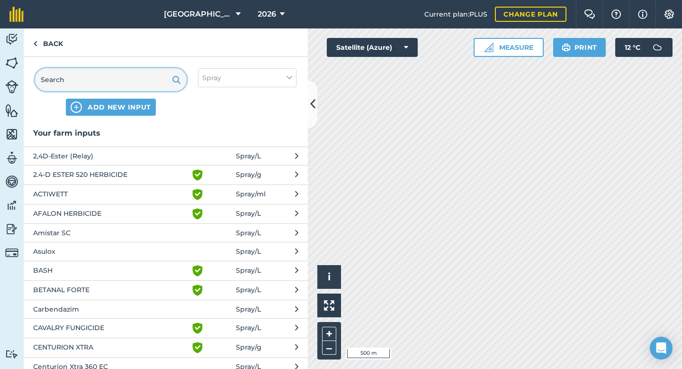
click at [108, 85] on input "text" at bounding box center [111, 79] width 152 height 23
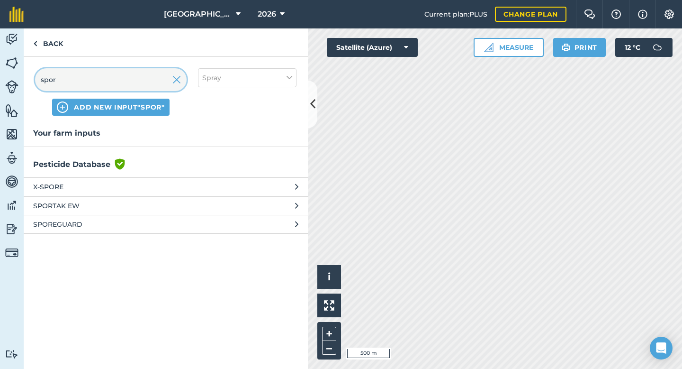
type input "spor"
click at [77, 204] on span "SPORTAK EW" at bounding box center [110, 205] width 155 height 10
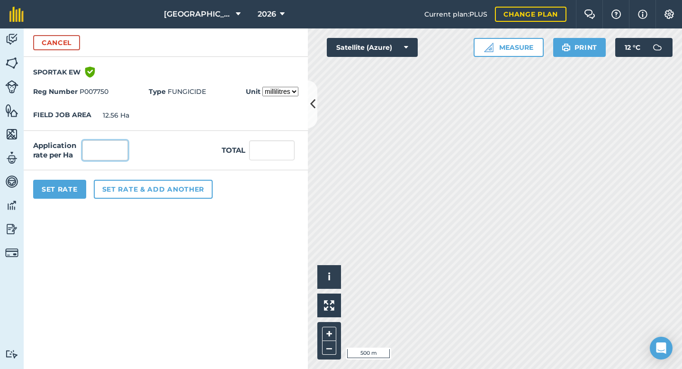
click at [112, 144] on input "text" at bounding box center [104, 150] width 45 height 20
type input "500"
type input "6,280"
click at [63, 189] on button "Set Rate" at bounding box center [59, 189] width 53 height 19
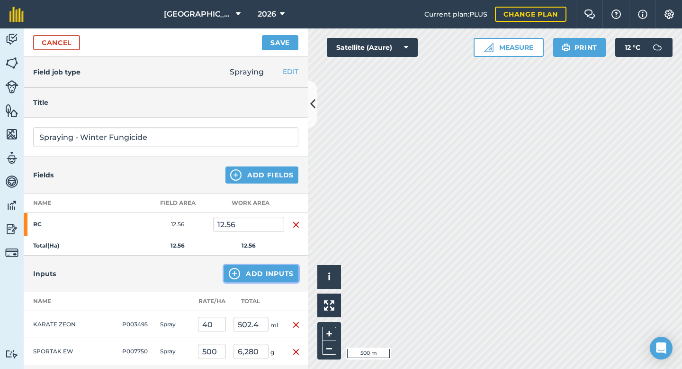
click at [251, 281] on button "Add Inputs" at bounding box center [261, 273] width 74 height 17
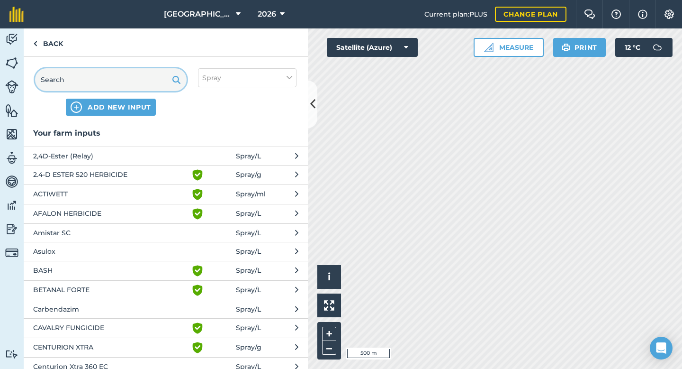
click at [118, 79] on input "text" at bounding box center [111, 79] width 152 height 23
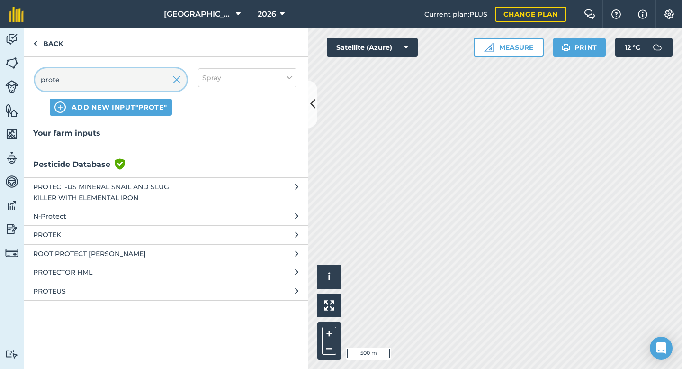
type input "prote"
click at [77, 238] on span "PROTEK" at bounding box center [110, 234] width 155 height 10
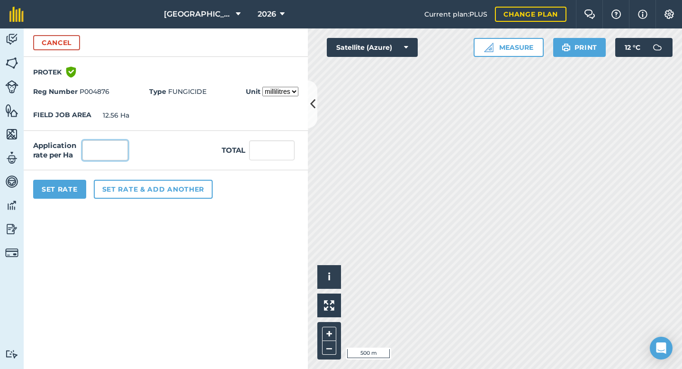
click at [108, 156] on input "text" at bounding box center [104, 150] width 45 height 20
type input "500"
type input "6,280"
click at [69, 184] on button "Set Rate" at bounding box center [59, 189] width 53 height 19
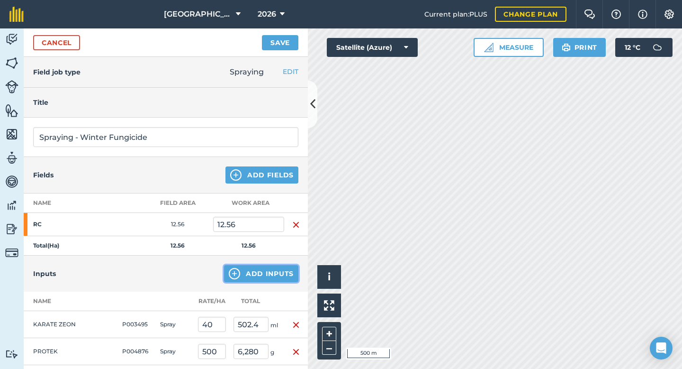
click at [248, 270] on button "Add Inputs" at bounding box center [261, 273] width 74 height 17
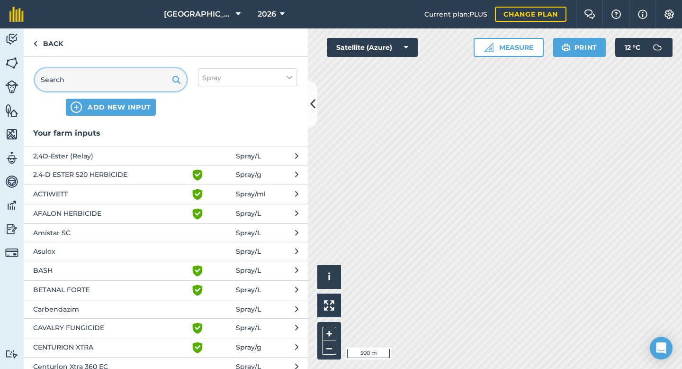
click at [65, 81] on input "text" at bounding box center [111, 79] width 152 height 23
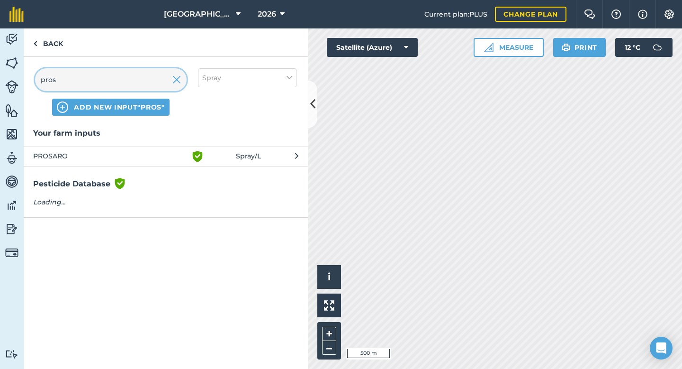
type input "pros"
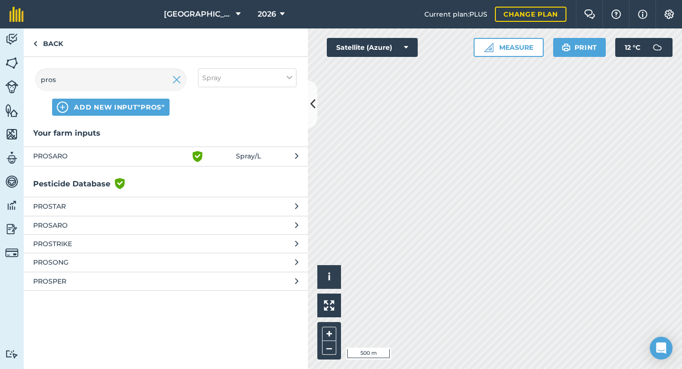
click at [73, 155] on span "PROSARO" at bounding box center [110, 156] width 155 height 11
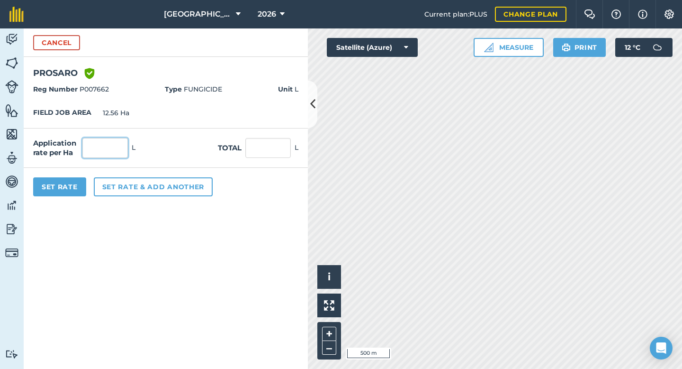
click at [110, 144] on input "text" at bounding box center [104, 148] width 45 height 20
type input "500"
type input "6,280"
click at [112, 148] on input "500" at bounding box center [104, 148] width 45 height 20
type input "5"
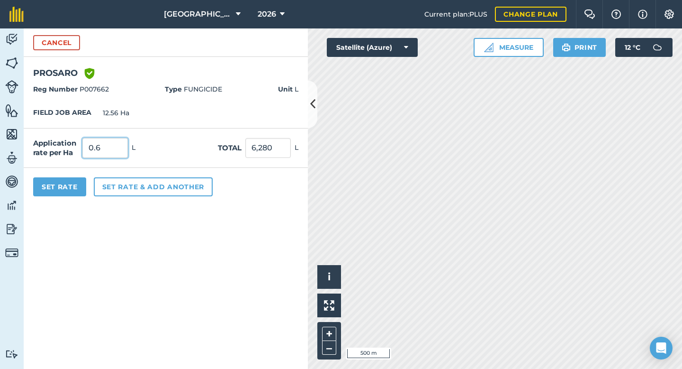
type input "0.6"
type input "7.536"
click at [136, 245] on form "Cancel PROSARO Green shield with white tick Reg Number P007662 Type FUNGICIDE U…" at bounding box center [166, 198] width 284 height 340
click at [110, 145] on input "0.6" at bounding box center [104, 148] width 45 height 20
type input "0.5"
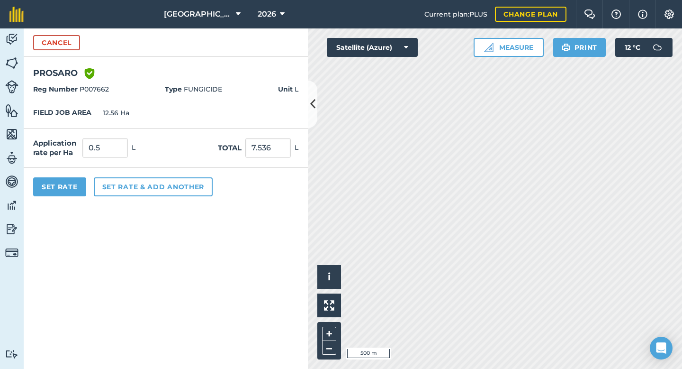
type input "6.28"
click at [160, 327] on form "Cancel PROSARO Green shield with white tick Reg Number P007662 Type FUNGICIDE U…" at bounding box center [166, 198] width 284 height 340
click at [55, 189] on button "Set Rate" at bounding box center [59, 186] width 53 height 19
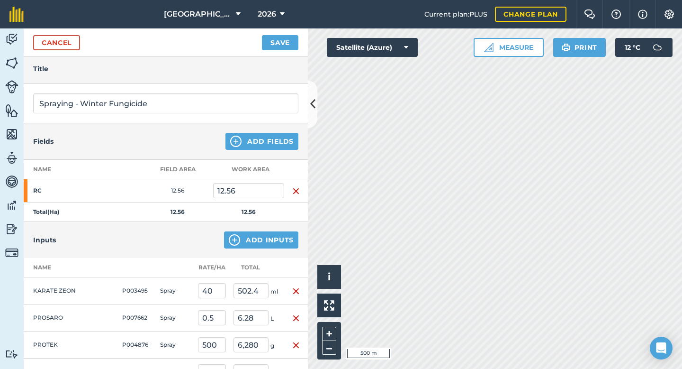
scroll to position [48, 0]
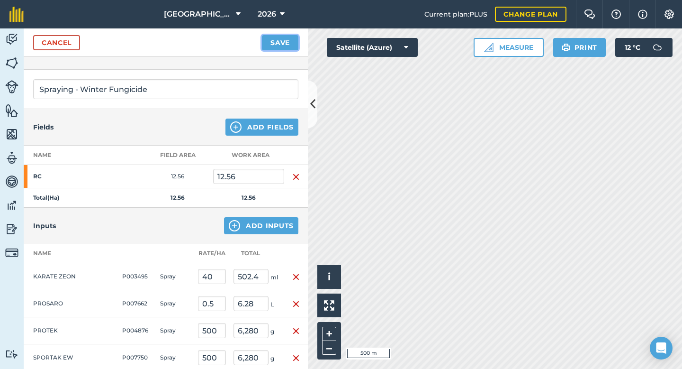
click at [286, 45] on button "Save" at bounding box center [280, 42] width 36 height 15
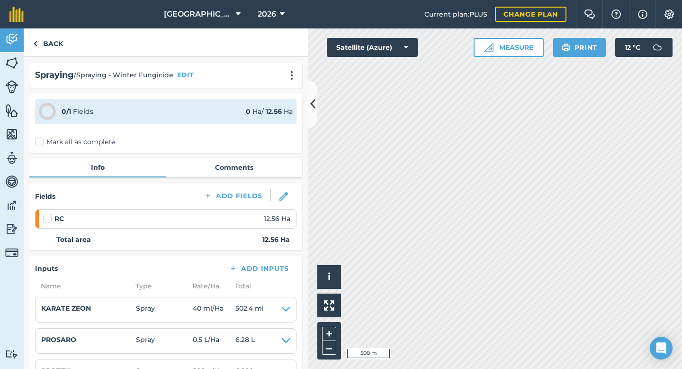
click at [50, 213] on label at bounding box center [48, 213] width 11 height 0
click at [49, 218] on input "checkbox" at bounding box center [46, 216] width 6 height 6
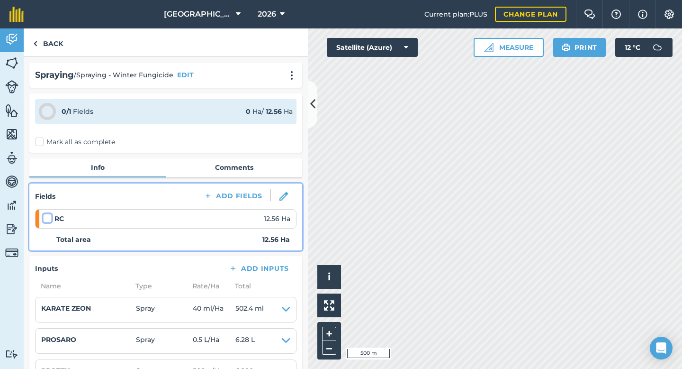
checkbox input "false"
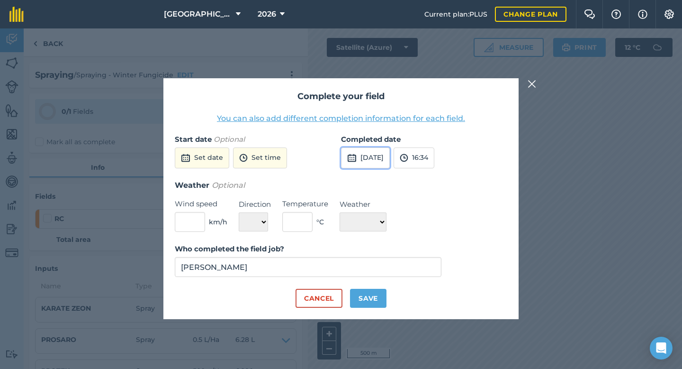
click at [349, 157] on img at bounding box center [351, 157] width 9 height 11
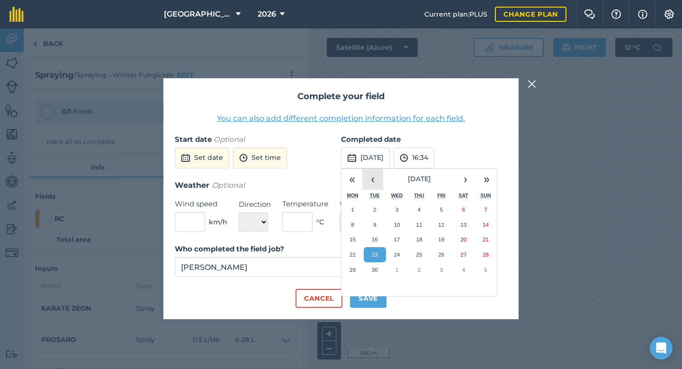
click at [379, 184] on button "‹" at bounding box center [372, 179] width 21 height 21
click at [372, 238] on abbr "10" at bounding box center [375, 239] width 6 height 6
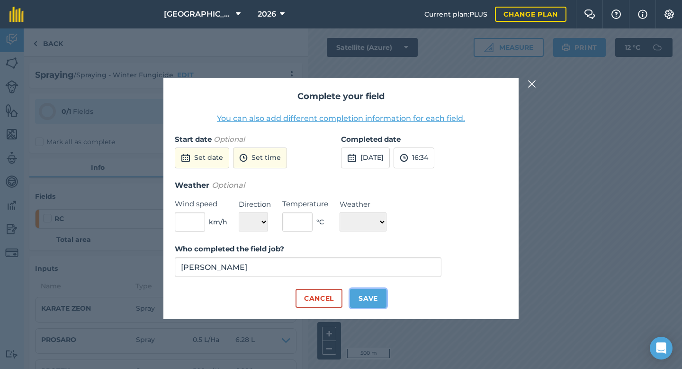
click at [376, 298] on button "Save" at bounding box center [368, 298] width 36 height 19
checkbox input "true"
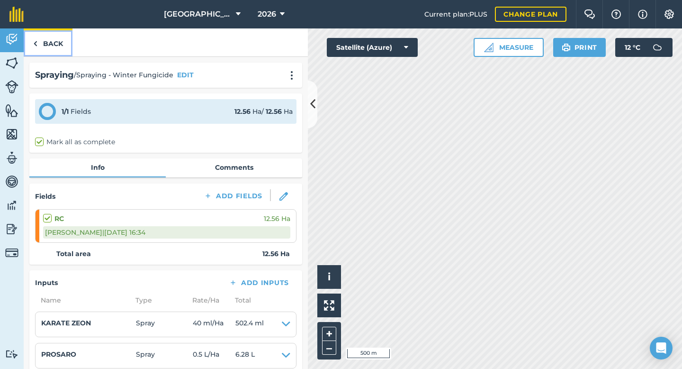
click at [56, 42] on link "Back" at bounding box center [48, 42] width 49 height 28
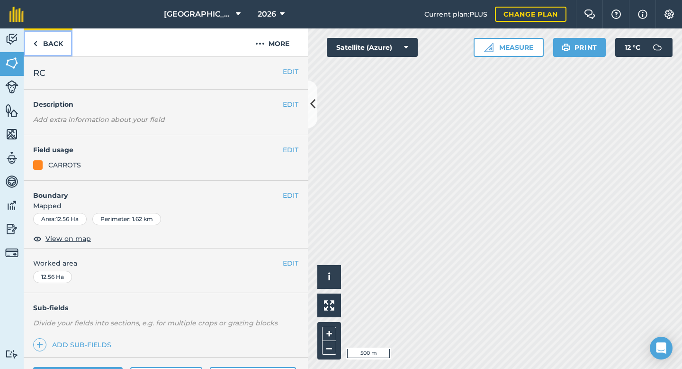
click at [61, 45] on link "Back" at bounding box center [48, 42] width 49 height 28
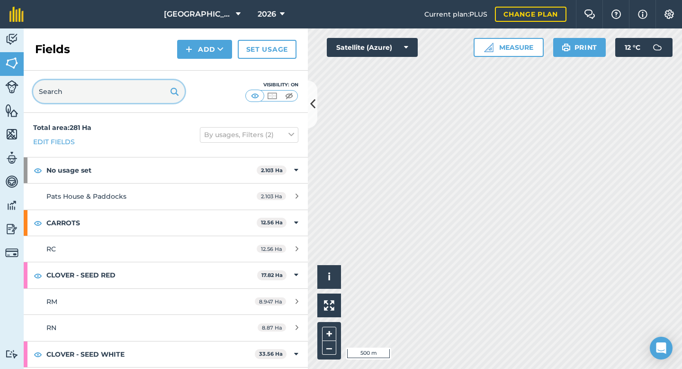
click at [90, 92] on input "text" at bounding box center [109, 91] width 152 height 23
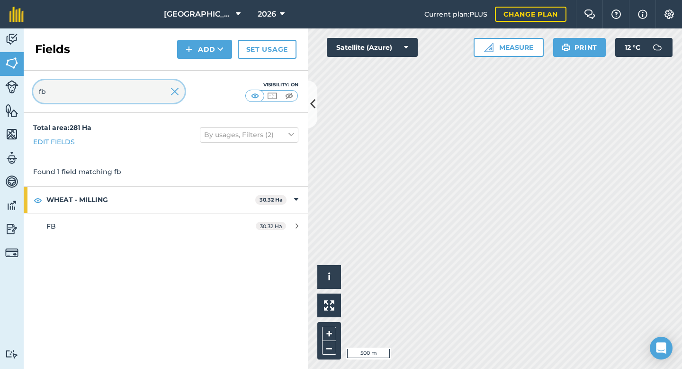
type input "fb"
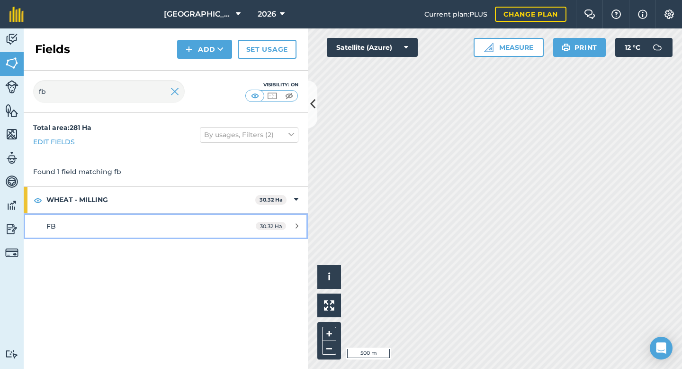
click at [75, 221] on div "FB" at bounding box center [135, 226] width 178 height 10
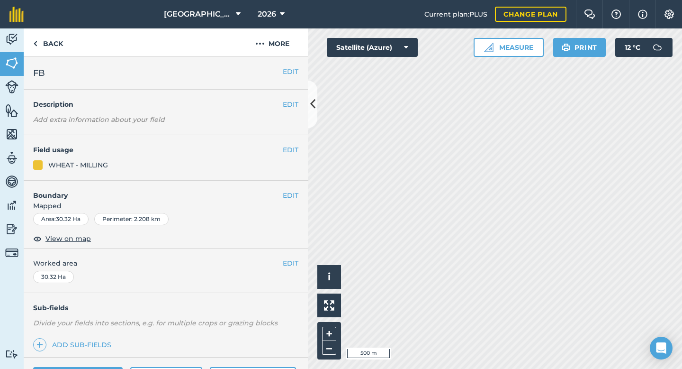
scroll to position [77, 0]
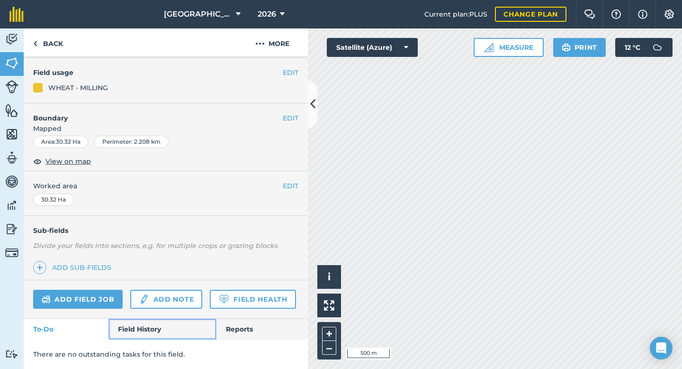
click at [137, 327] on link "Field History" at bounding box center [162, 328] width 108 height 21
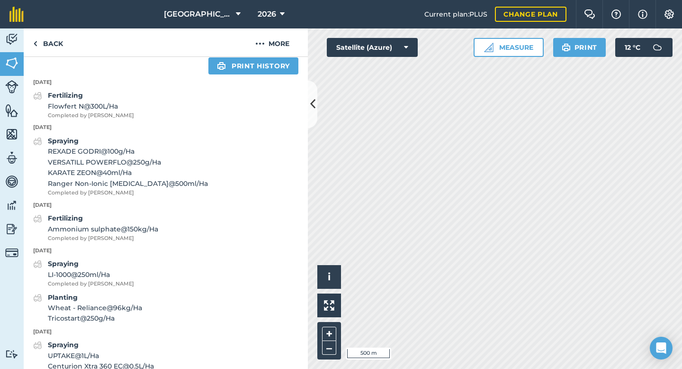
scroll to position [368, 0]
click at [57, 45] on link "Back" at bounding box center [48, 42] width 49 height 28
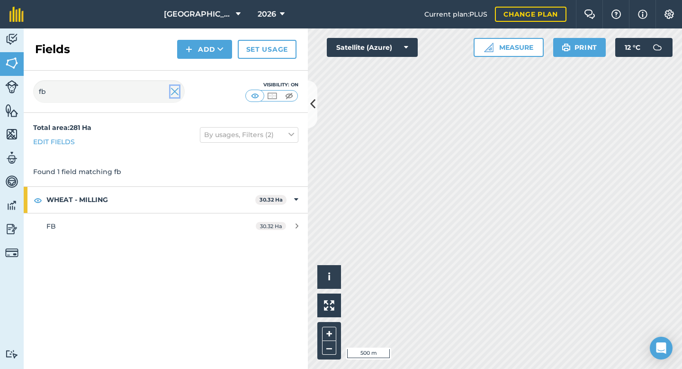
click at [177, 88] on img at bounding box center [175, 91] width 9 height 11
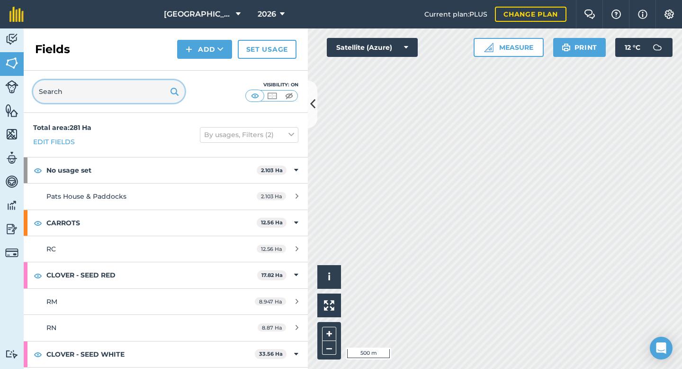
click at [123, 93] on input "text" at bounding box center [109, 91] width 152 height 23
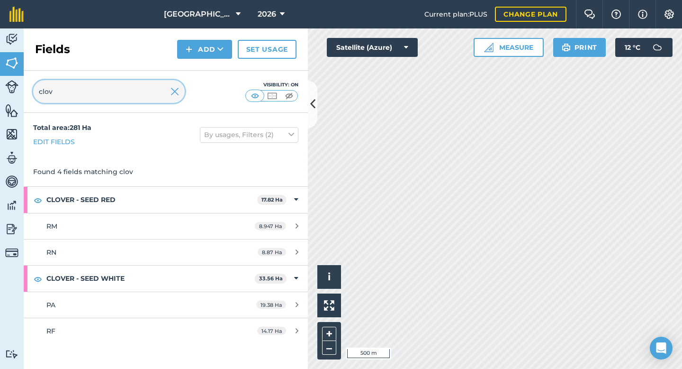
type input "clov"
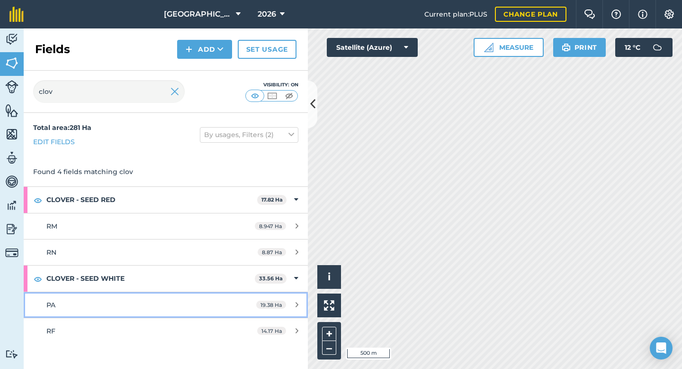
click at [81, 309] on div "PA" at bounding box center [135, 304] width 178 height 10
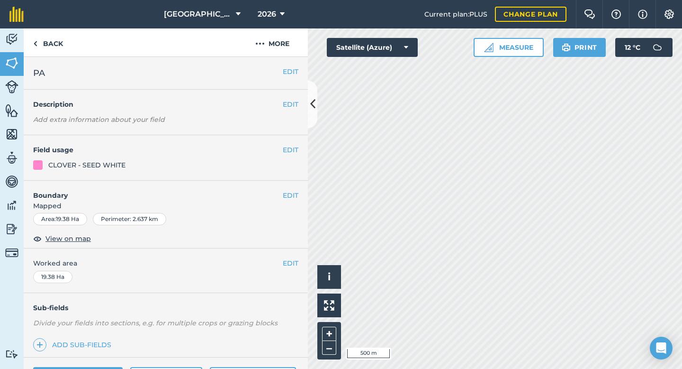
scroll to position [77, 0]
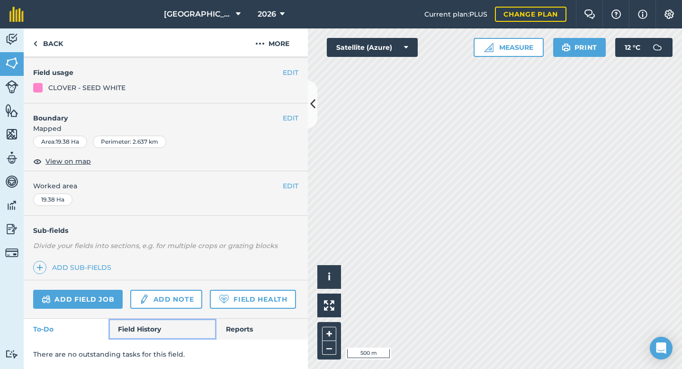
click at [145, 323] on link "Field History" at bounding box center [162, 328] width 108 height 21
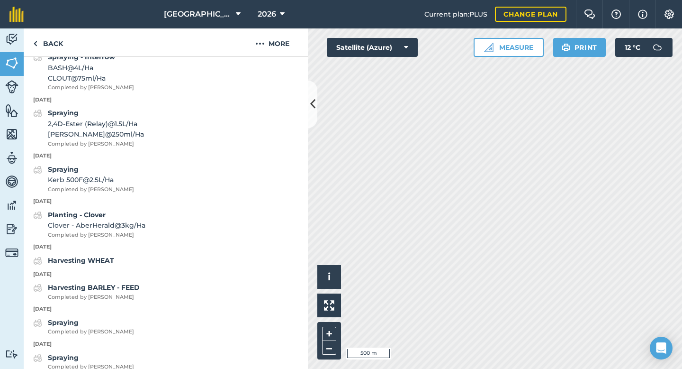
scroll to position [421, 0]
